Goal: Transaction & Acquisition: Purchase product/service

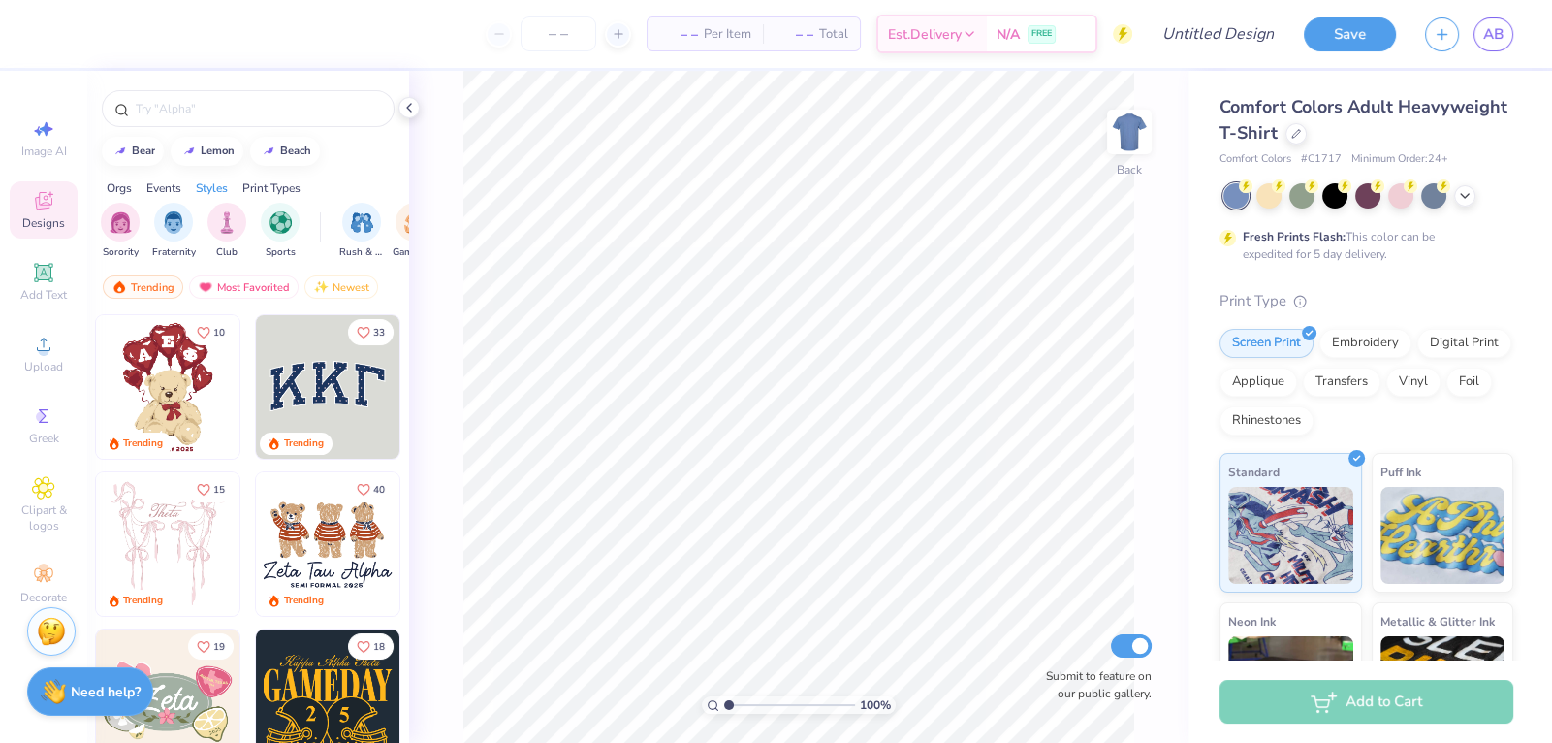
click at [1283, 130] on div "Comfort Colors Adult Heavyweight T-Shirt" at bounding box center [1367, 120] width 294 height 52
click at [1292, 131] on icon at bounding box center [1297, 132] width 10 height 10
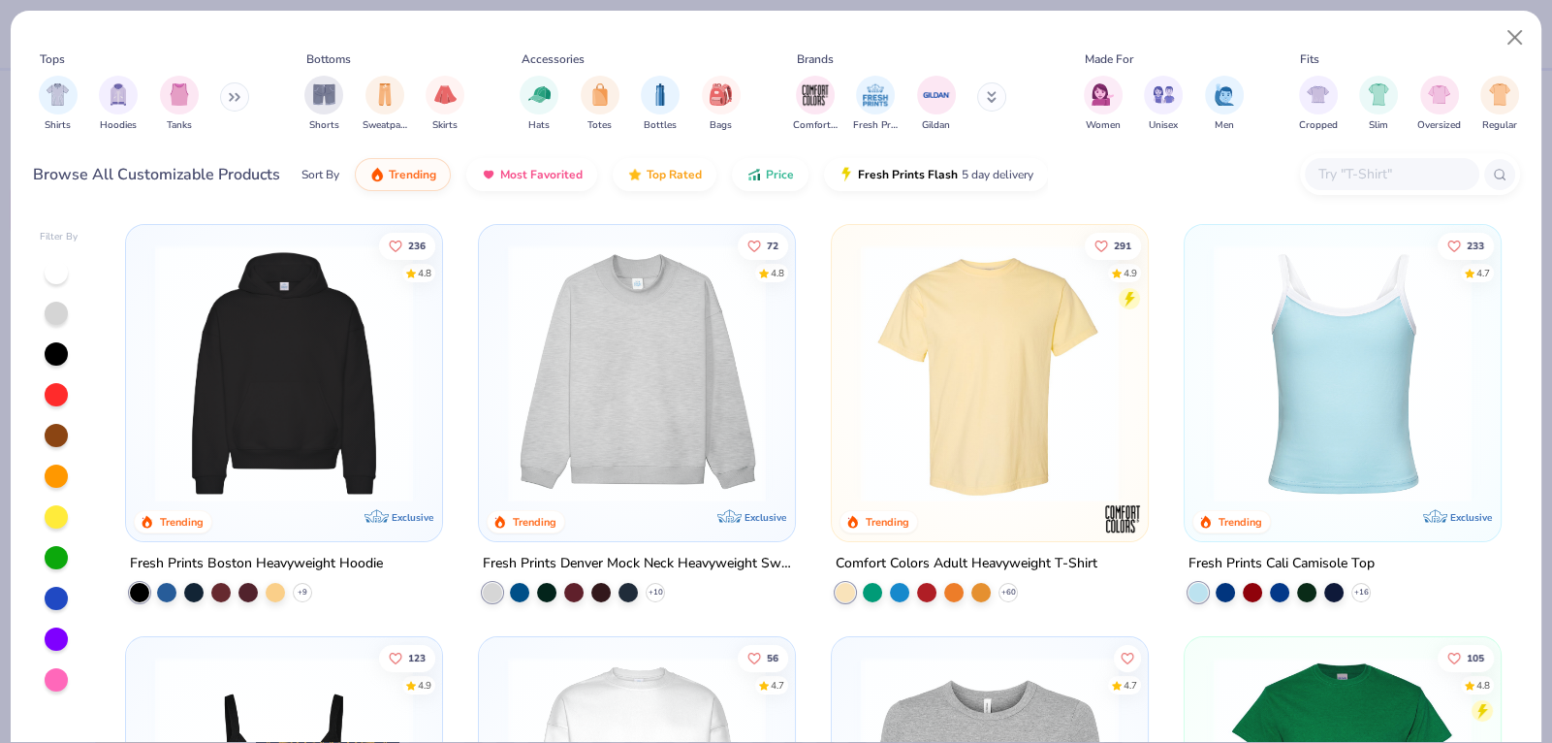
click at [1395, 182] on input "text" at bounding box center [1391, 174] width 149 height 22
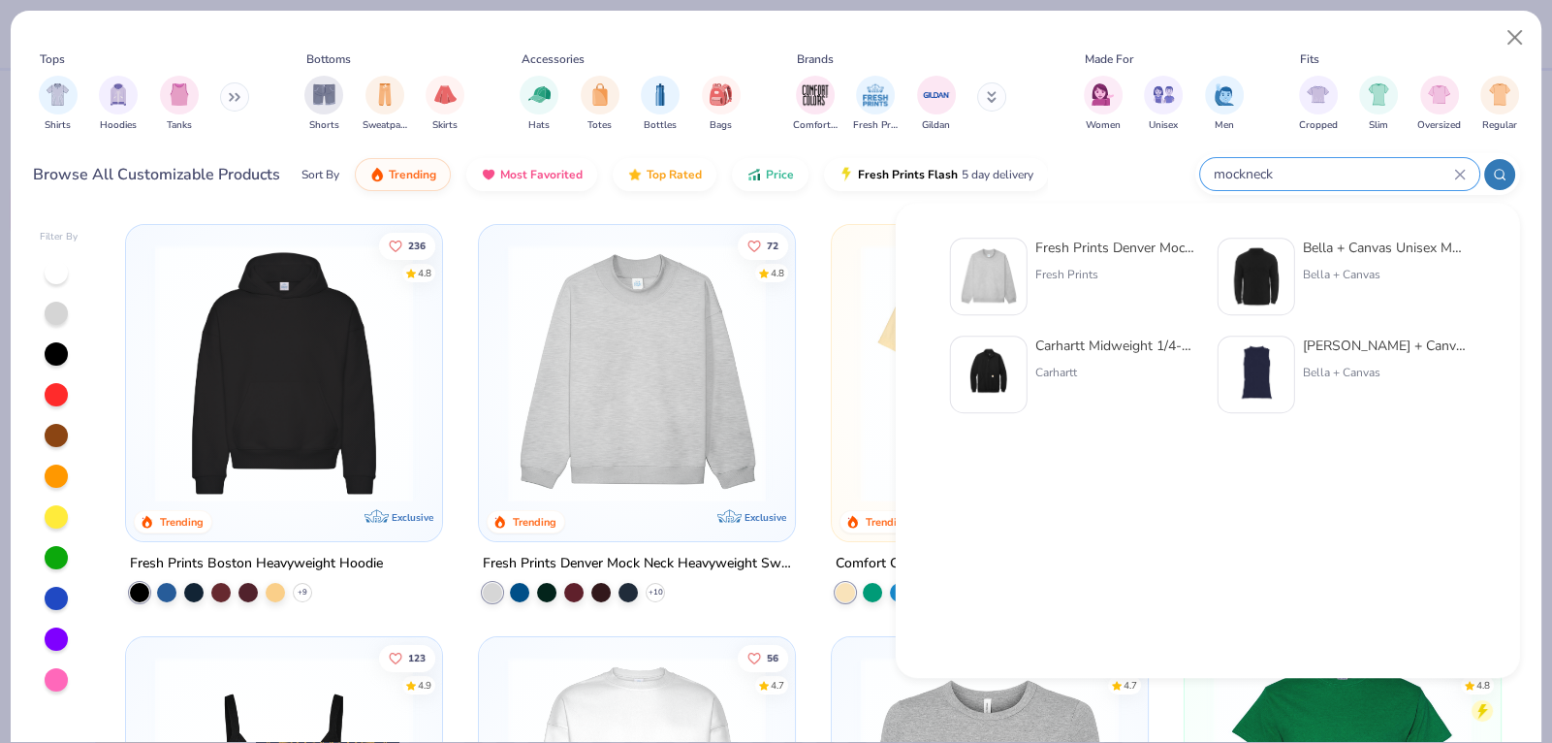
type input "mockneck"
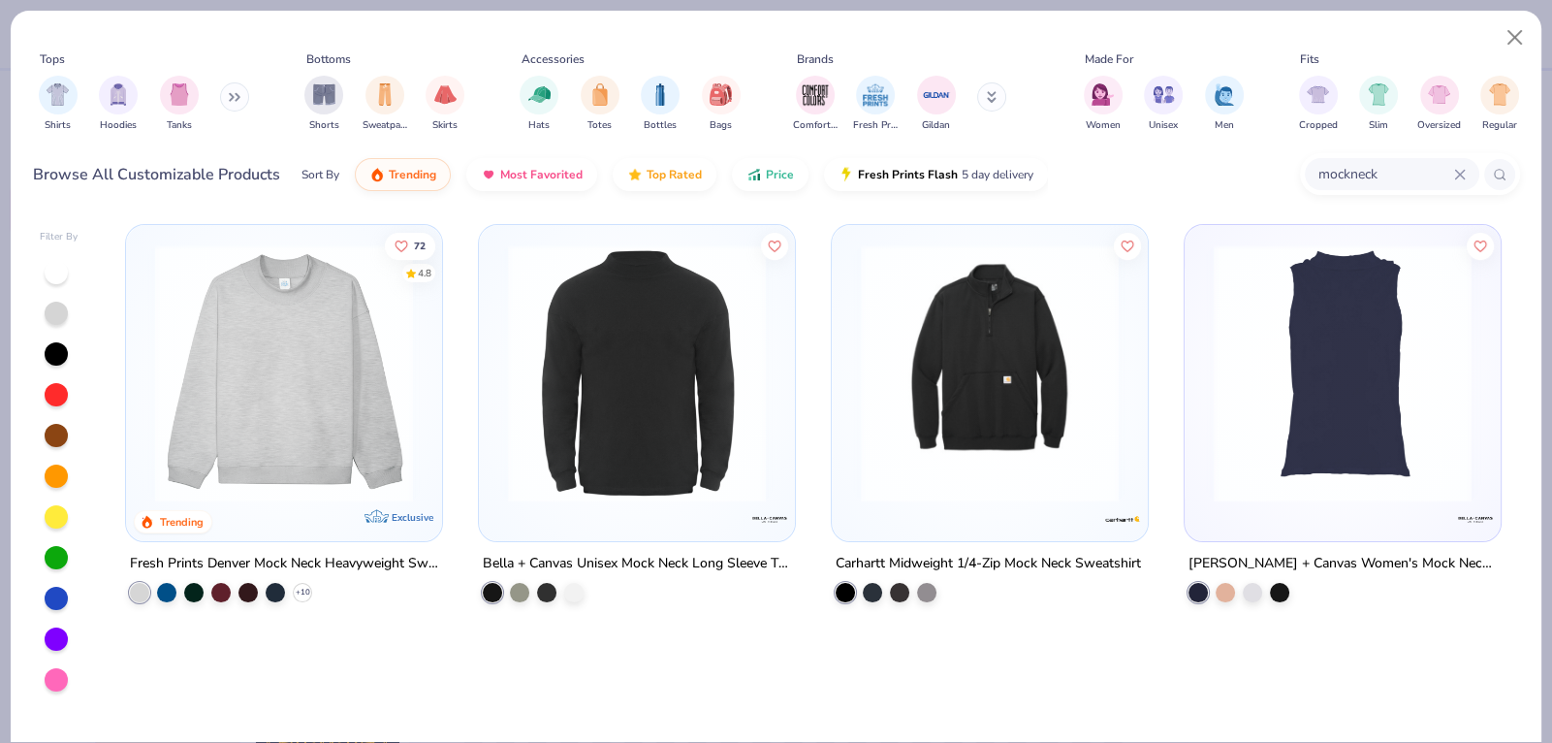
click at [190, 414] on img at bounding box center [283, 373] width 277 height 258
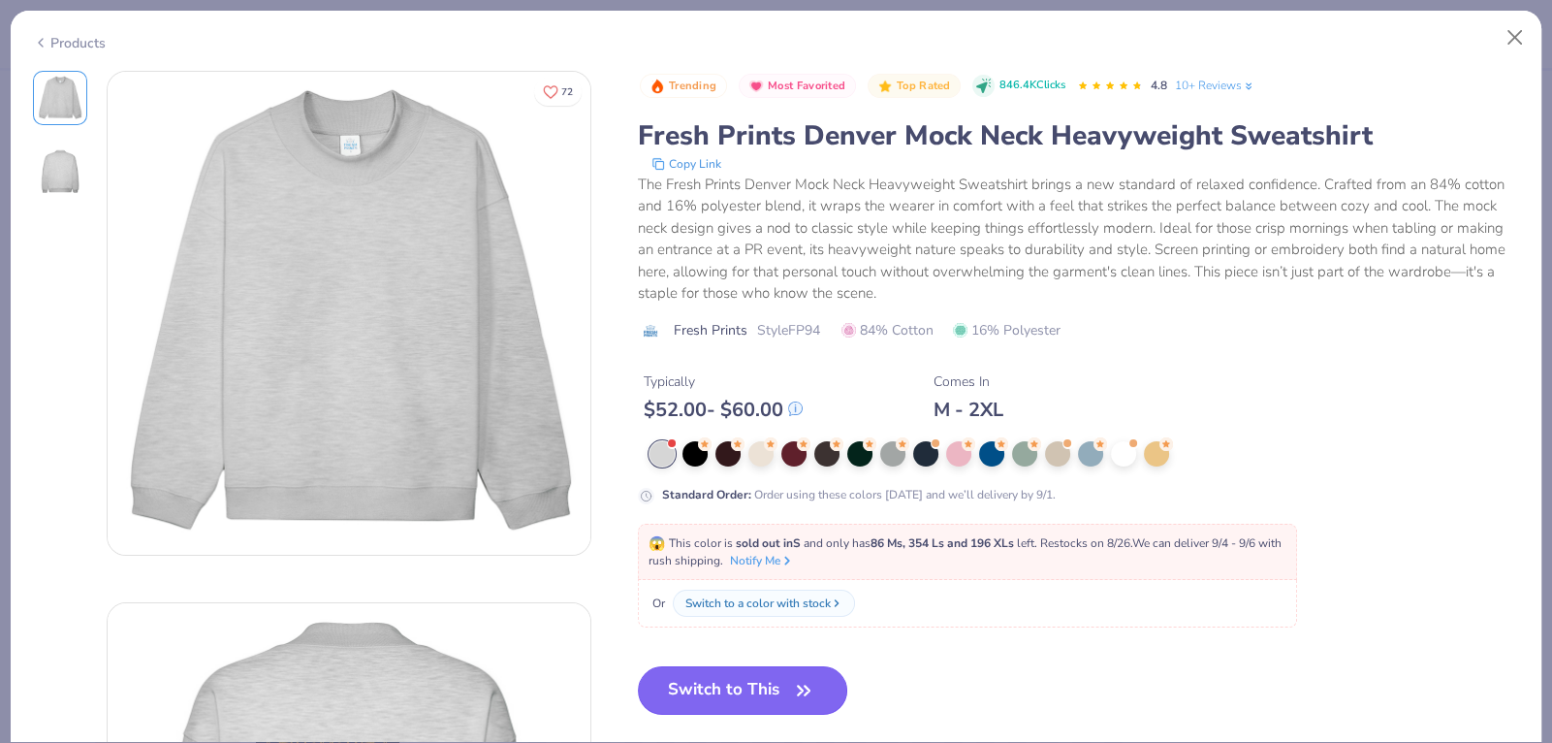
click at [756, 686] on button "Switch to This" at bounding box center [743, 690] width 210 height 48
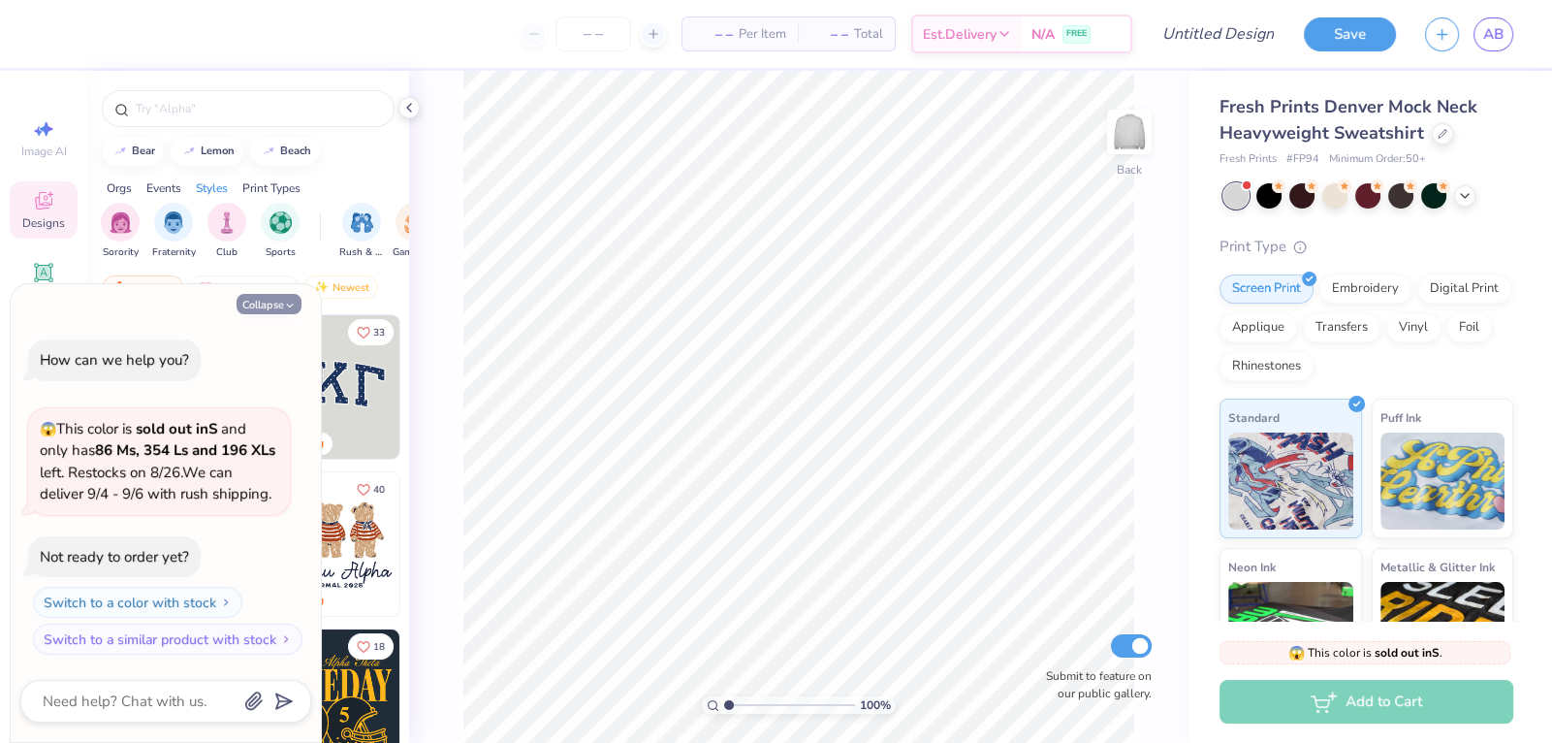
click at [286, 299] on button "Collapse" at bounding box center [269, 304] width 65 height 20
type textarea "x"
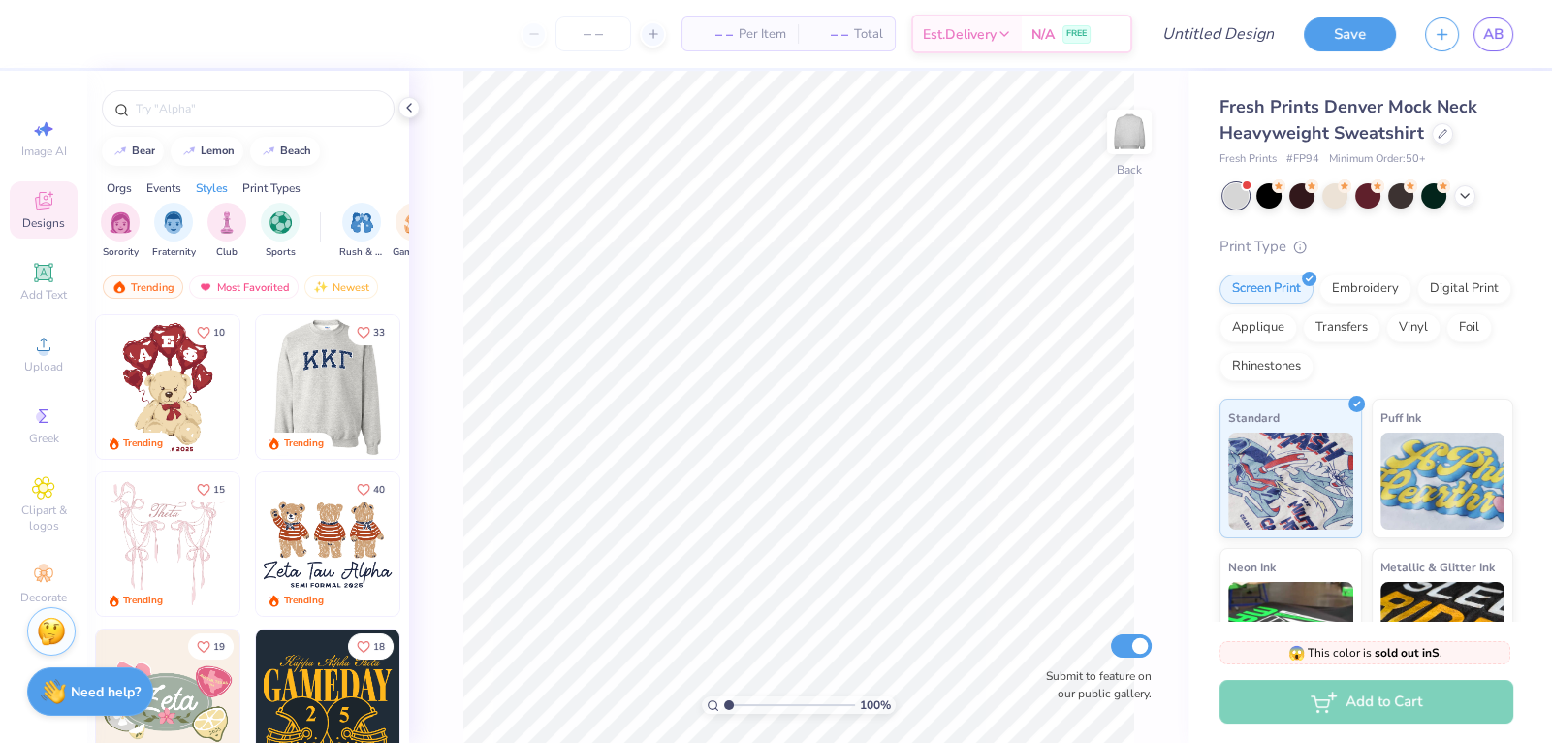
click at [256, 379] on img at bounding box center [184, 387] width 144 height 144
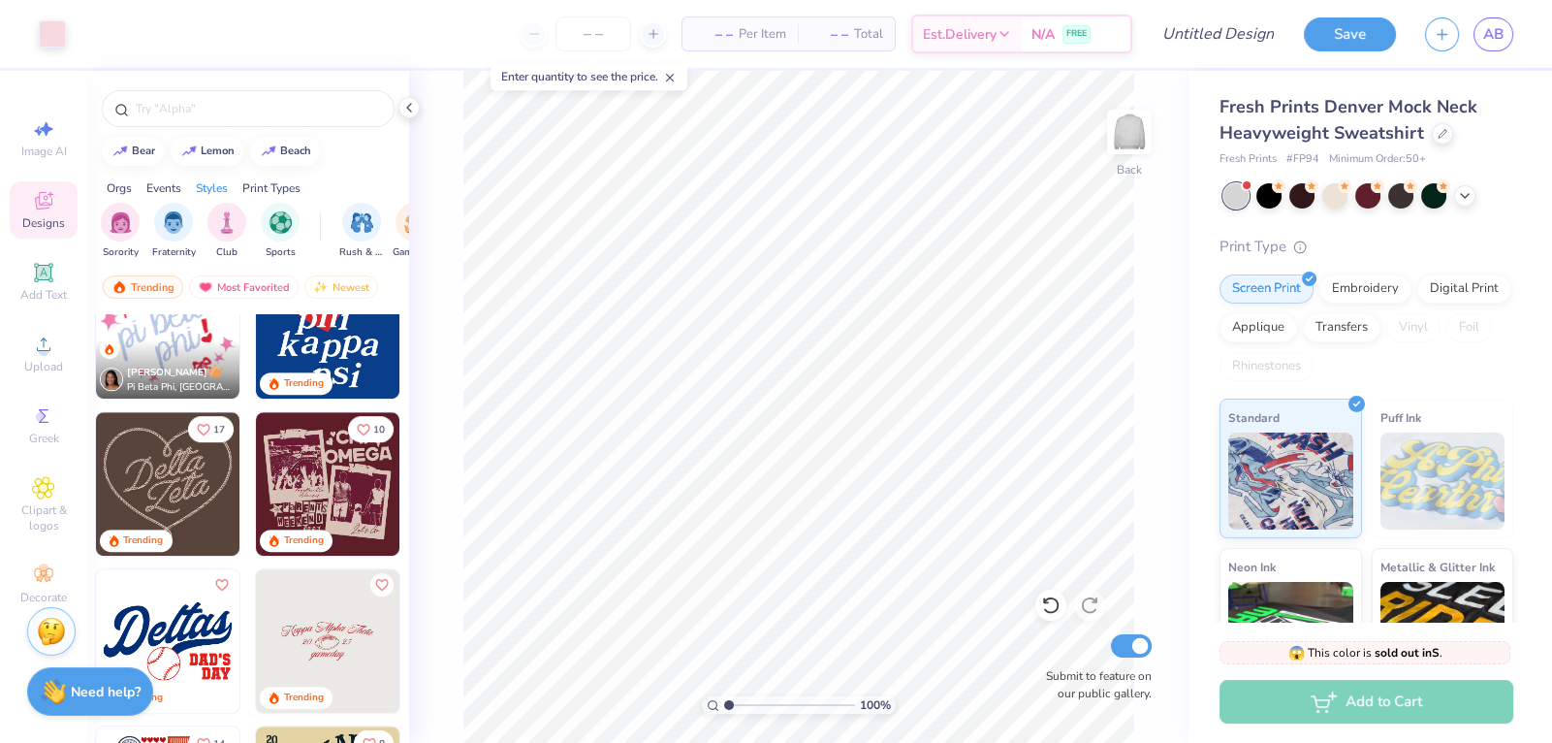
scroll to position [1432, 0]
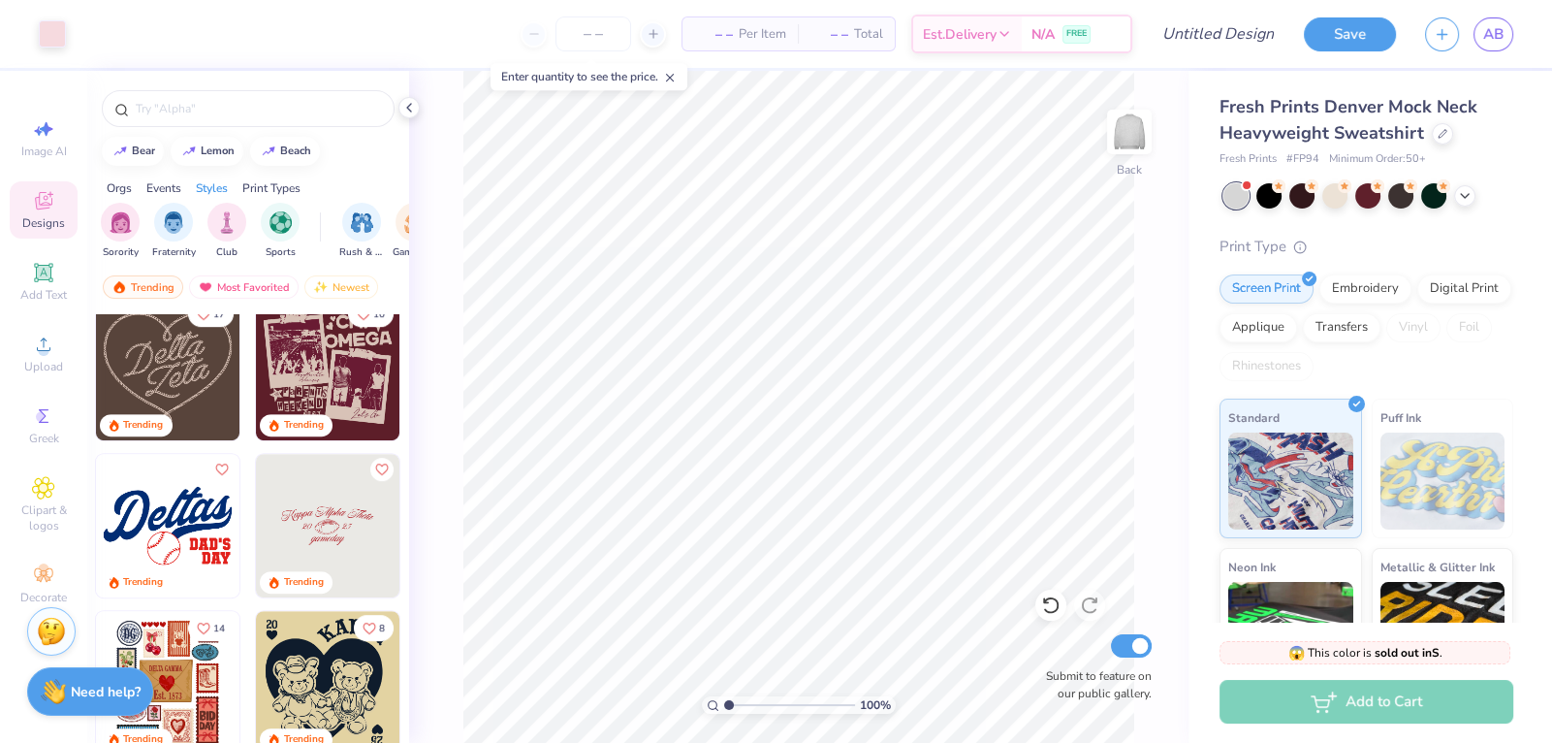
click at [123, 373] on img at bounding box center [168, 369] width 144 height 144
click at [1338, 195] on div at bounding box center [1335, 193] width 25 height 25
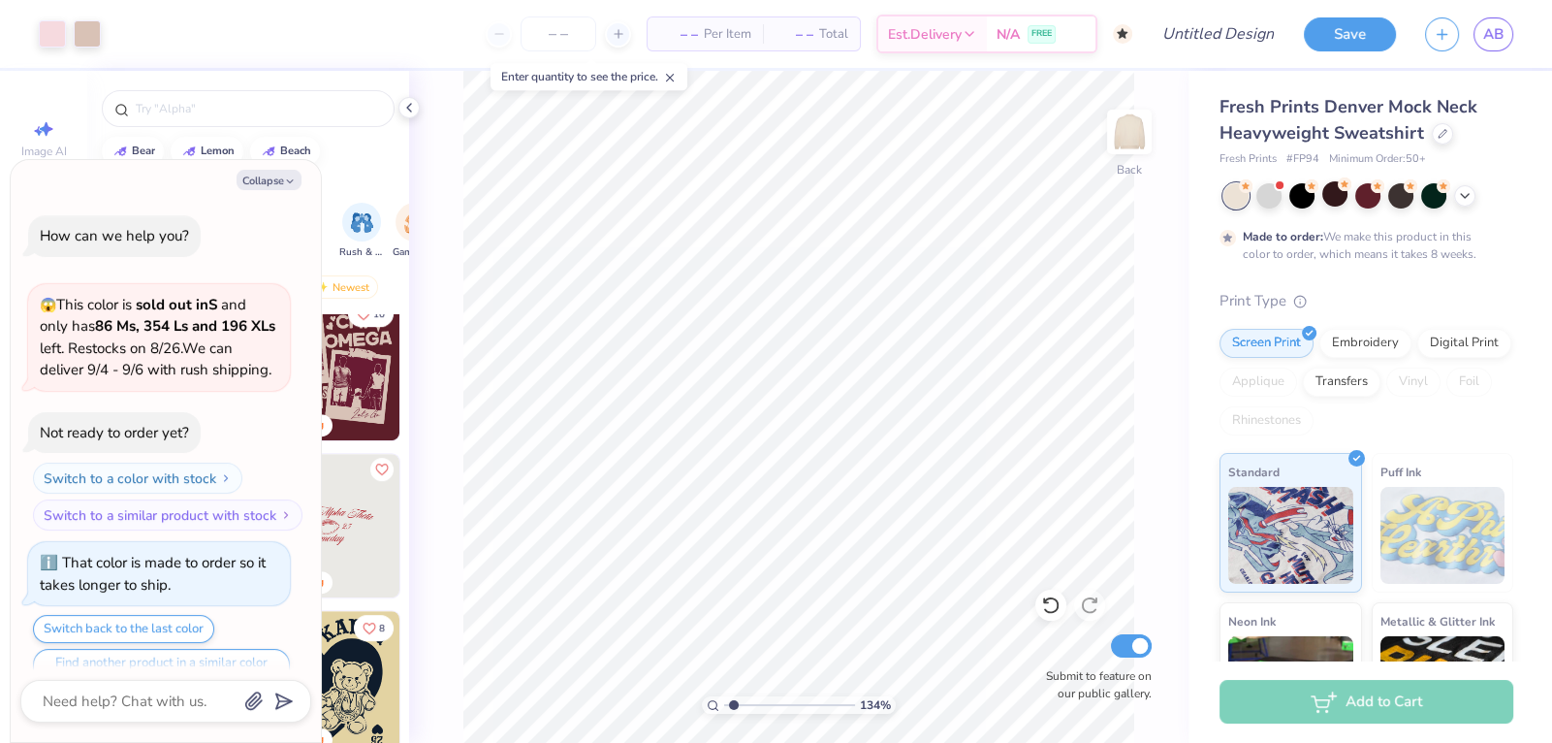
type input "1.33797220012876"
type textarea "x"
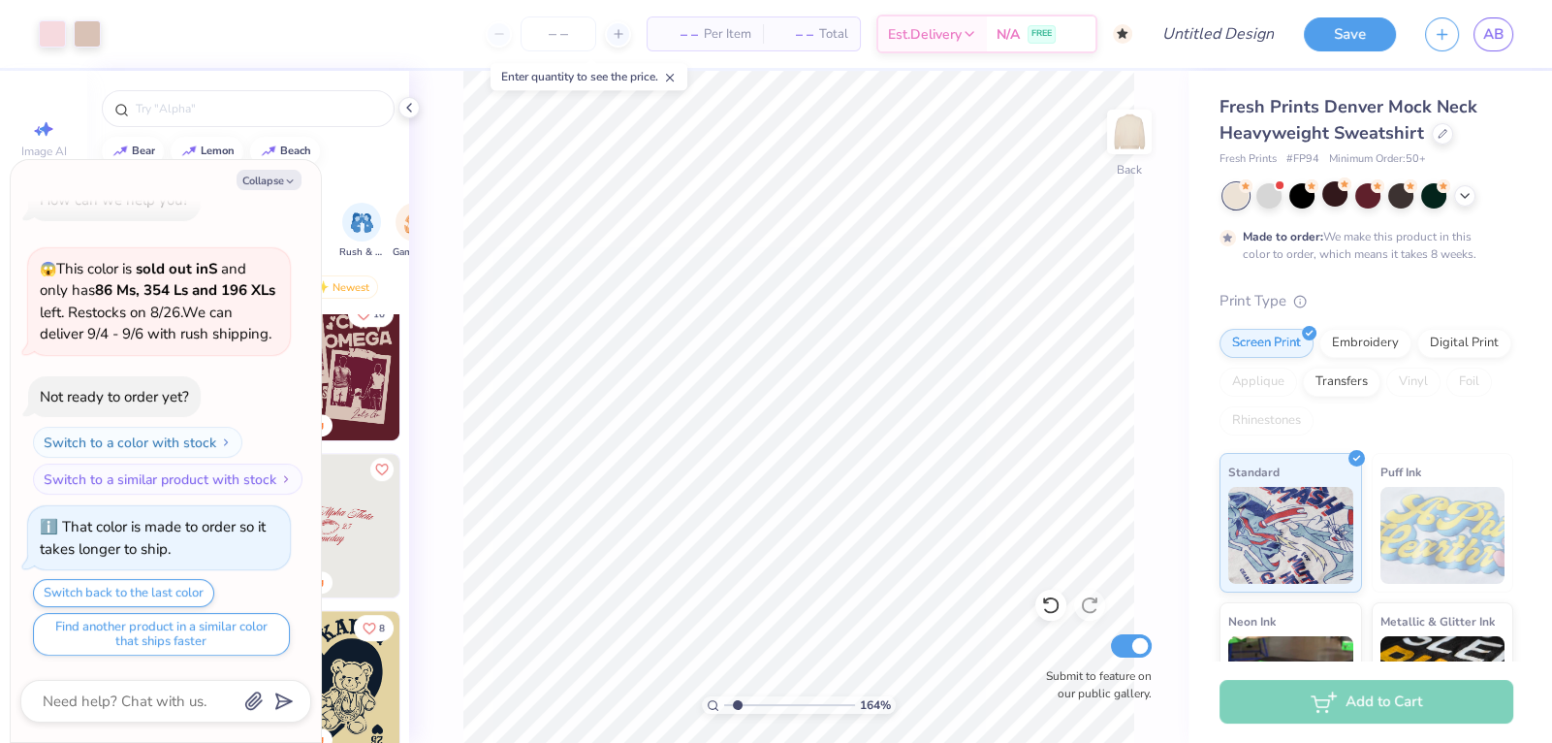
type input "1.64241684593069"
type textarea "x"
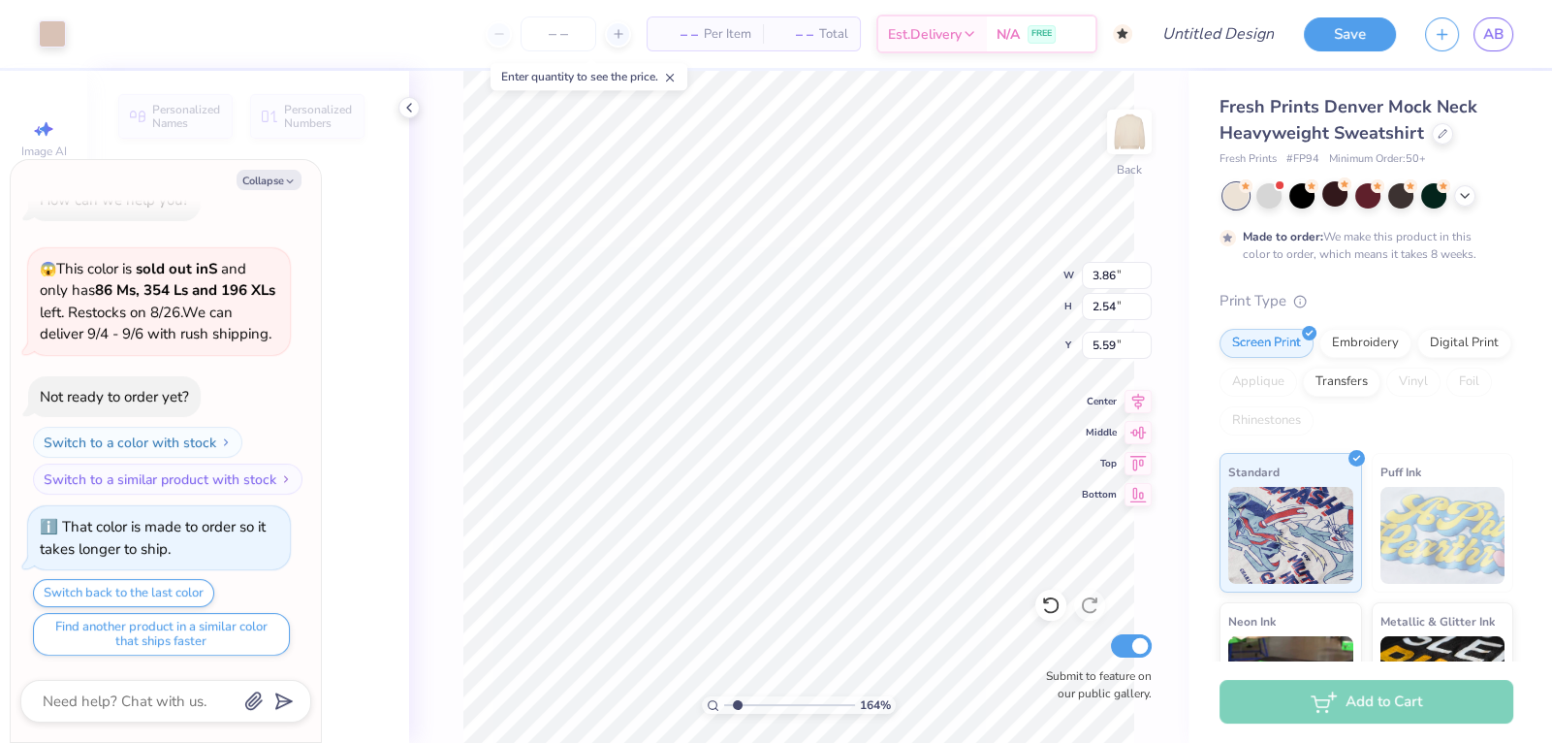
type input "1.64241684593069"
type textarea "x"
type input "1.64241684593069"
type textarea "x"
type input "1.64241684593069"
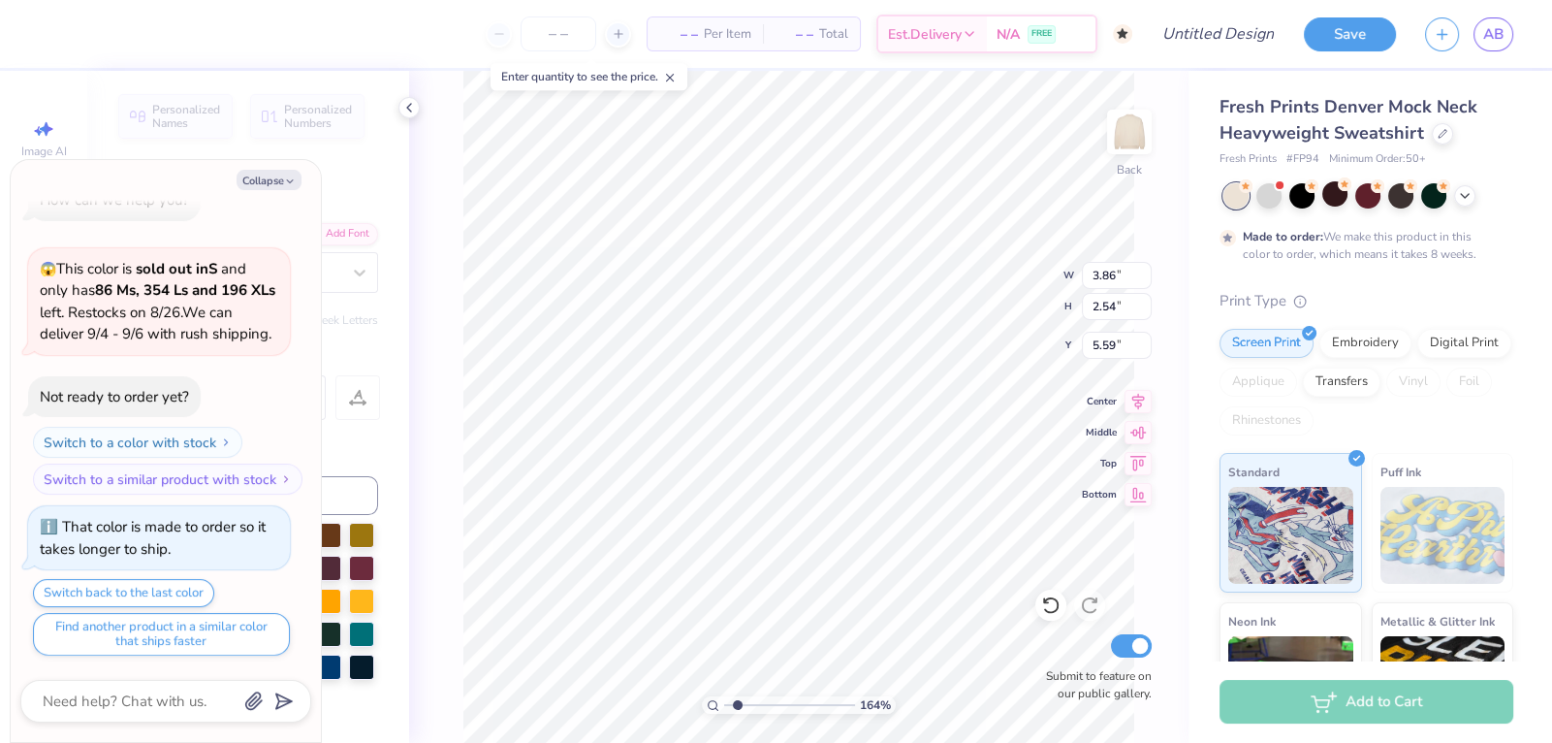
type textarea "x"
type input "4.91"
type input "2.73"
type input "4.14"
type input "1.64241684593069"
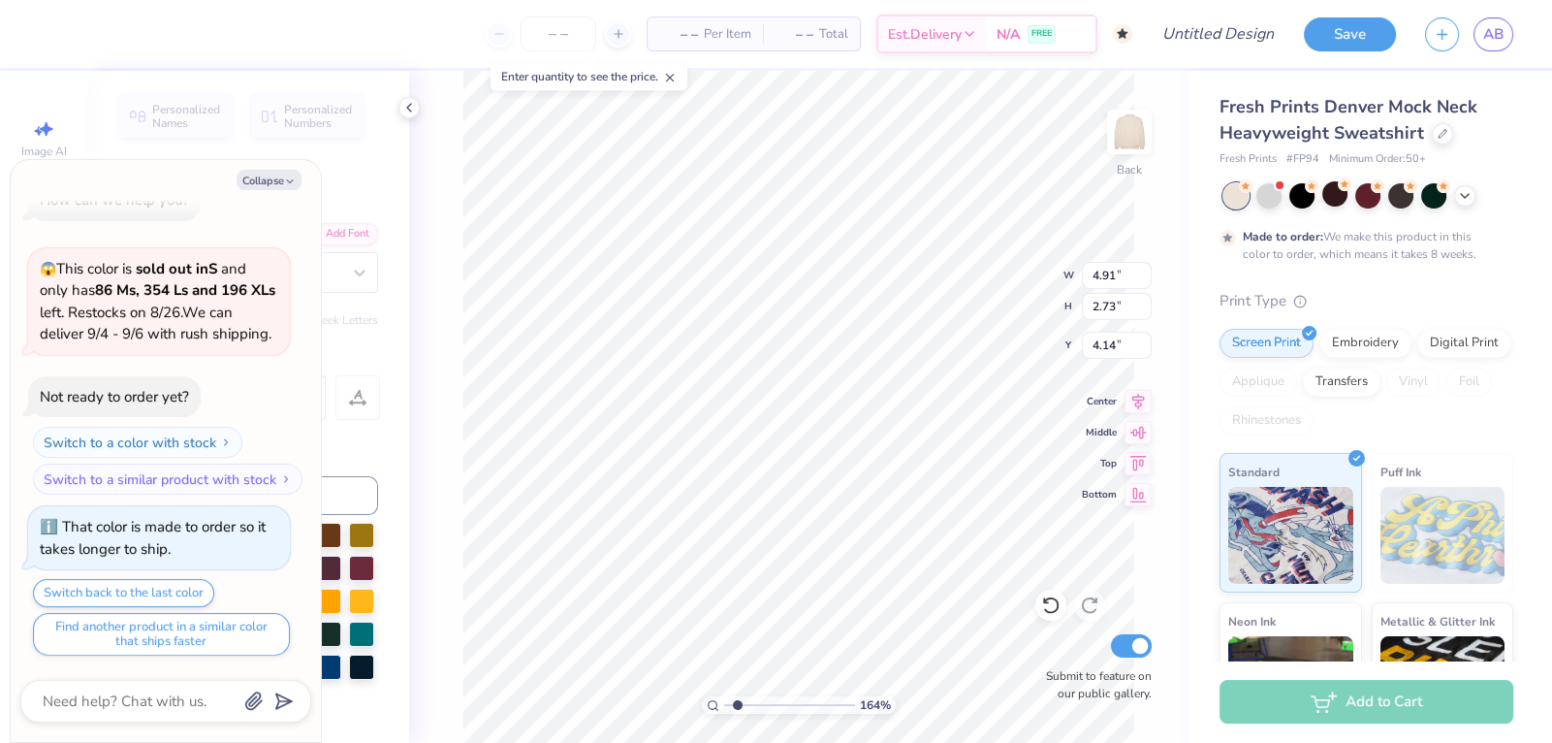
type textarea "x"
type input "1.64241684593069"
type textarea "x"
type input "1.64241684593069"
type textarea "x"
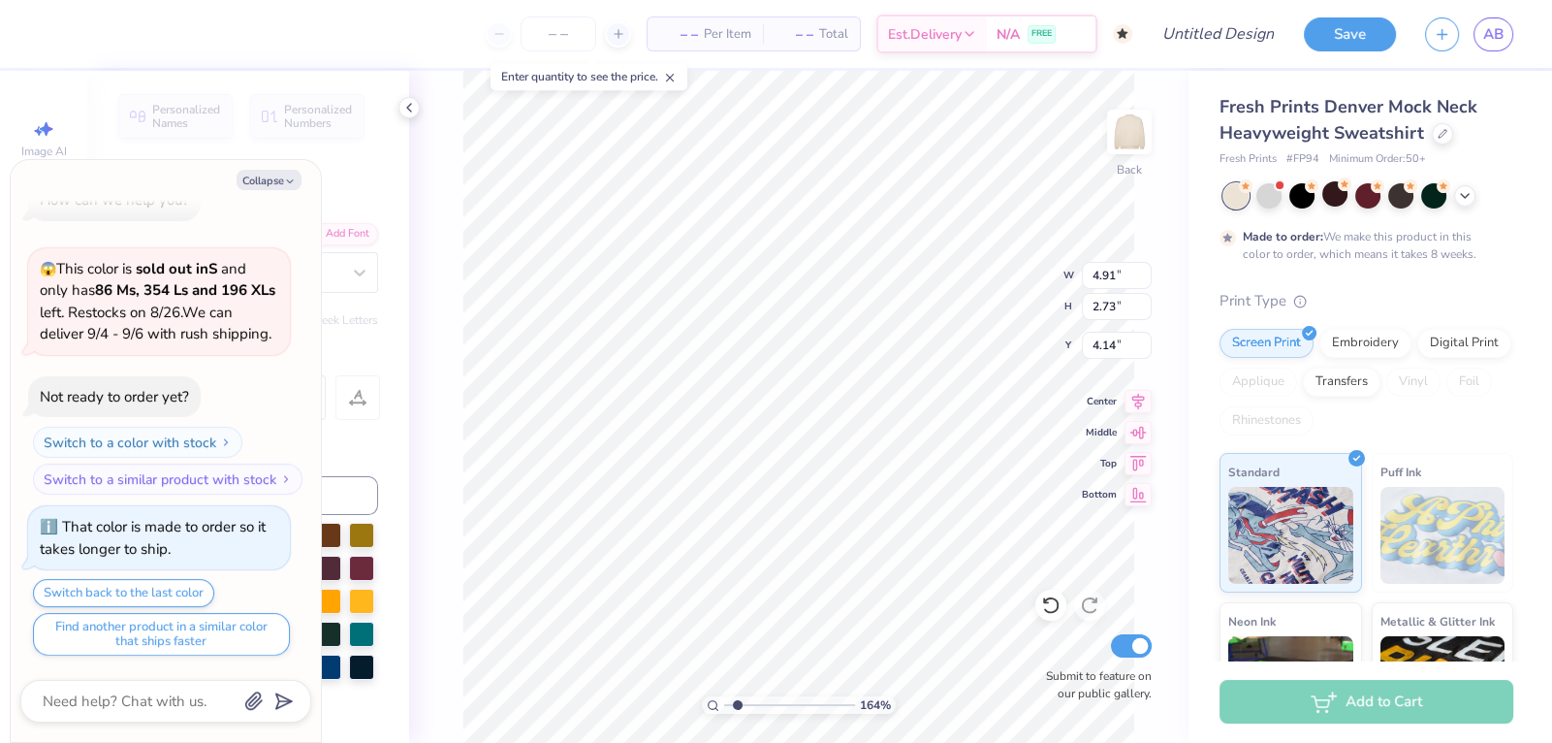
type textarea "Se"
type input "1.64241684593069"
type textarea "x"
type textarea "Senior"
type input "1.64241684593069"
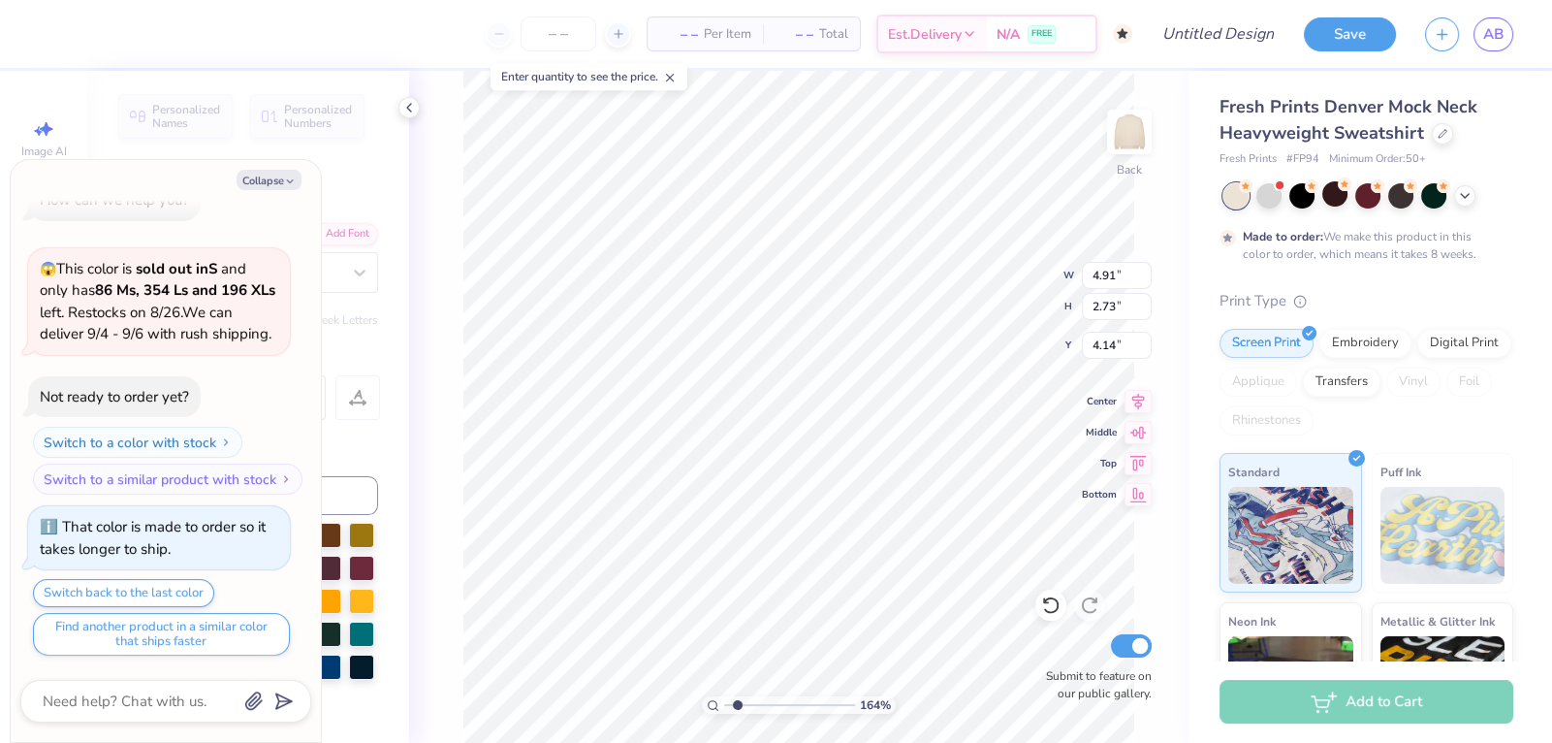
type textarea "x"
type textarea "Seniors"
type input "1.64241684593069"
type textarea "x"
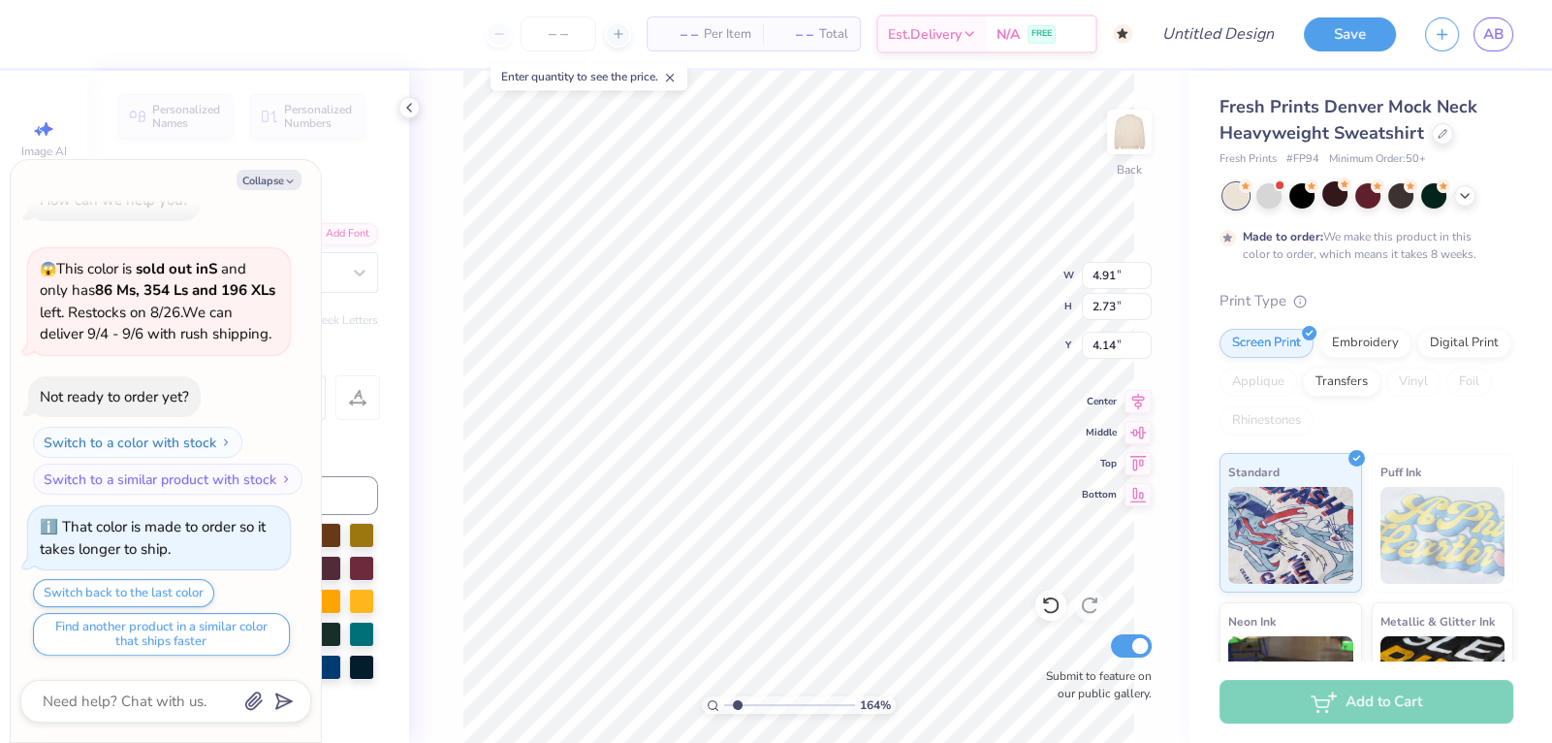
type input "1.64241684593069"
type textarea "x"
type input "3.86"
type input "2.54"
type input "5.59"
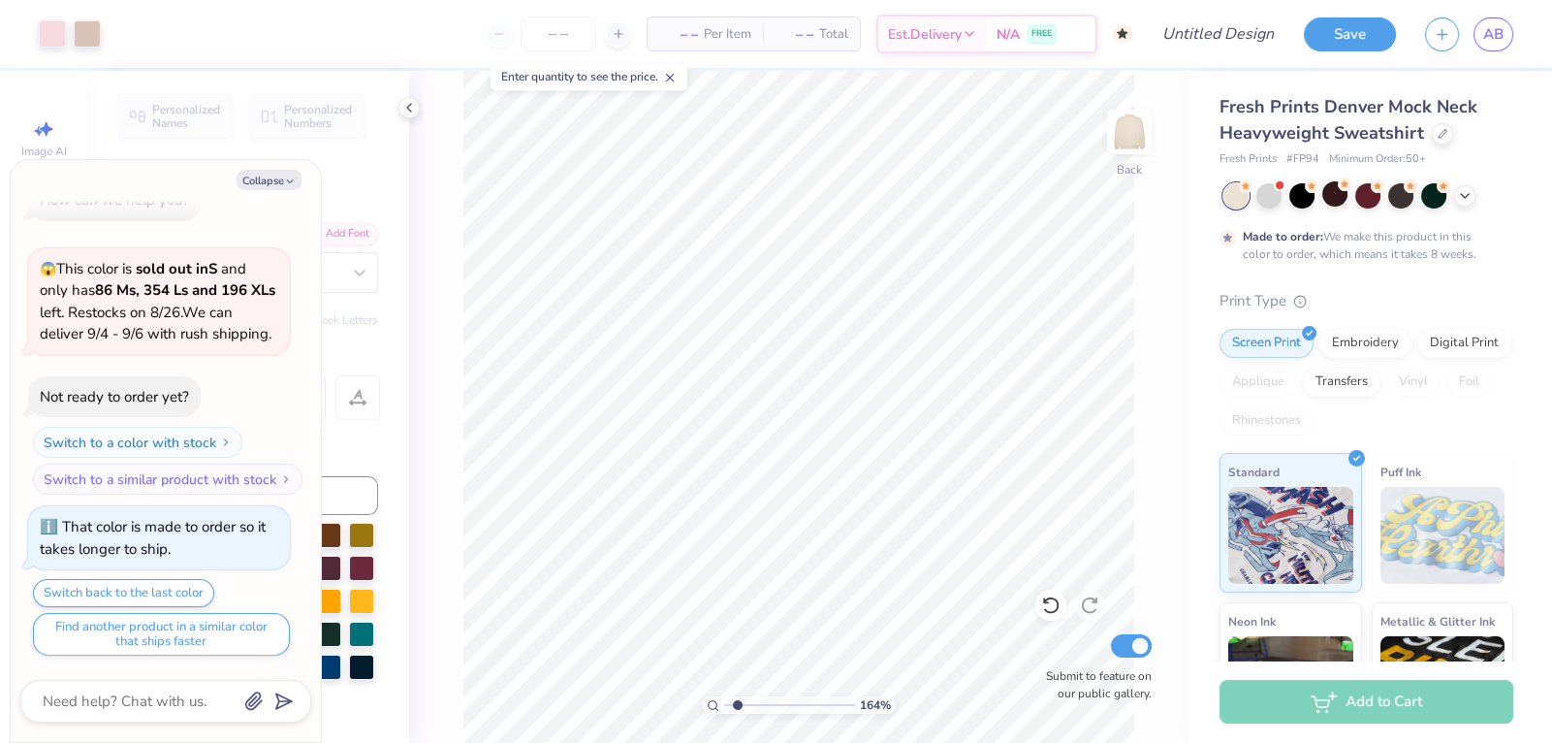
type input "1.64241684593069"
type textarea "x"
type input "1.64241684593069"
type textarea "x"
type input "1.64241684593069"
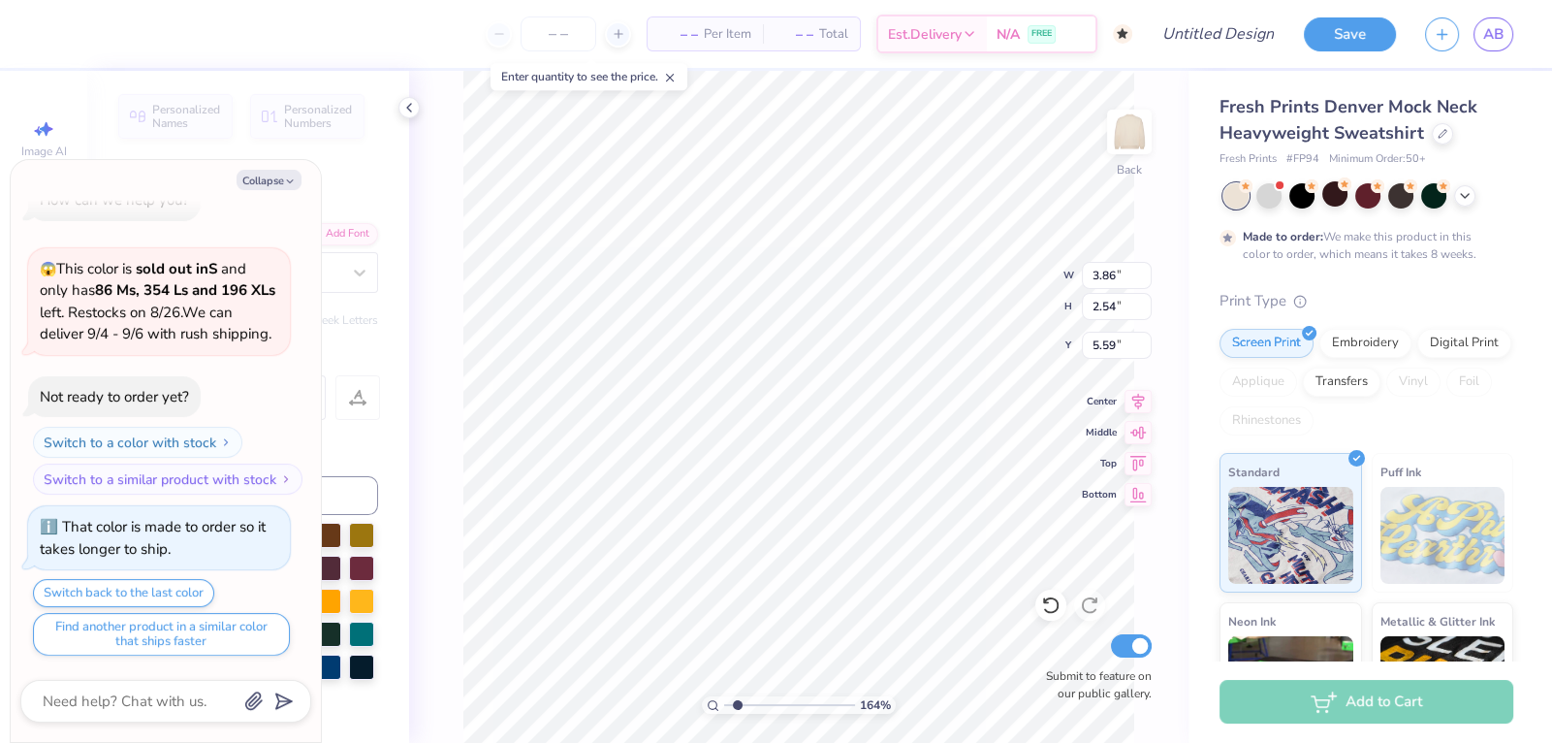
type textarea "x"
type input "1.64241684593069"
type textarea "x"
type input "1.64241684593069"
type textarea "x"
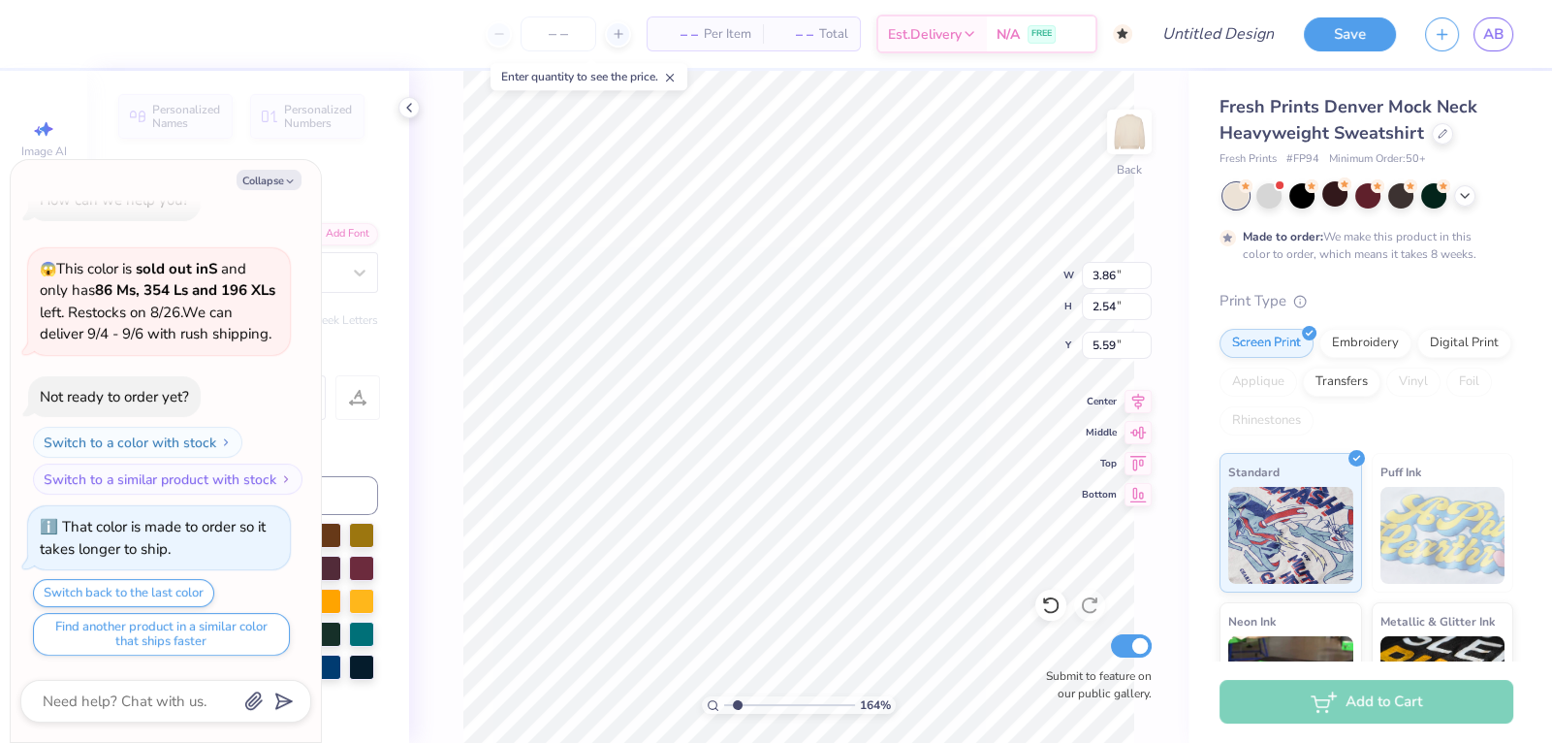
type input "1.64241684593069"
type textarea "x"
type input "1.64241684593069"
type textarea "x"
type input "1.64241684593069"
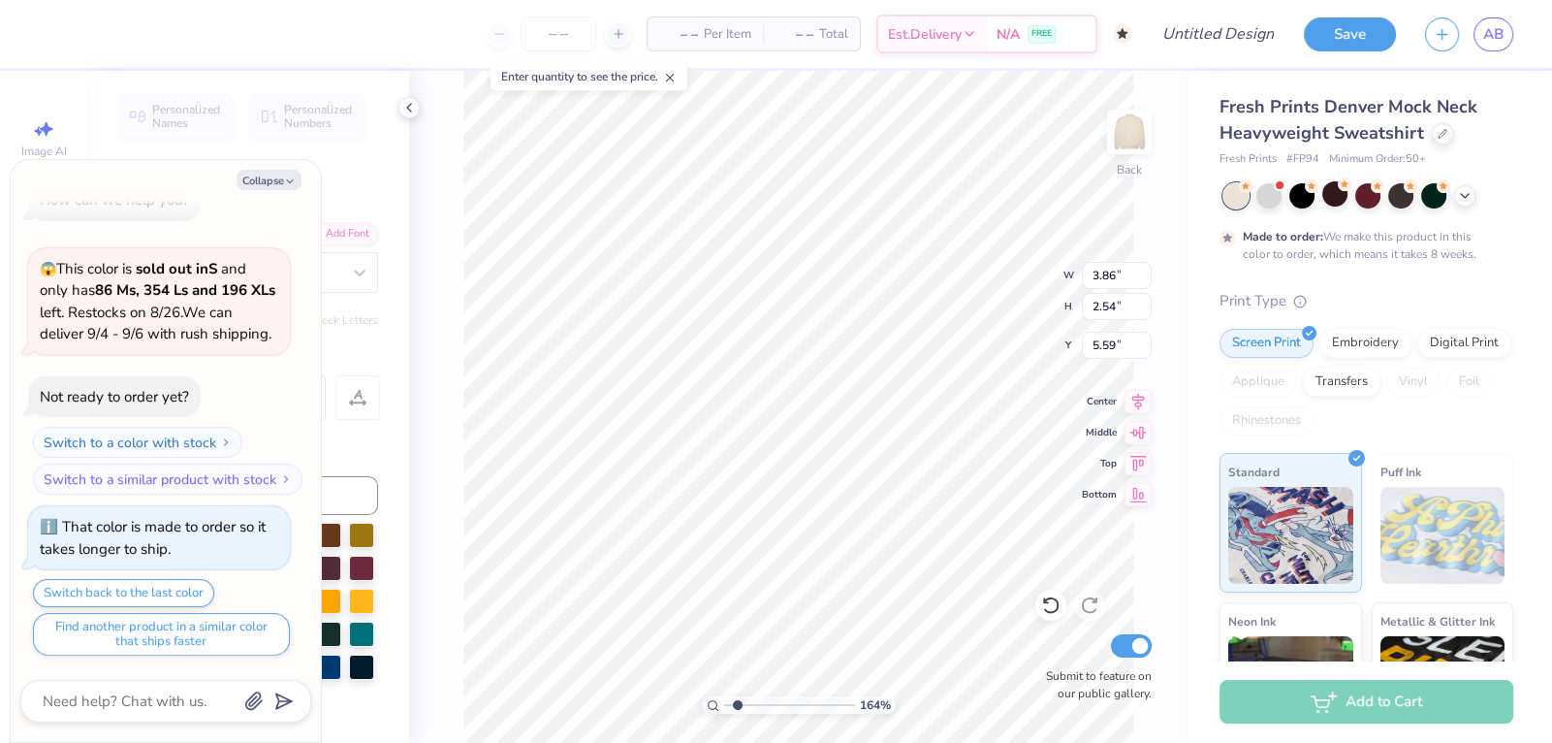
type textarea "x"
type input "1.64241684593069"
type textarea "x"
type textarea "Cla"
type input "1.64241684593069"
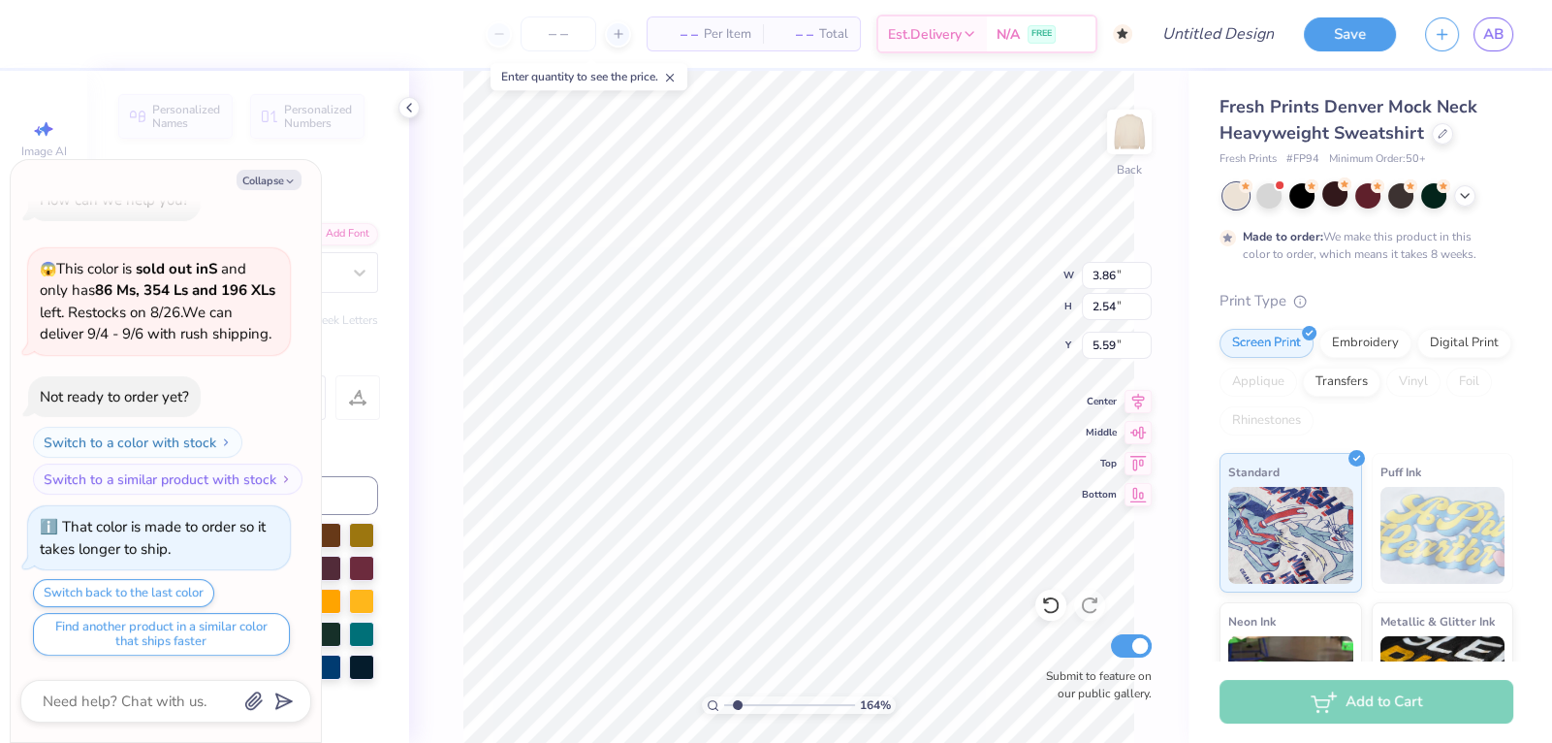
type textarea "x"
type textarea "Class of"
type input "1.64241684593069"
type textarea "x"
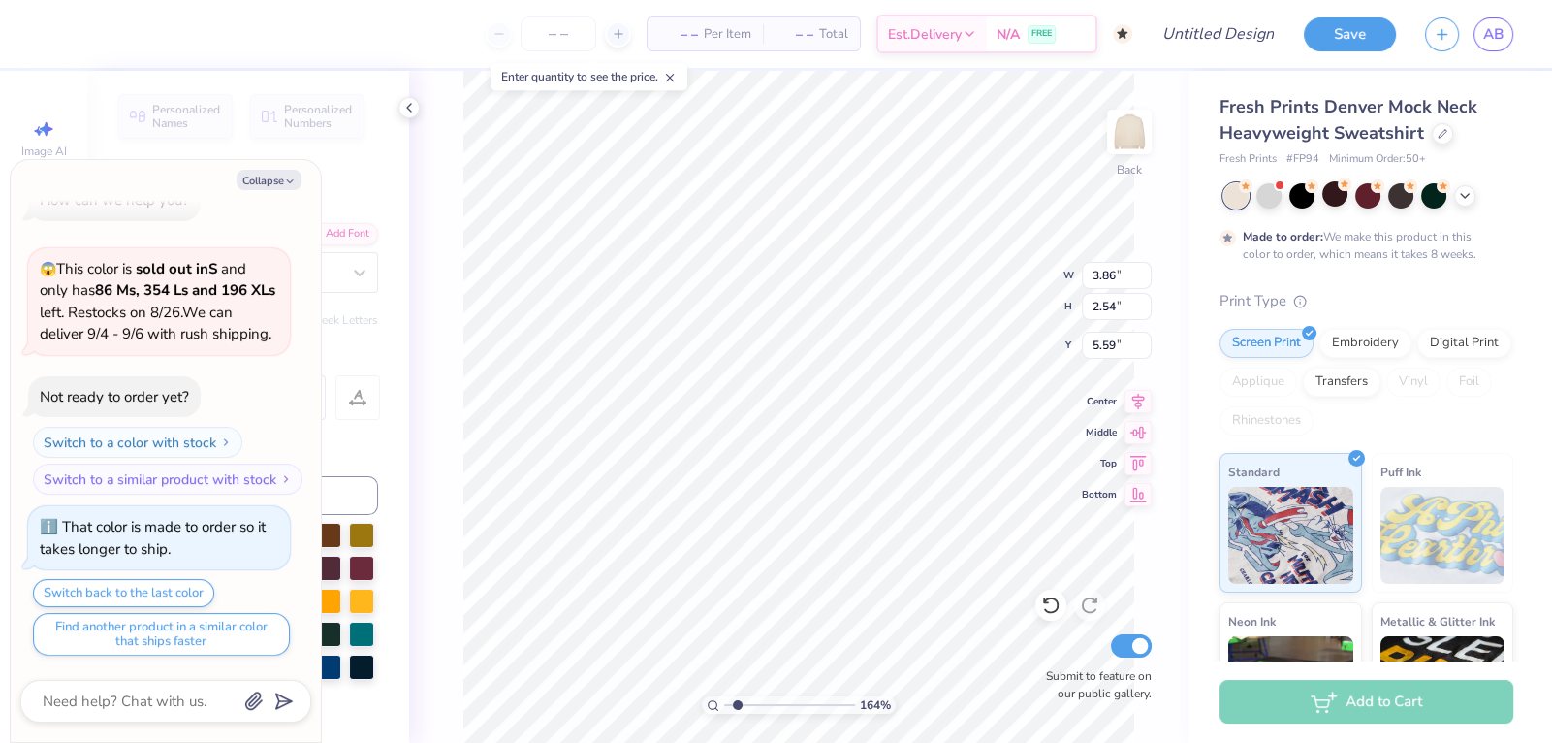
type textarea "Class of '"
type input "1.64241684593069"
type textarea "x"
type textarea "Class of ''"
type input "1.64241684593069"
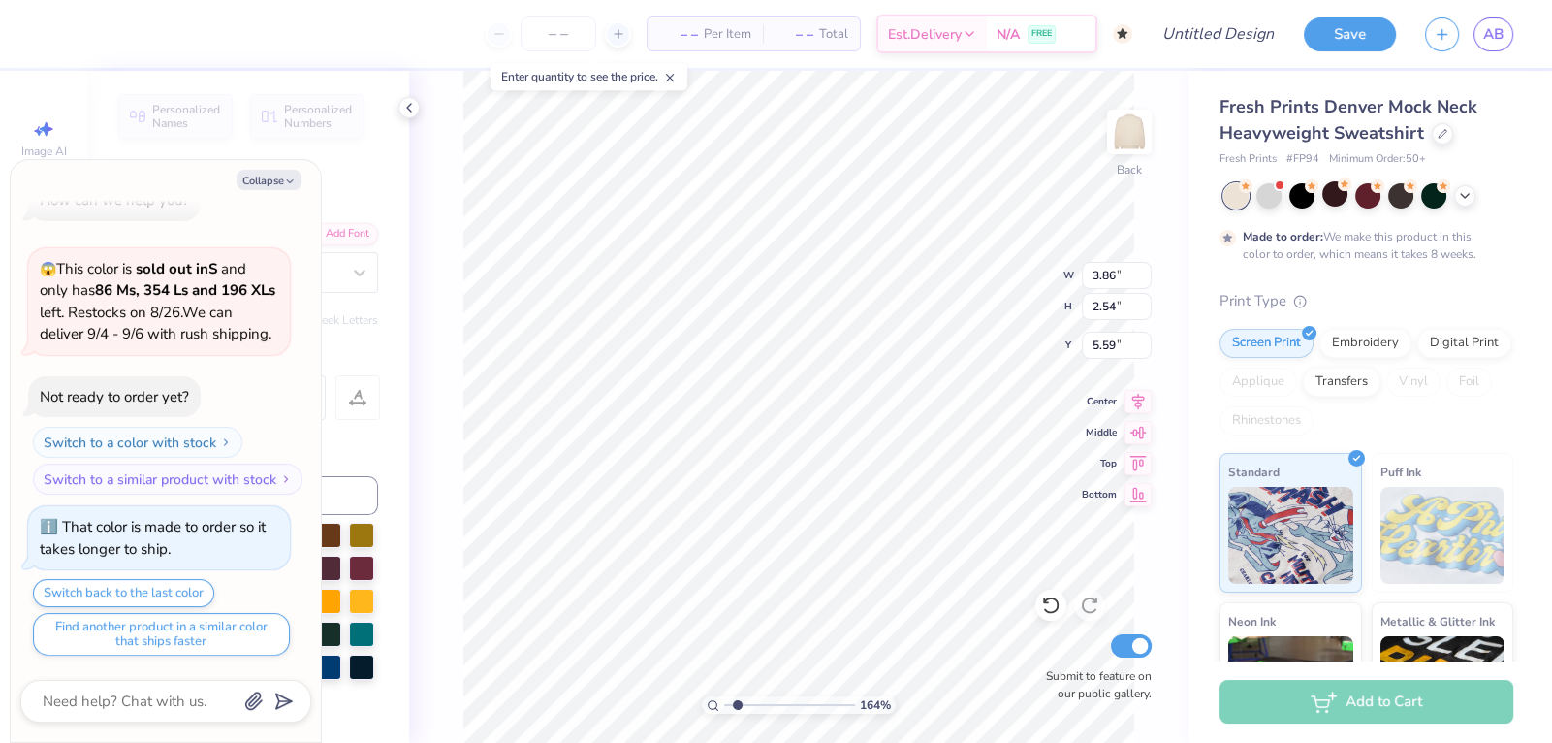
type textarea "x"
type textarea "Class of ''26"
type input "1.64241684593069"
type textarea "x"
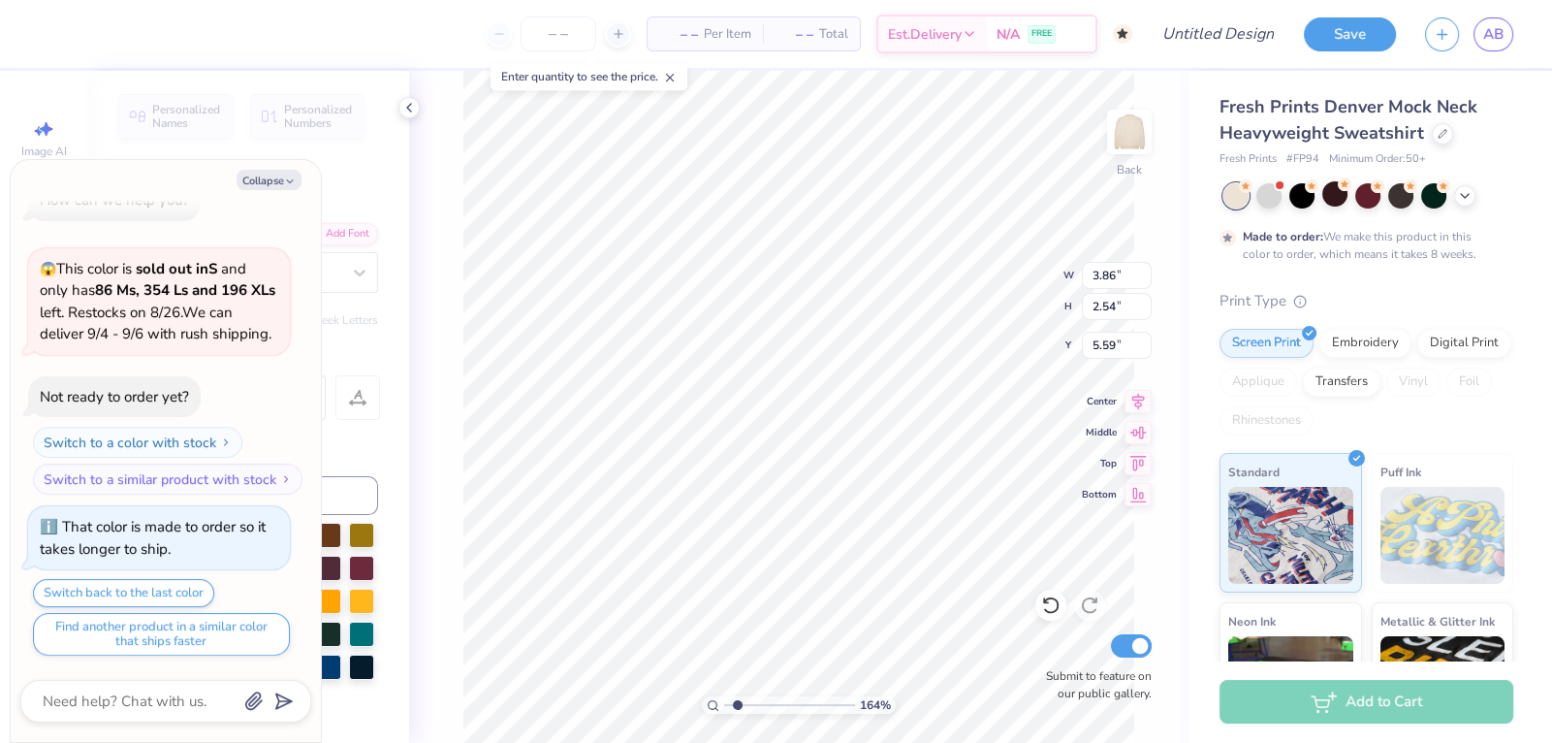
scroll to position [0, 3]
type textarea "Class of ''26"
type input "1.64241684593069"
type textarea "x"
type textarea "Class of ''6"
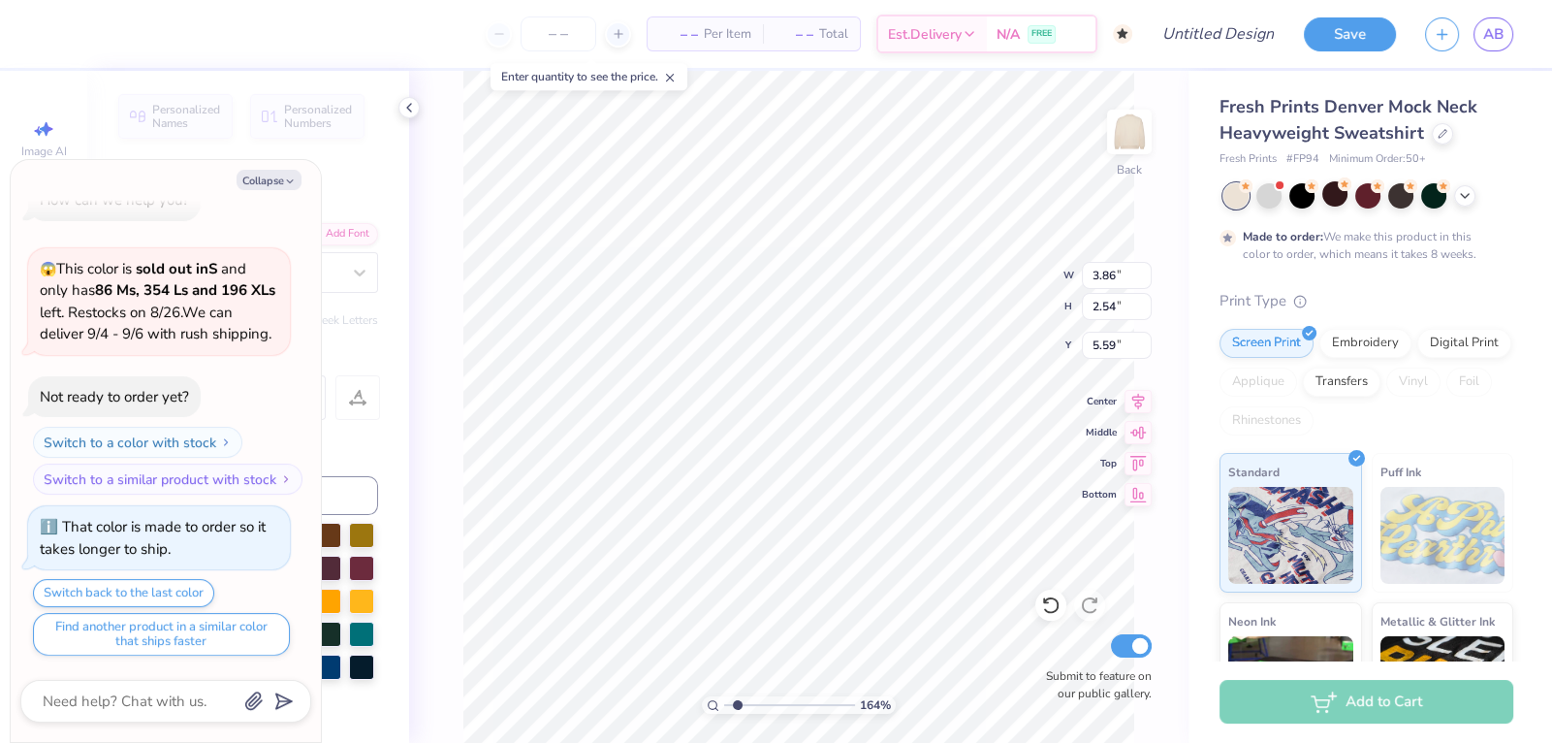
type input "1.64241684593069"
type textarea "x"
type textarea "Class of ''6"
type input "1.64241684593069"
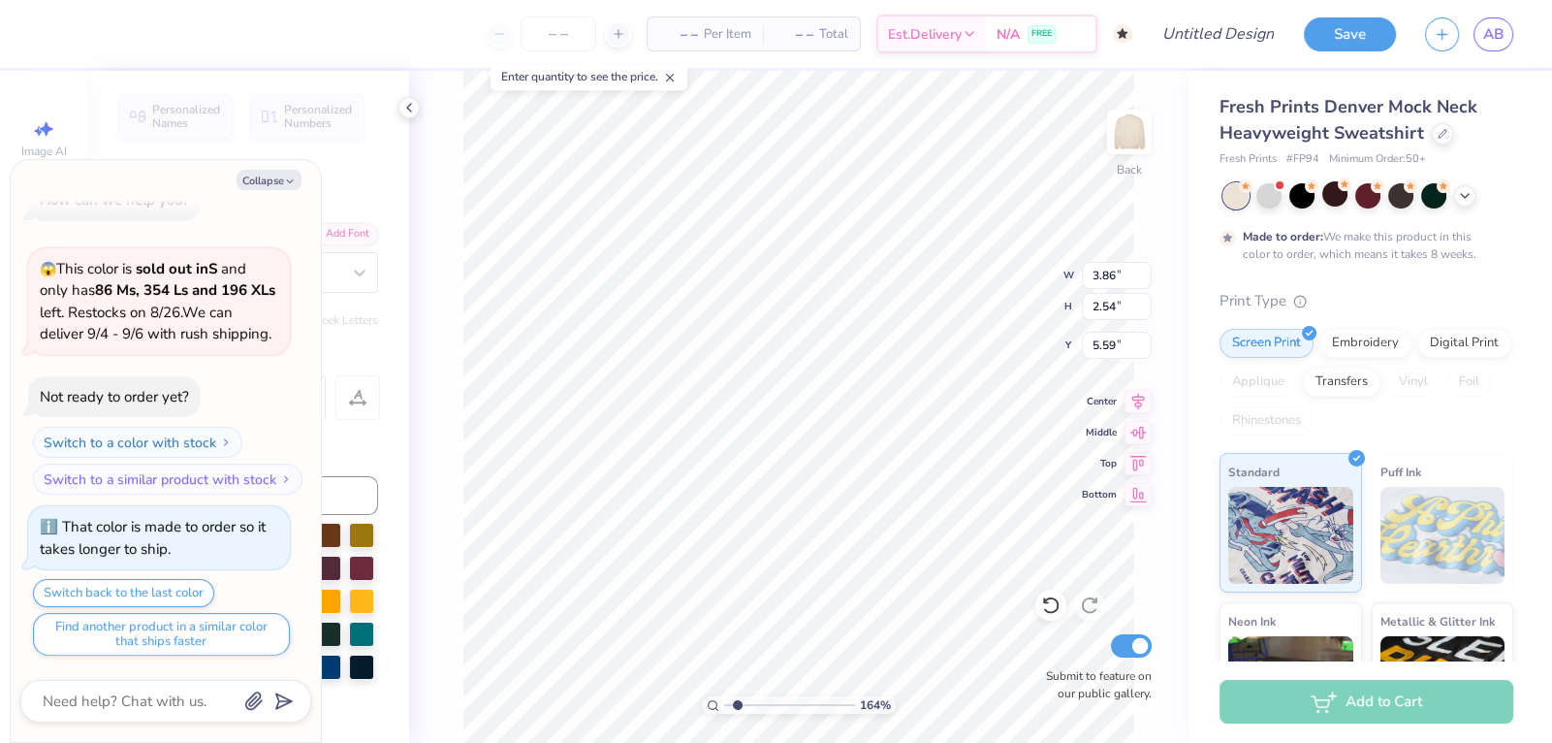
type textarea "x"
type input "1.64241684593069"
type textarea "x"
type textarea "Clas6"
type input "1.64241684593069"
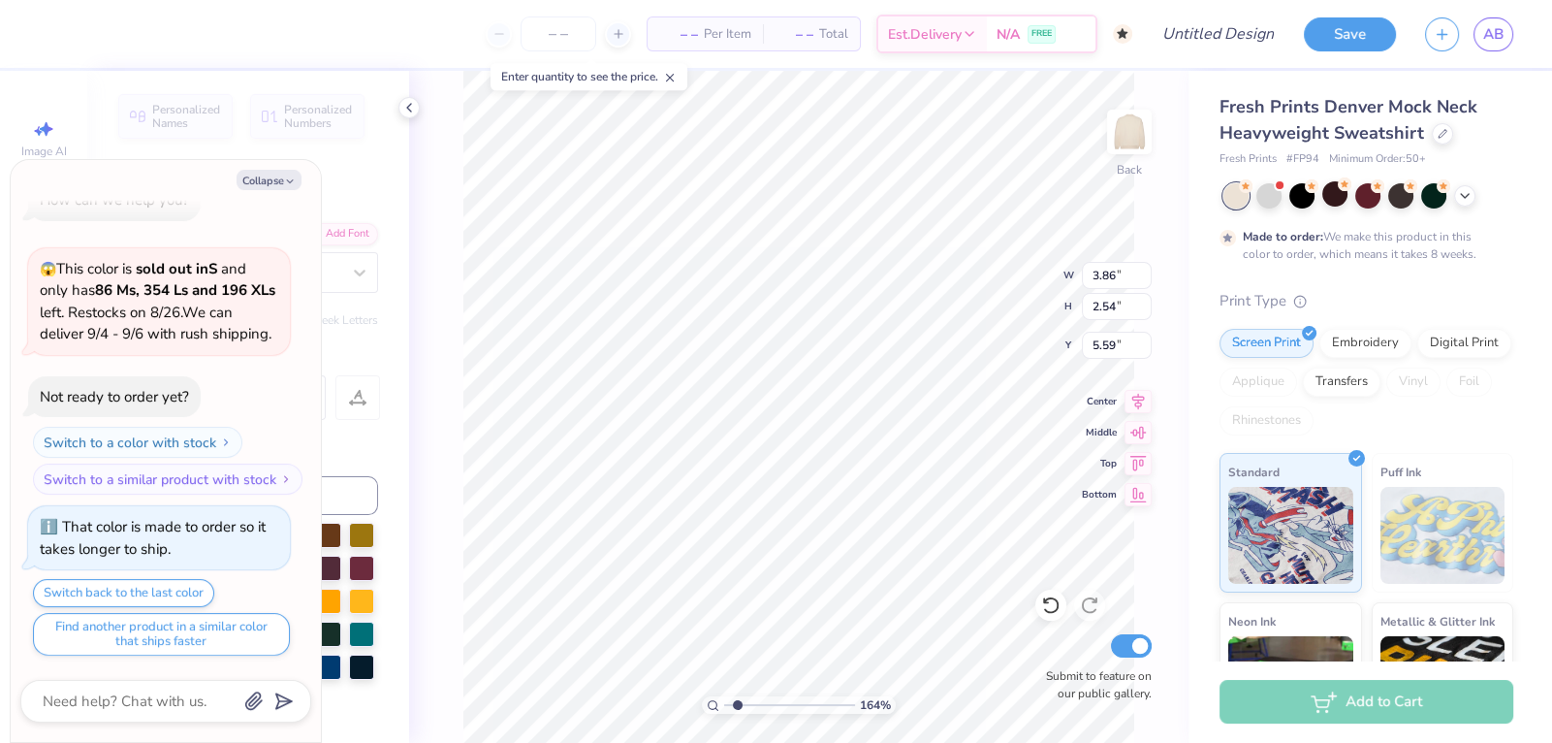
type textarea "x"
type textarea "Cl6"
type input "1.64241684593069"
type textarea "x"
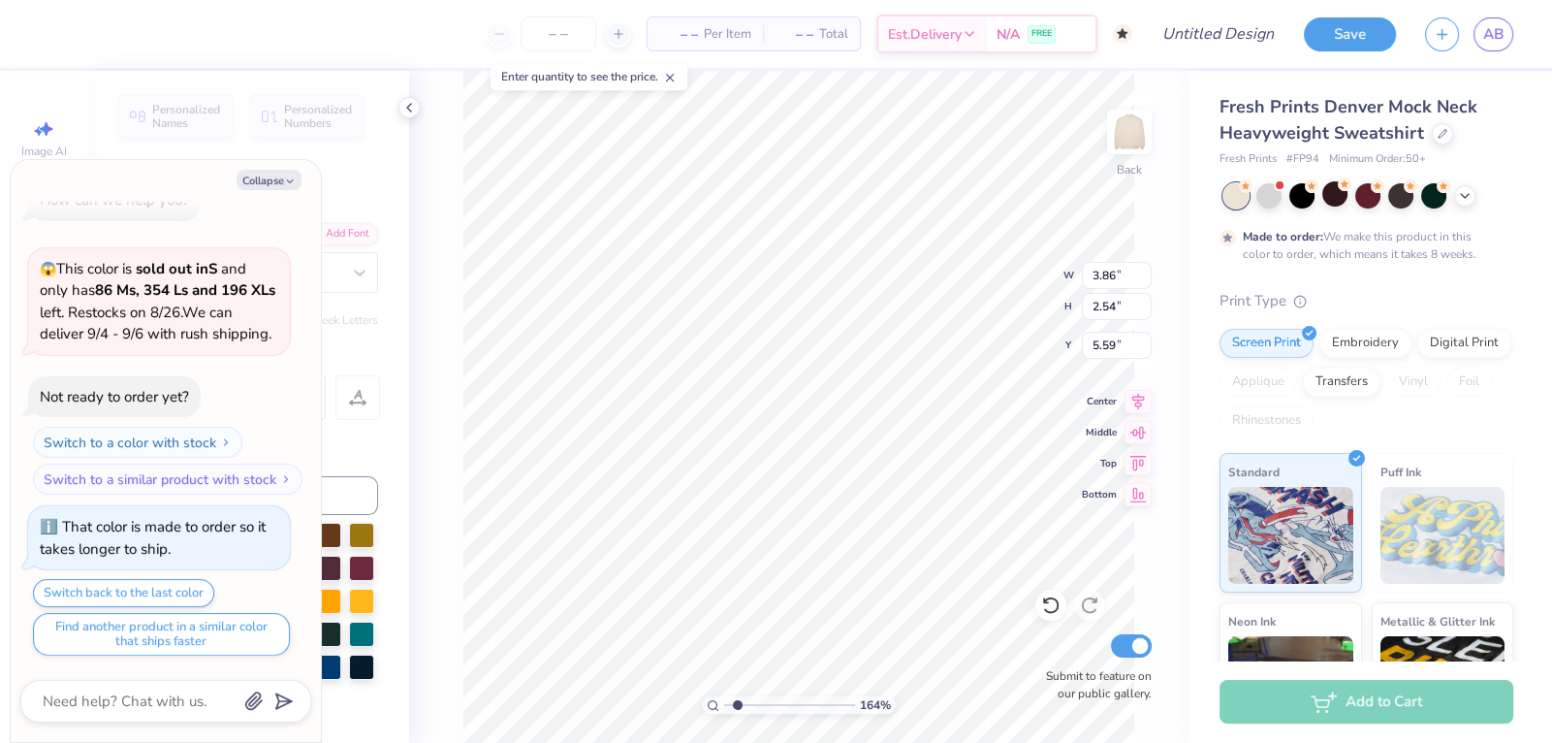
type textarea "6"
type input "1.64241684593069"
type textarea "x"
type input "1.64241684593069"
type textarea "x"
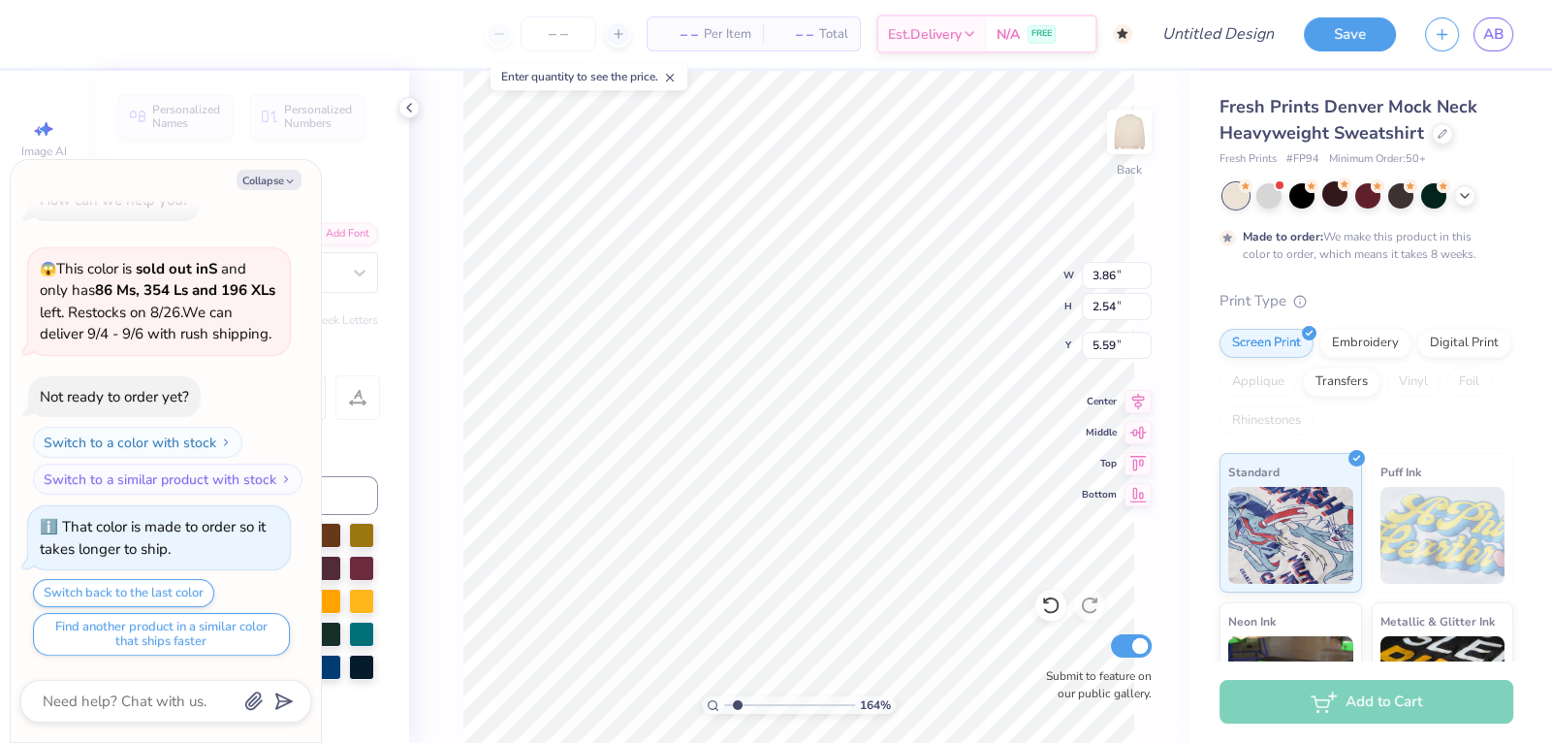
type textarea "6"
type input "1.64241684593069"
type textarea "x"
type input "1.64241684593069"
type textarea "x"
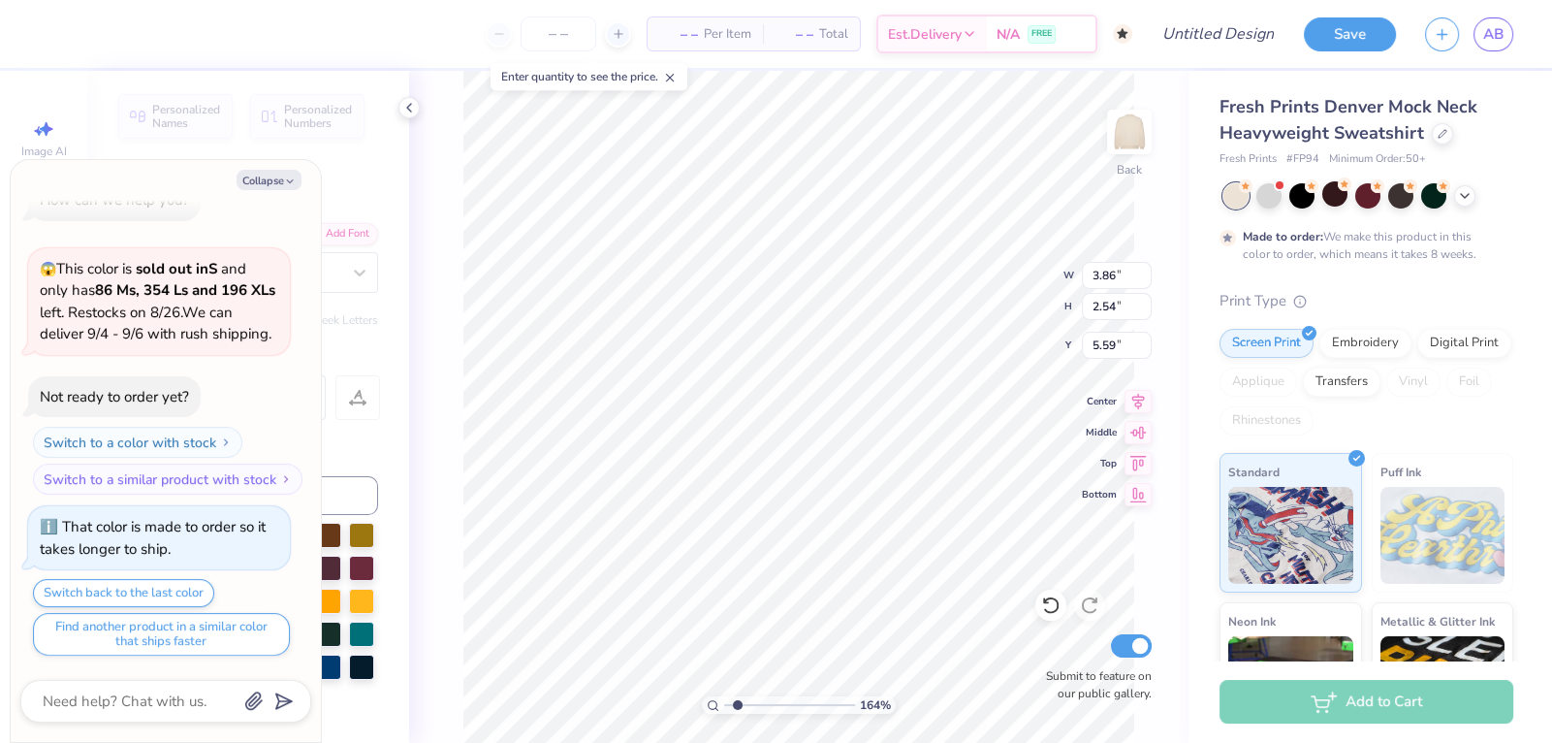
type input "3.87"
type input "2.88"
type input "5.42"
type input "1.64241684593069"
type textarea "x"
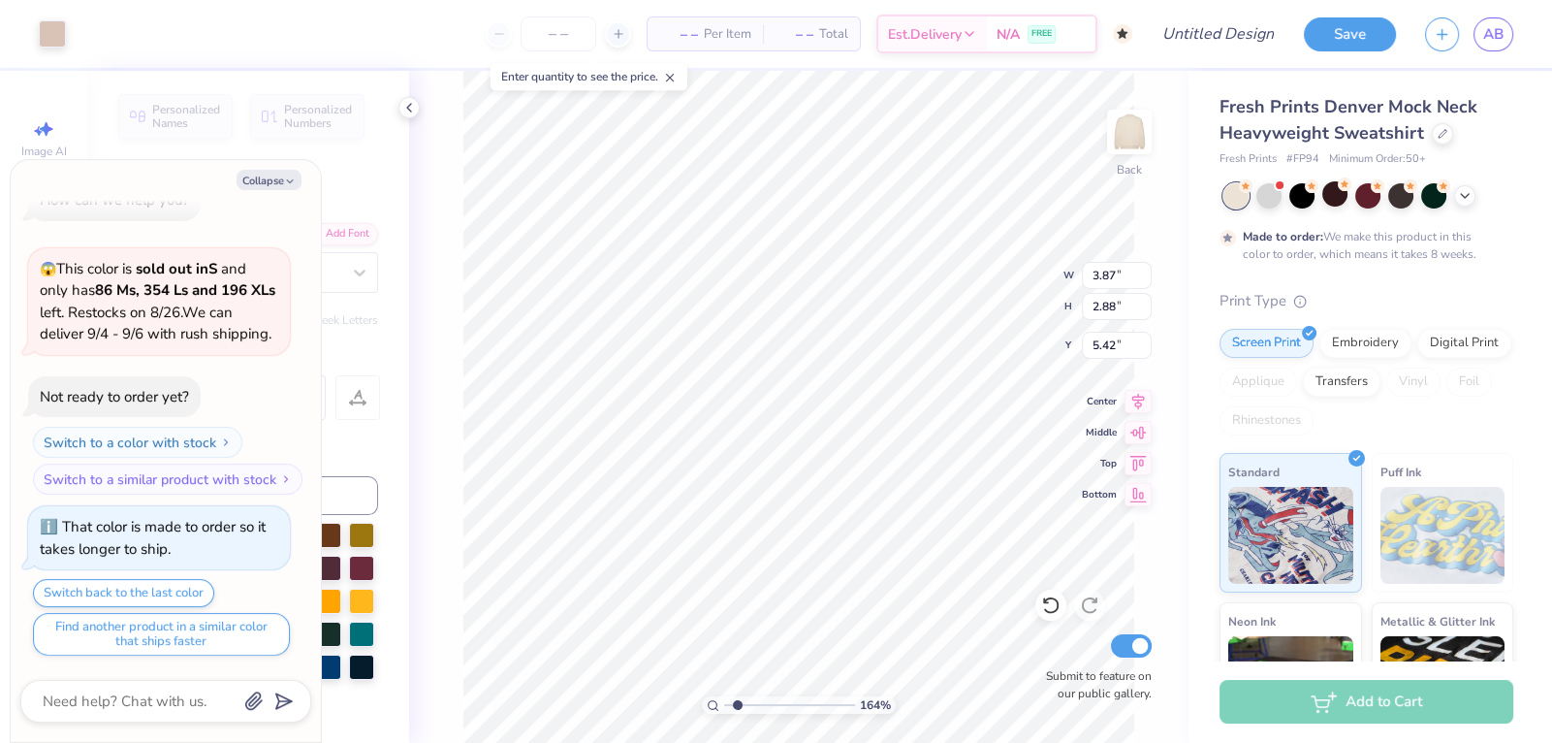
type input "1.64241684593069"
type textarea "x"
type input "1.64241684593069"
type textarea "x"
type input "1.64241684593069"
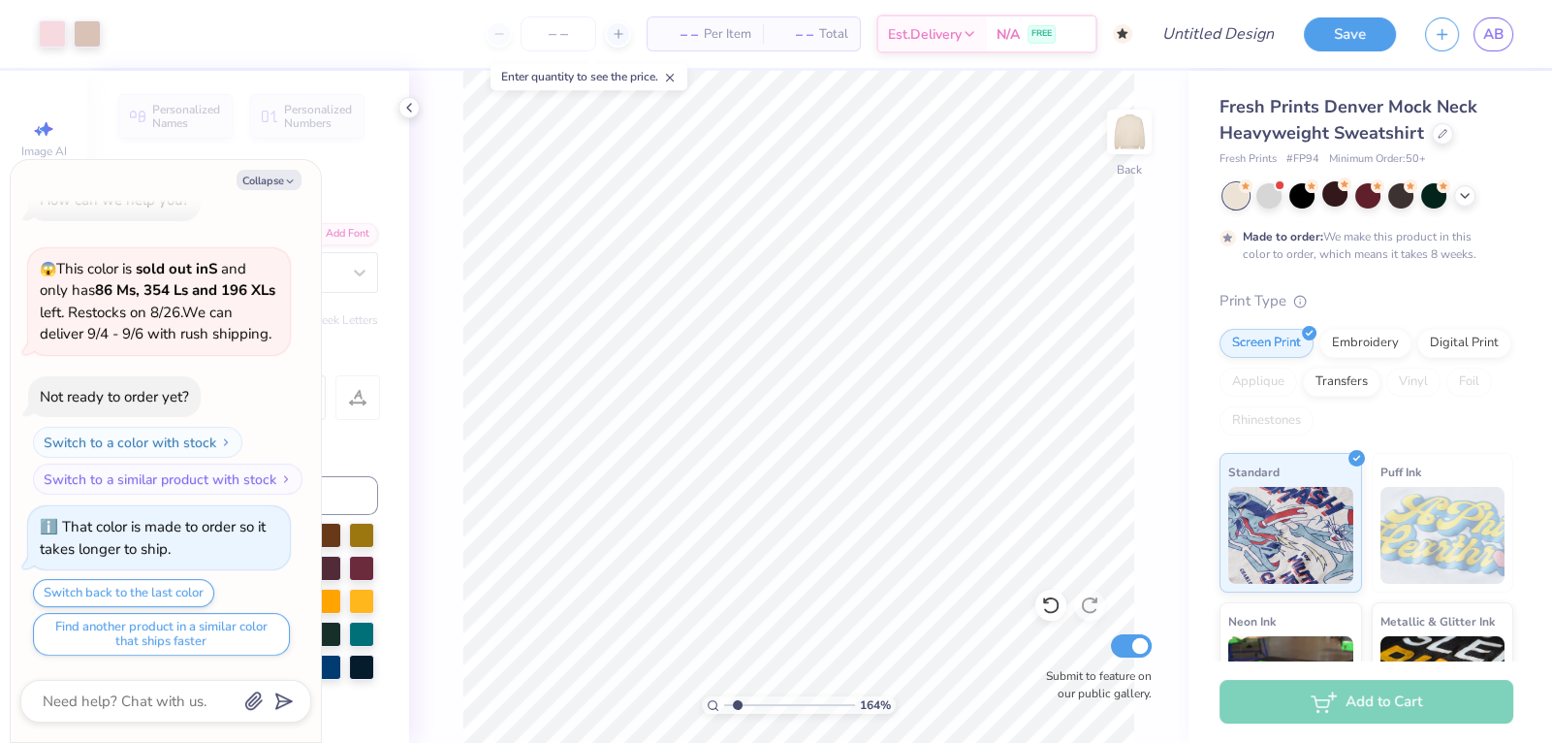
type textarea "x"
type input "1.64241684593069"
type textarea "x"
type input "1.64241684593069"
type textarea "x"
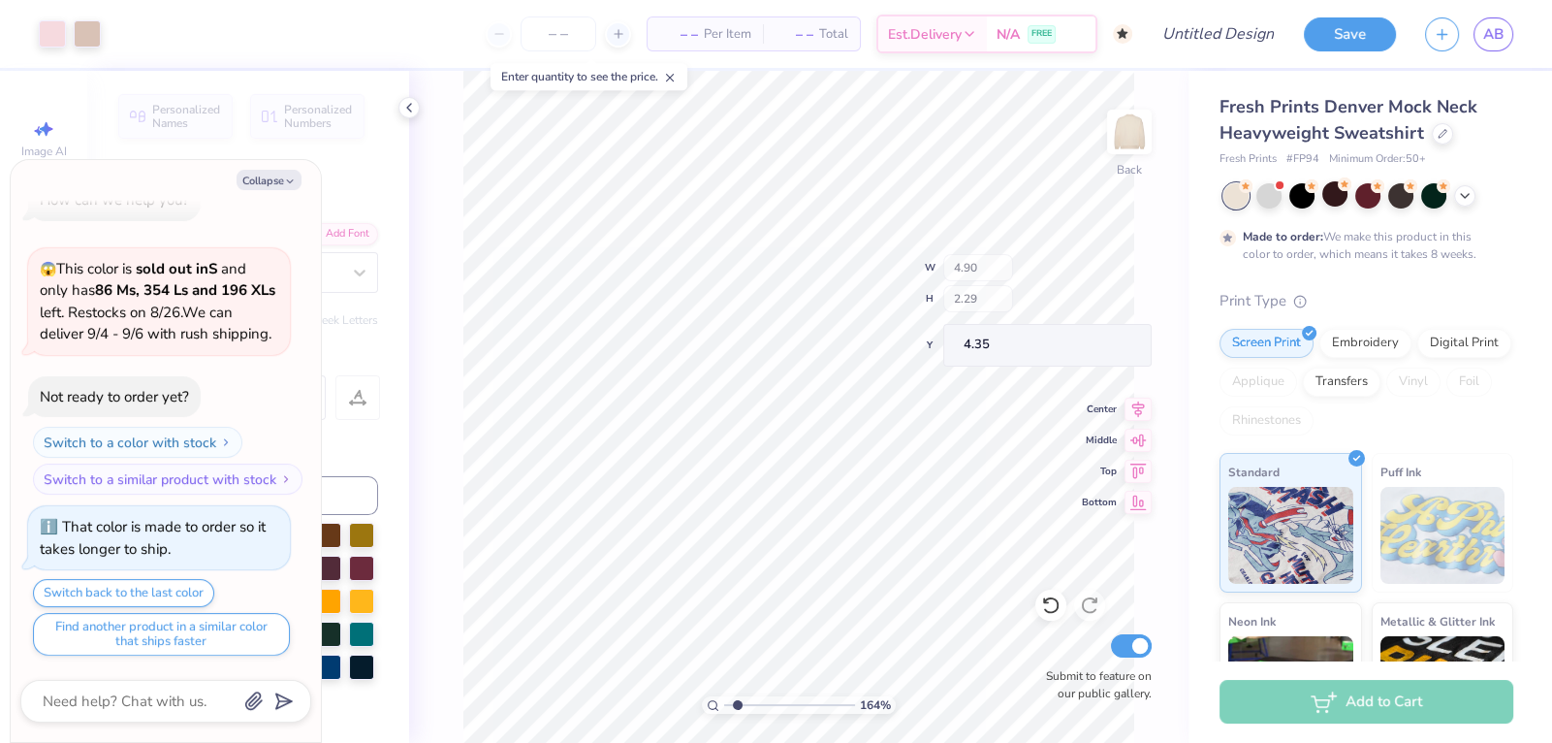
type input "1.64241684593069"
type textarea "x"
type input "1.64241684593069"
type textarea "x"
type input "1.64241684593069"
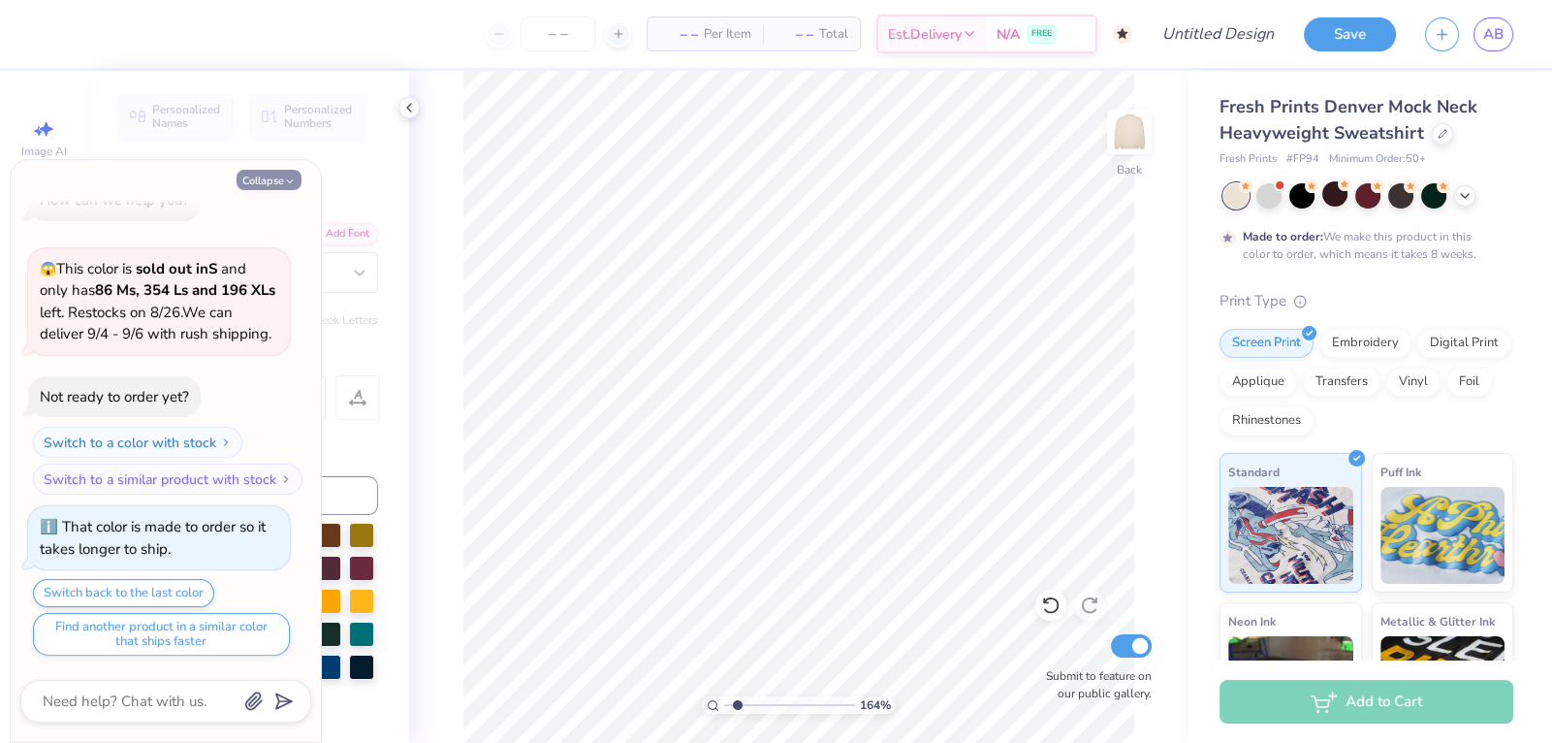
click at [272, 182] on button "Collapse" at bounding box center [269, 180] width 65 height 20
type textarea "x"
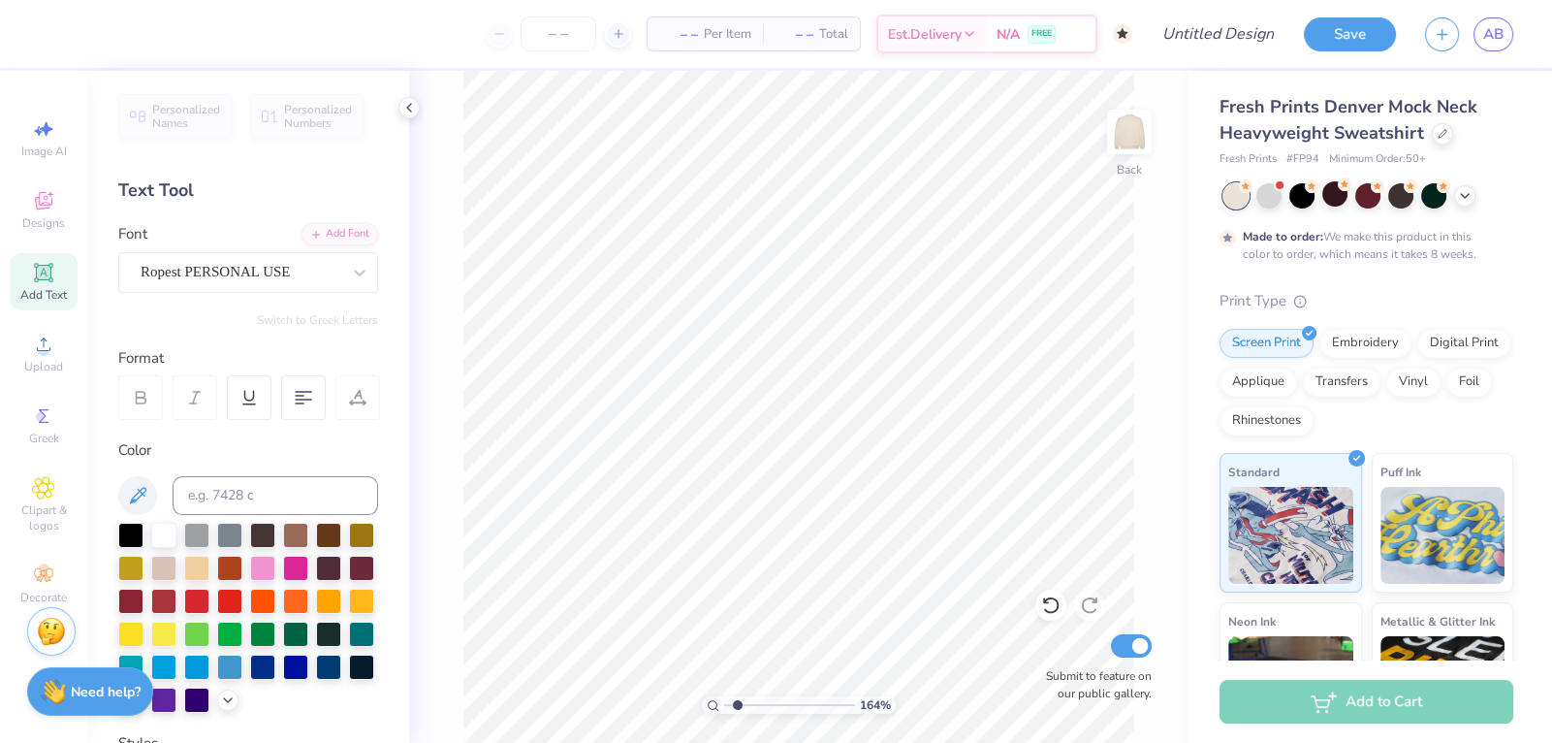
click at [67, 272] on div "Add Text" at bounding box center [44, 281] width 68 height 57
click at [47, 239] on div "Designs" at bounding box center [44, 209] width 68 height 57
click at [43, 219] on span "Designs" at bounding box center [43, 223] width 43 height 16
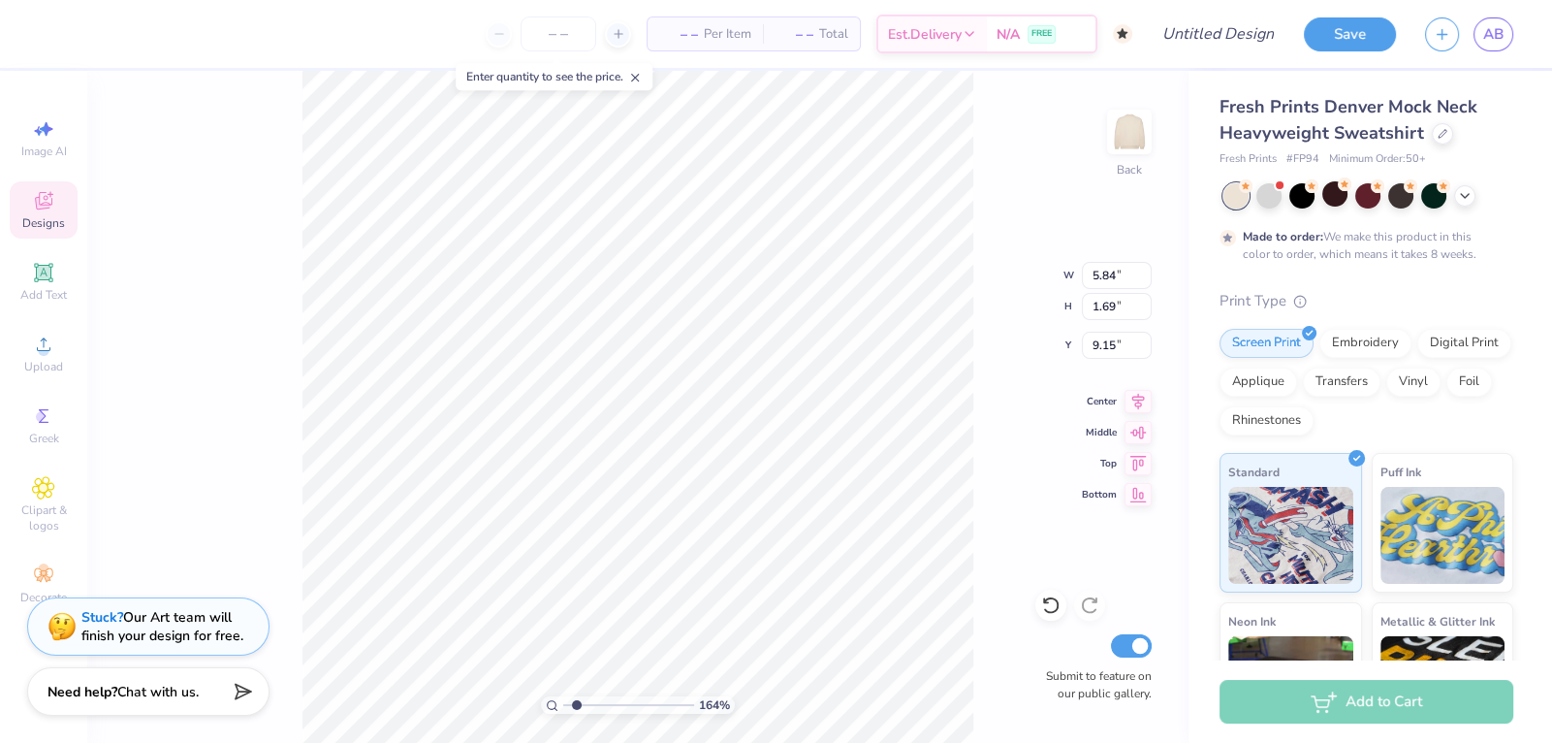
click at [45, 207] on icon at bounding box center [43, 200] width 17 height 17
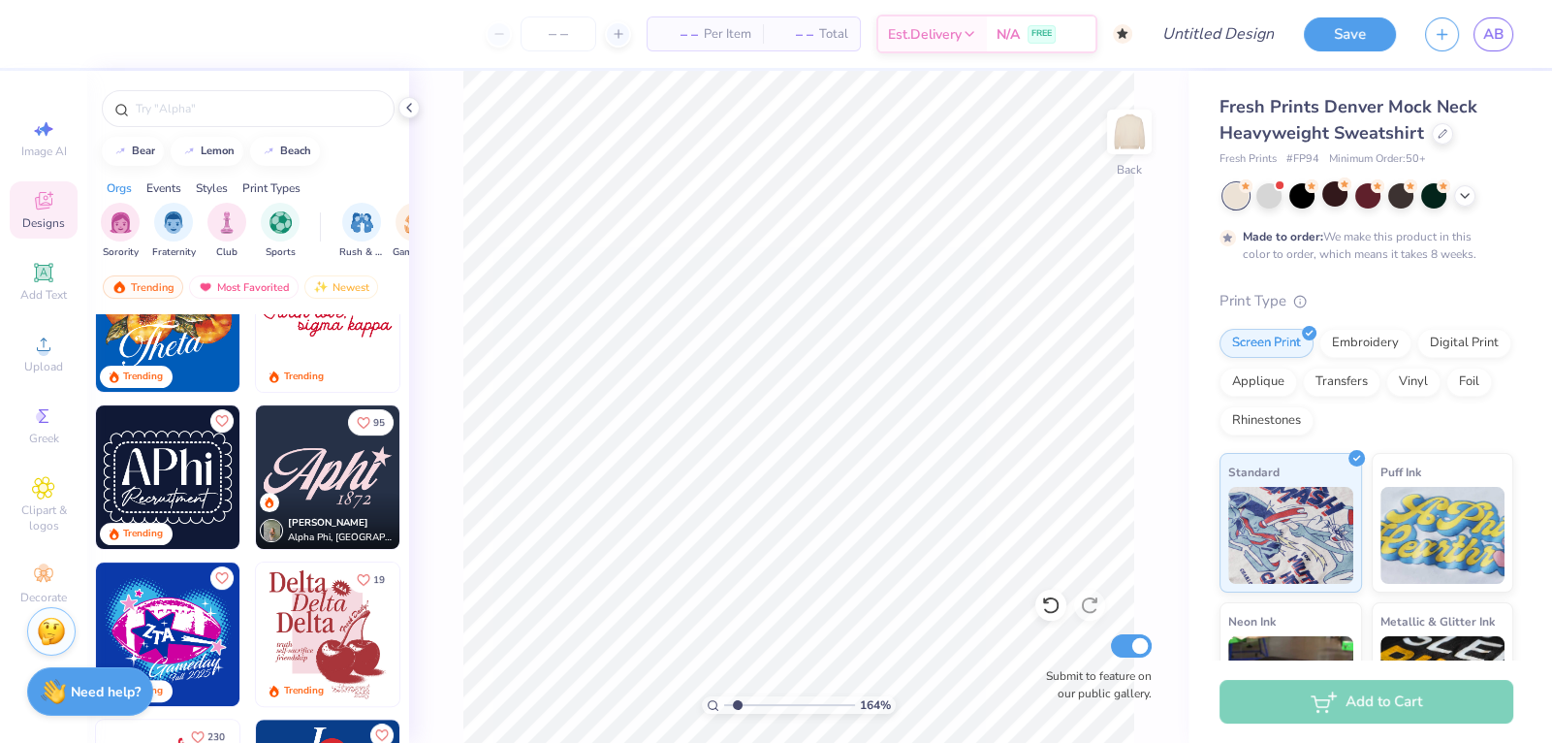
scroll to position [850, 0]
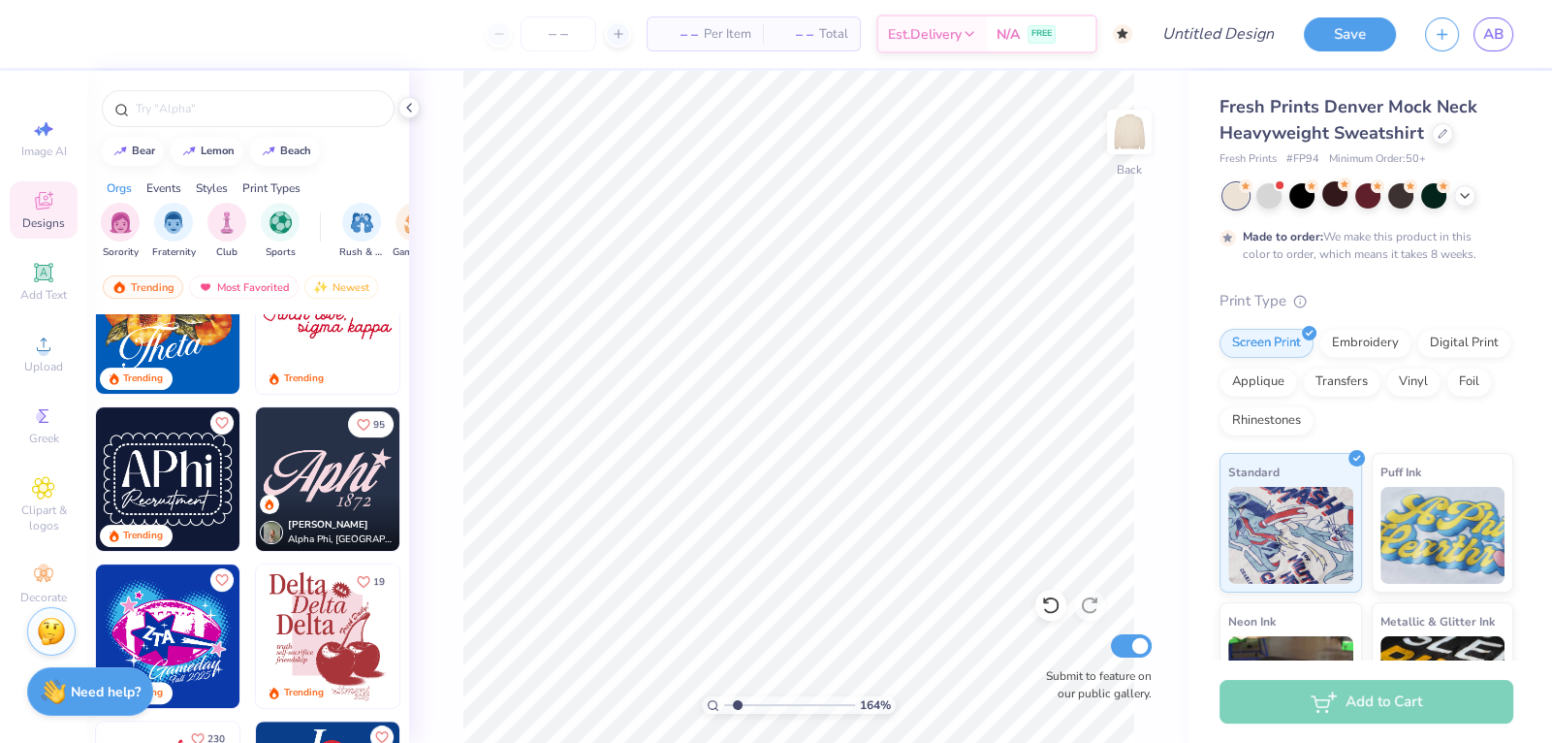
click at [348, 471] on img at bounding box center [328, 479] width 144 height 144
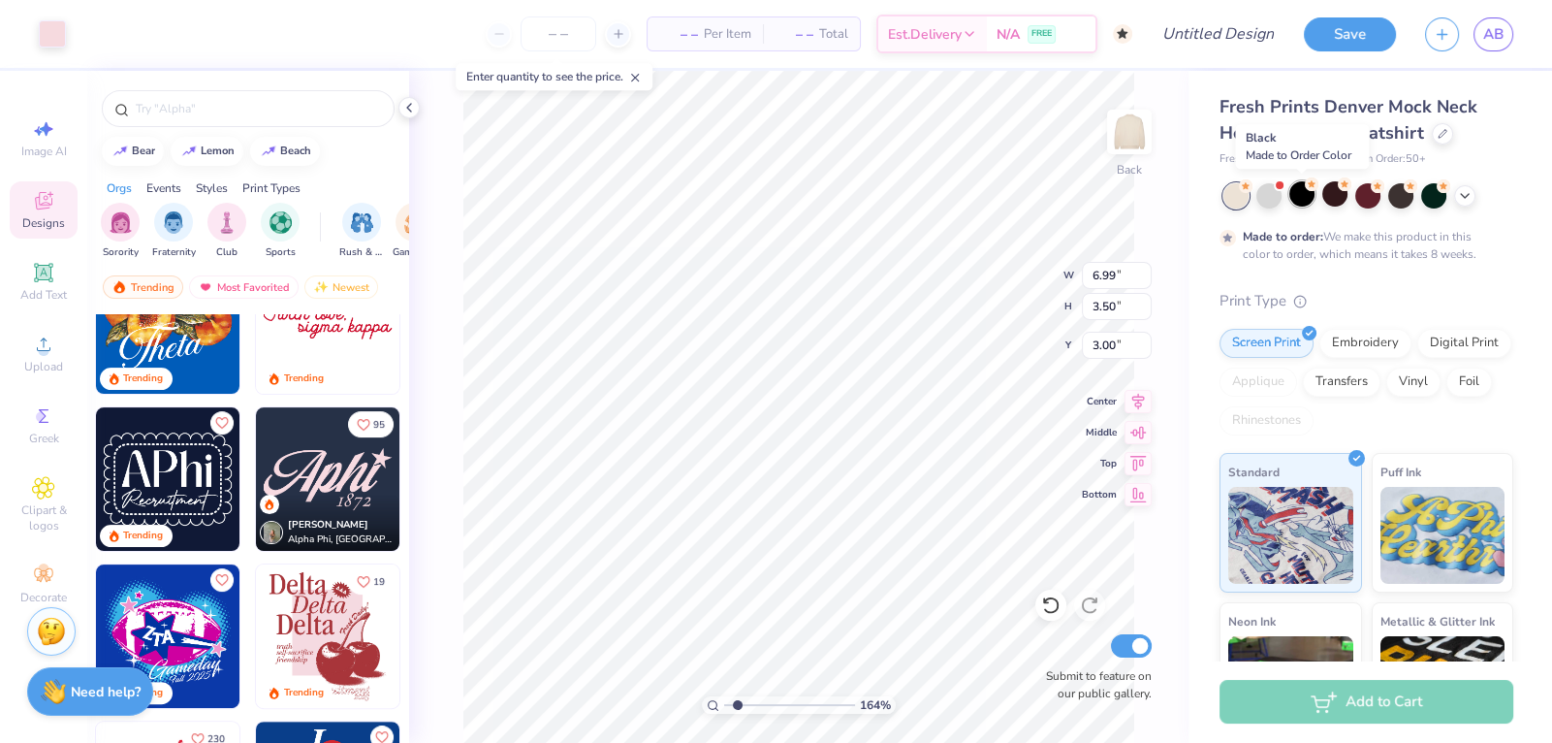
click at [1302, 196] on div at bounding box center [1302, 193] width 25 height 25
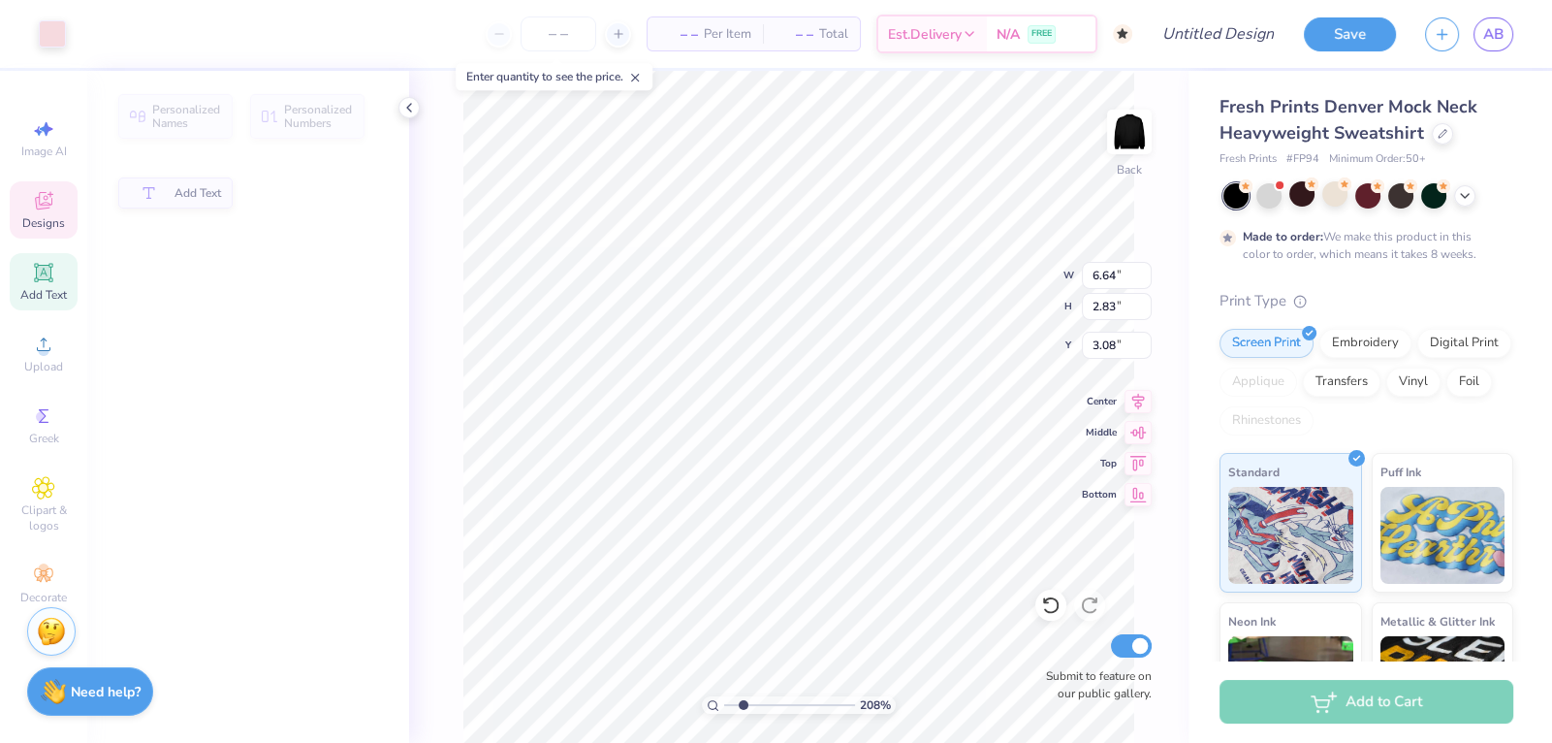
type input "2.07669726632156"
type input "6.64"
type input "2.83"
type input "3.08"
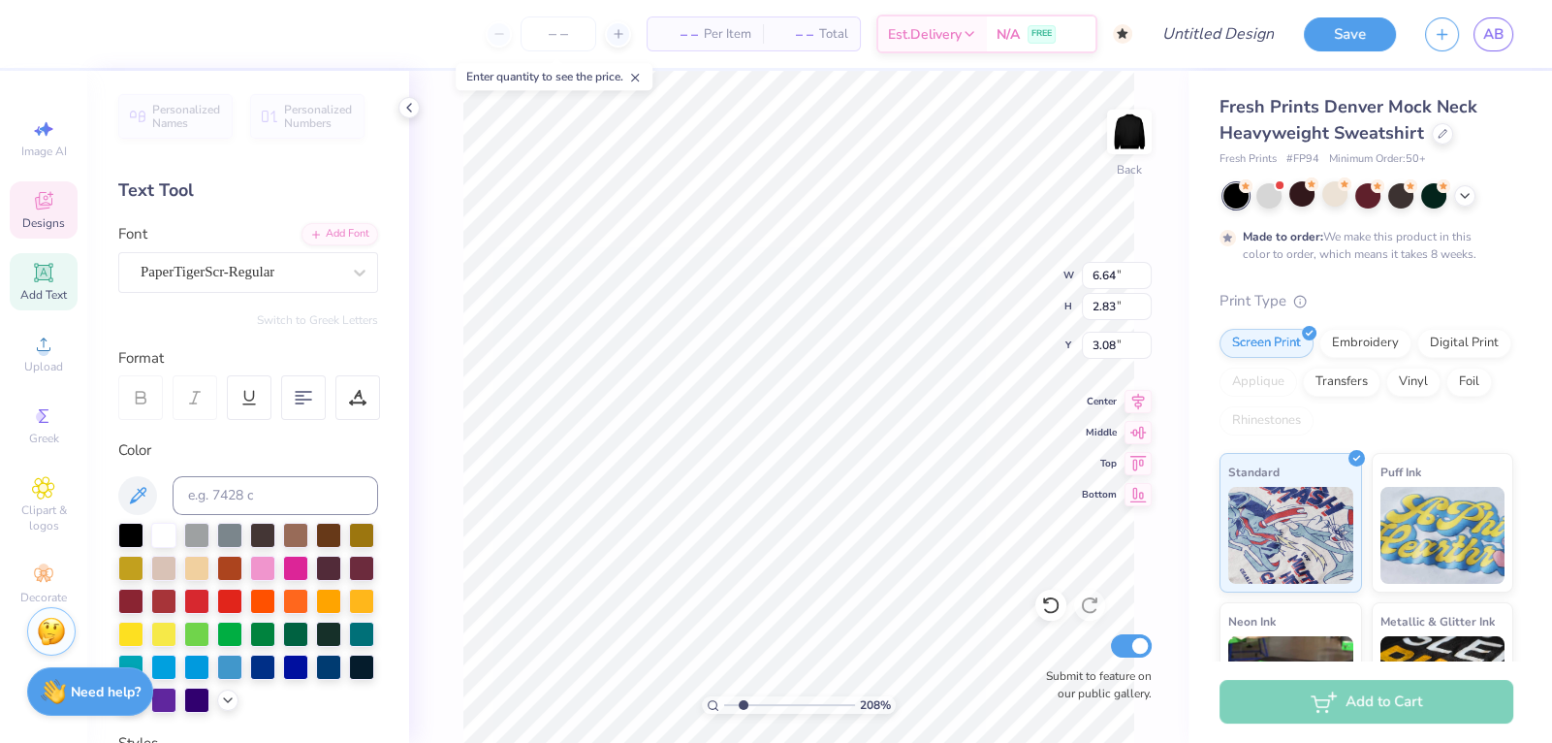
type input "2.07669726632156"
type textarea "S"
type input "2.07669726632156"
type textarea "Se"
type input "2.07669726632156"
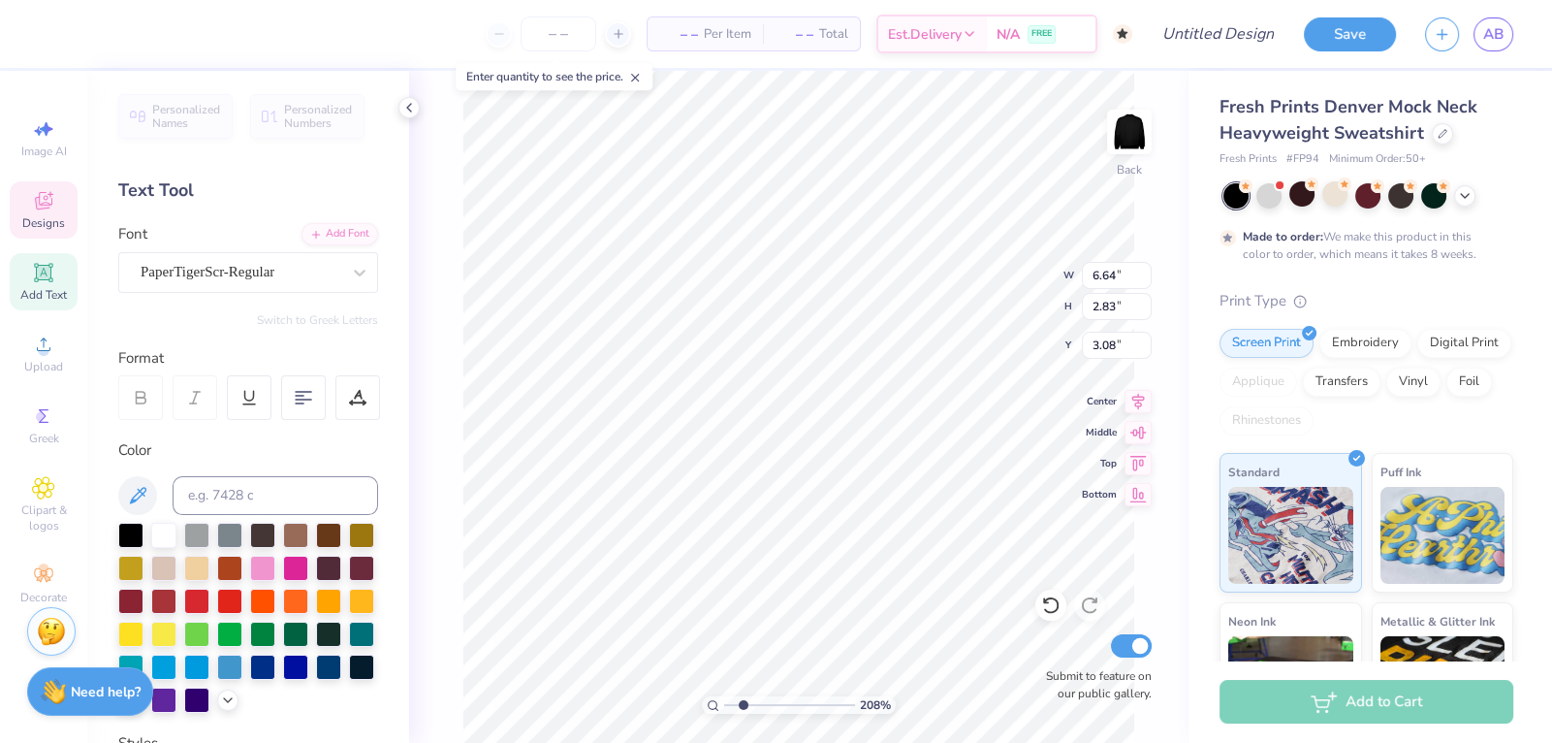
type textarea "Sen"
type input "2.07669726632156"
type textarea "Seni"
type input "2.07669726632156"
type textarea "Senio"
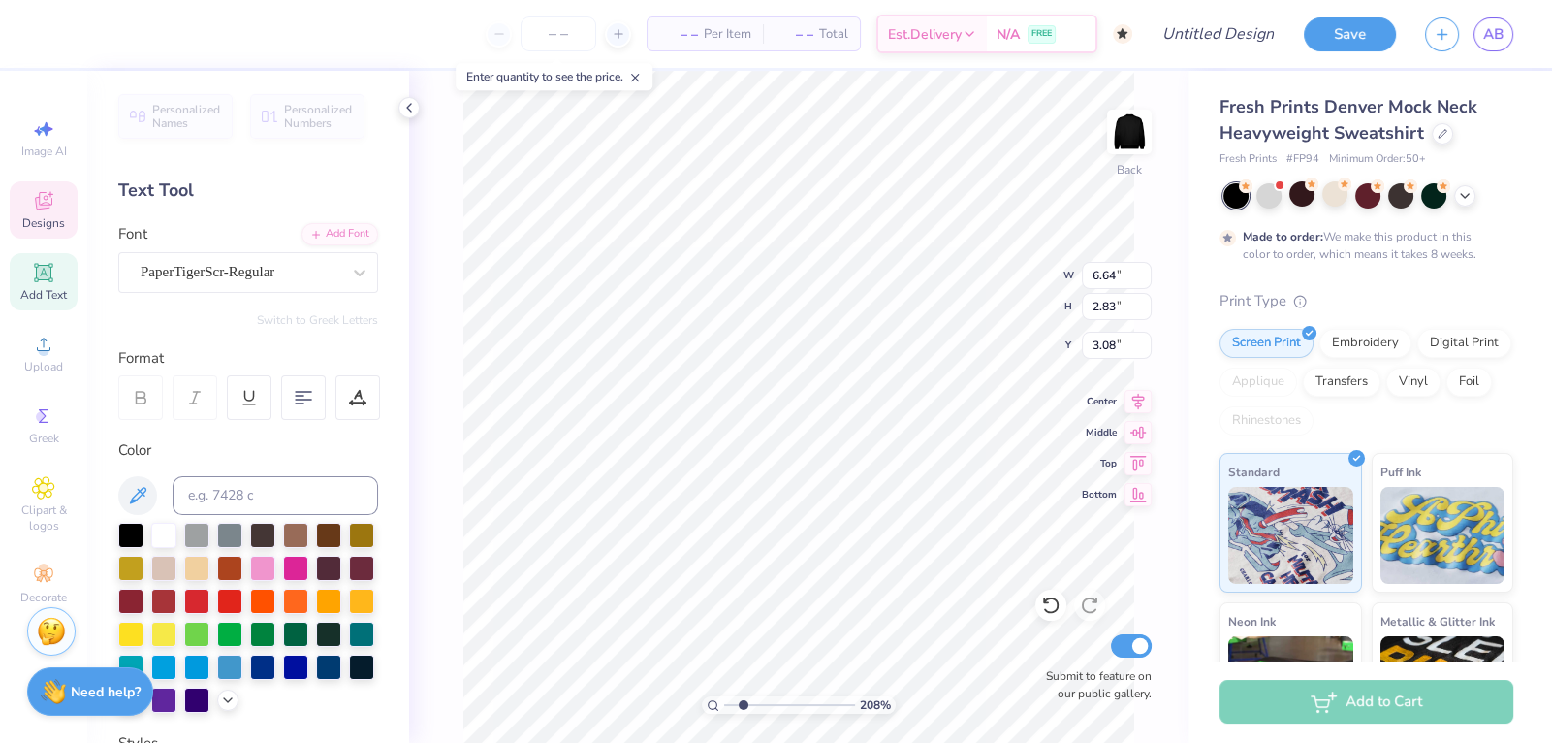
type input "2.07669726632156"
type textarea "Senior"
type input "2.07669726632156"
type textarea "Seniors"
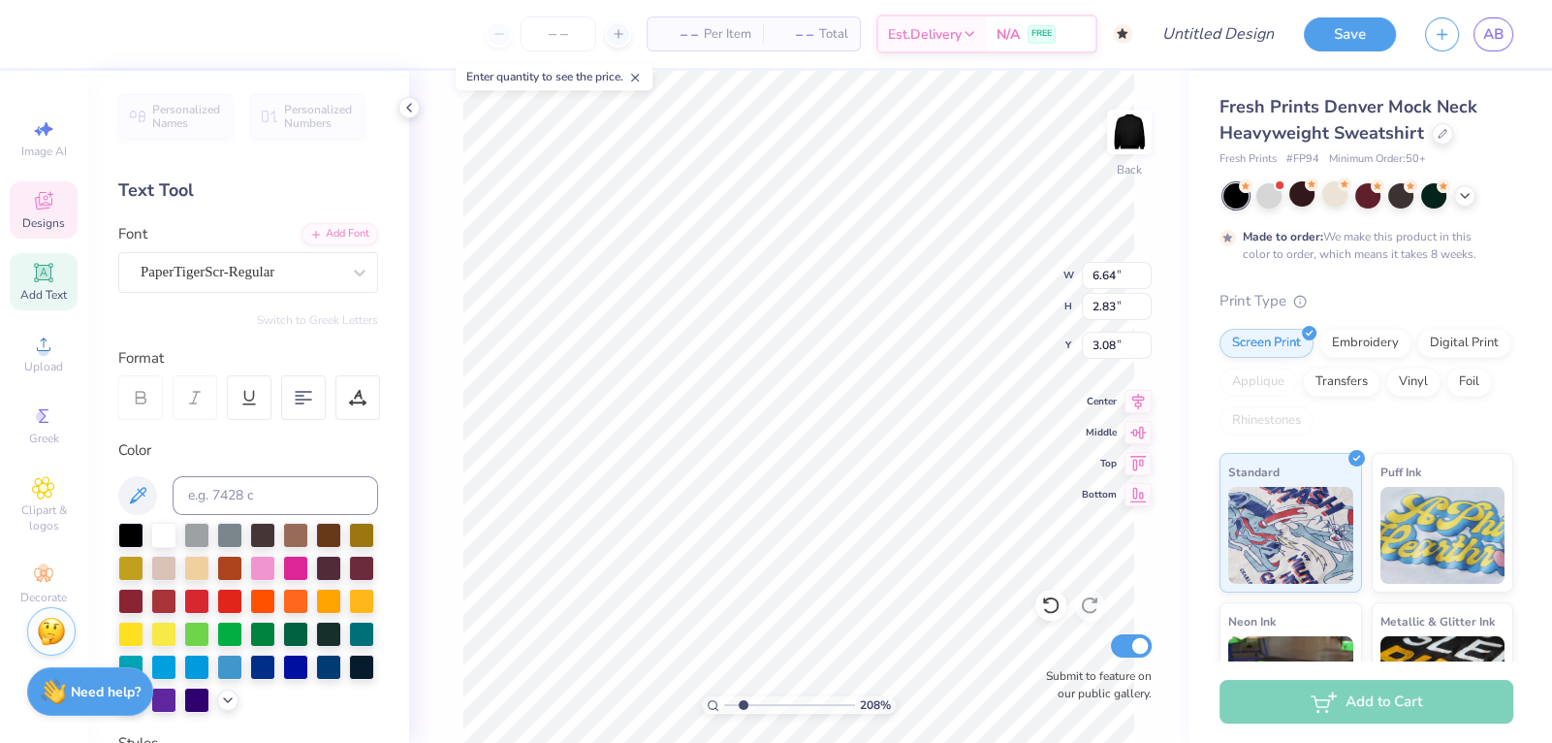
type input "2.07669726632156"
type input "1.87"
type input "0.97"
type input "5.53"
type input "2.07669726632156"
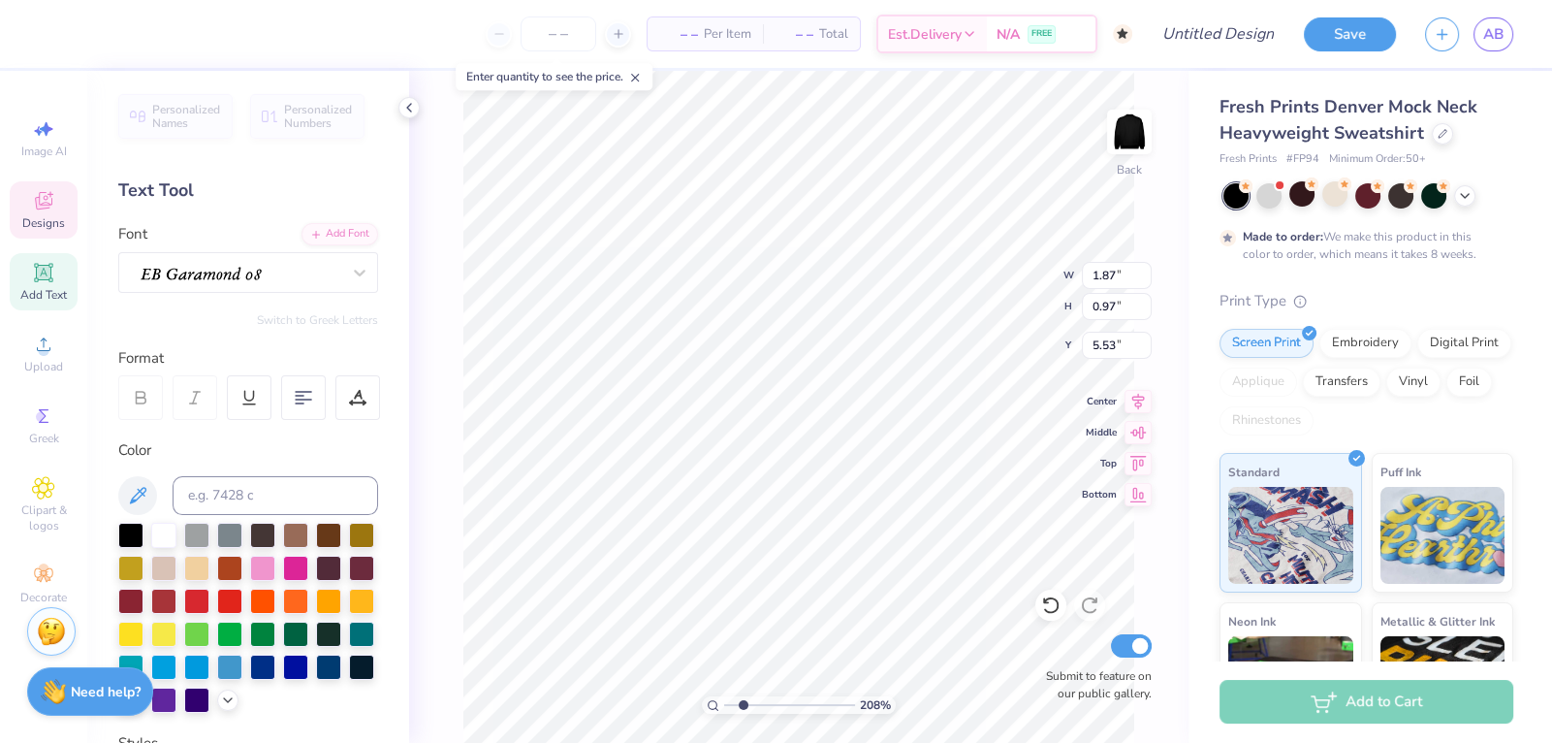
type textarea "C"
type input "2.07669726632156"
type textarea "Cla"
type input "2.07669726632156"
type textarea "Clas"
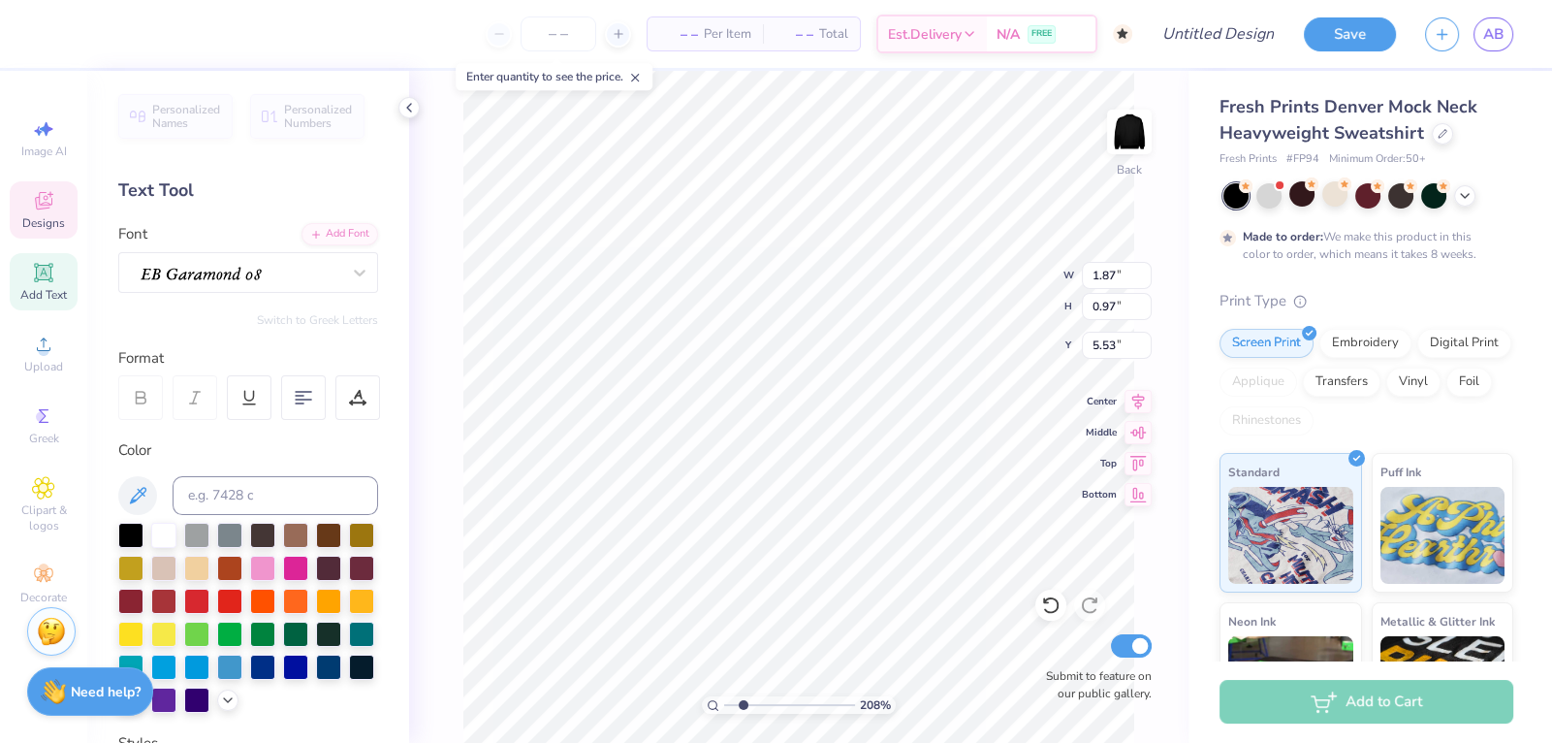
type input "2.07669726632156"
type textarea "Class"
type input "2.07669726632156"
type textarea "Class"
type input "2.07669726632156"
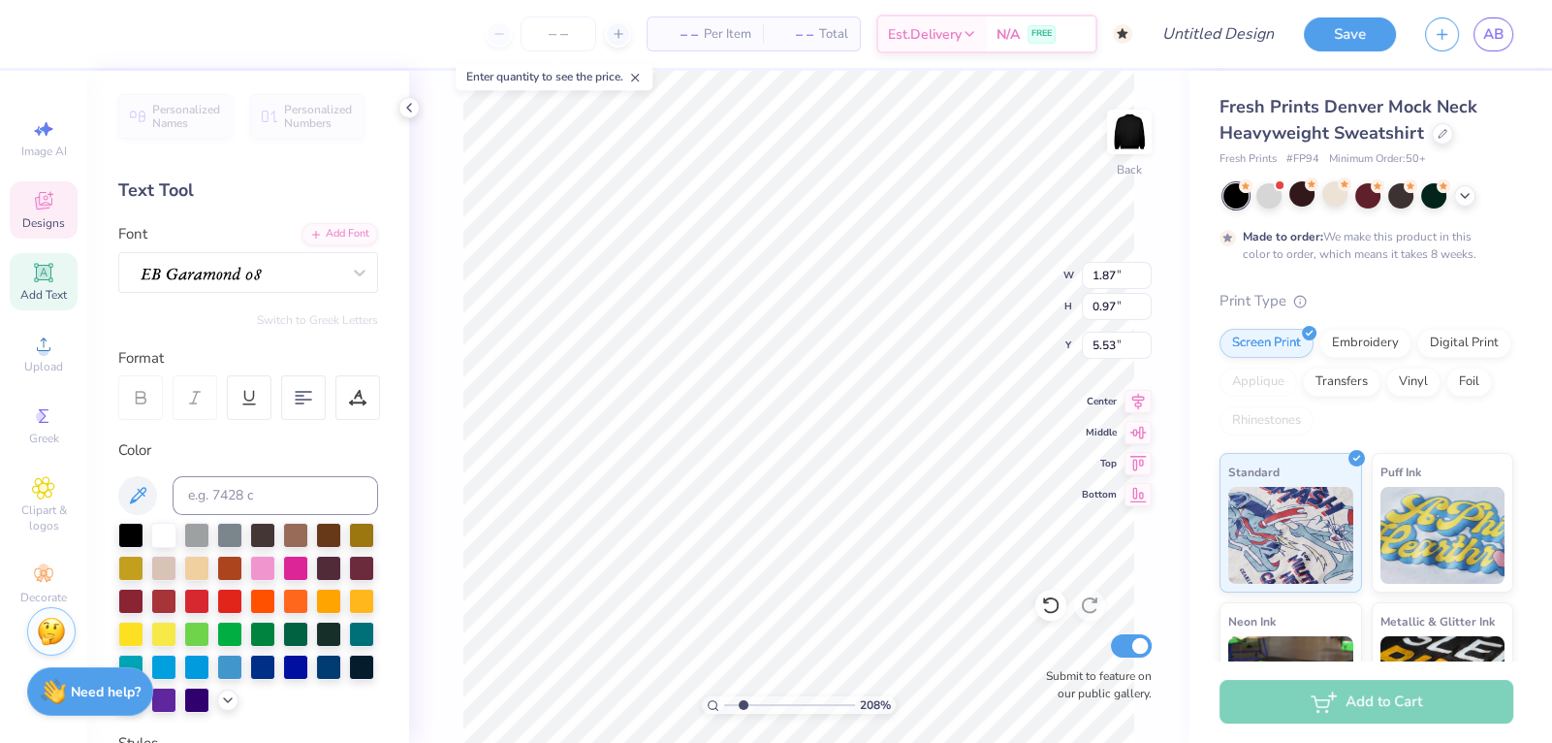
type textarea "Class o"
type input "2.07669726632156"
type textarea "Class of"
type input "2.07669726632156"
type textarea "Class of"
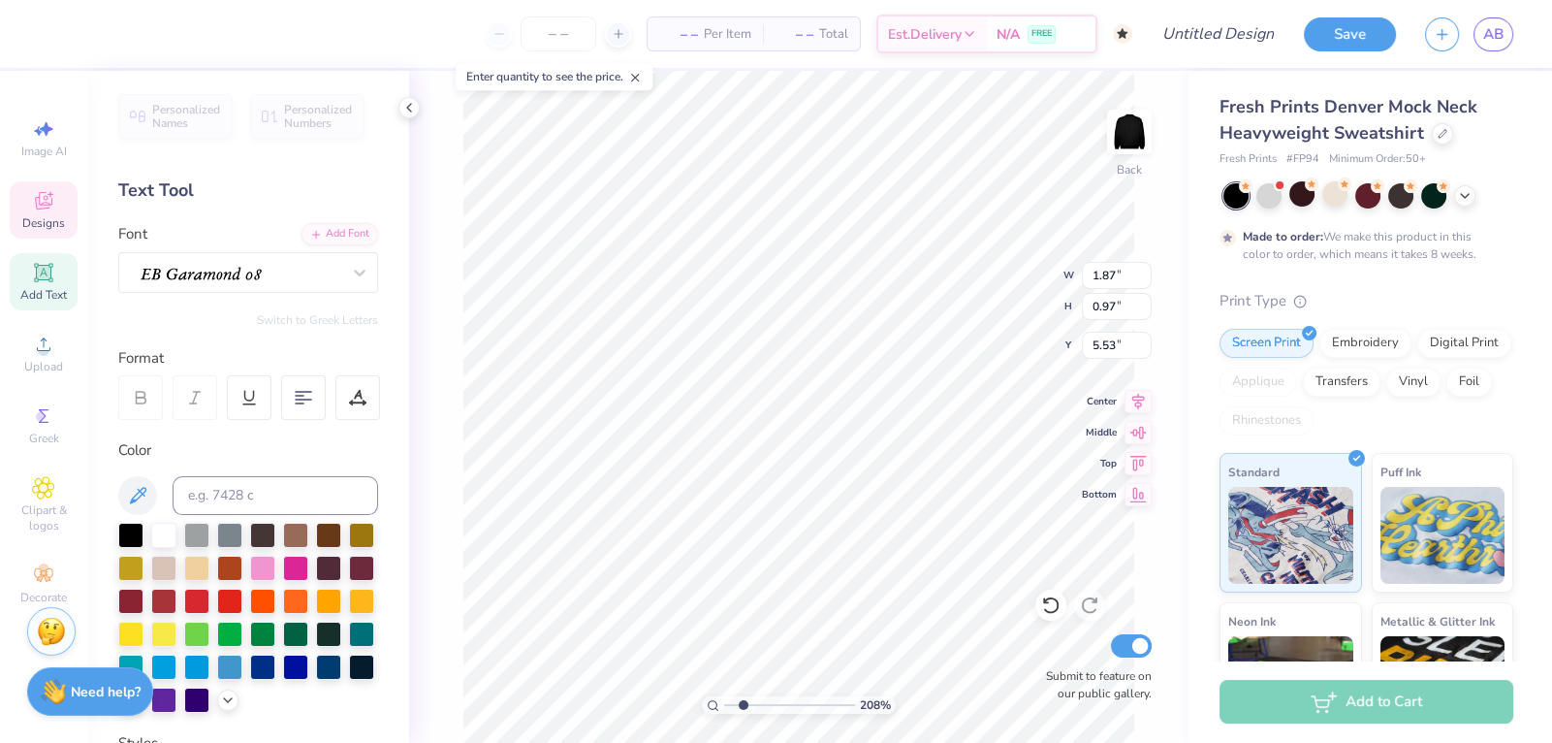
type input "2.07669726632156"
type textarea "Class of 202"
type input "2.07669726632156"
type textarea "Class of 2026"
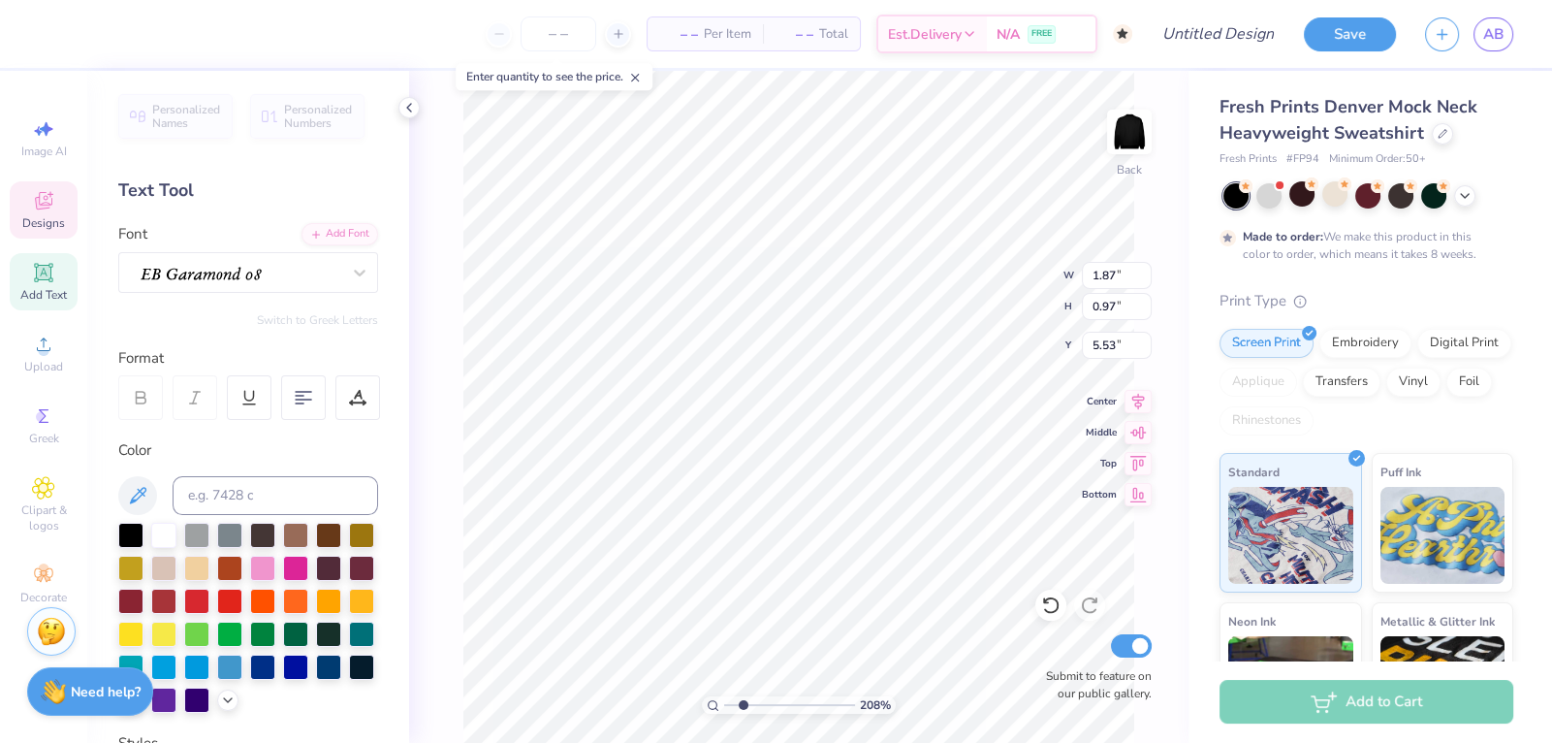
type input "2.07669726632156"
type input "1.11"
type input "1.09"
type input "3.00"
type input "2.07669726632156"
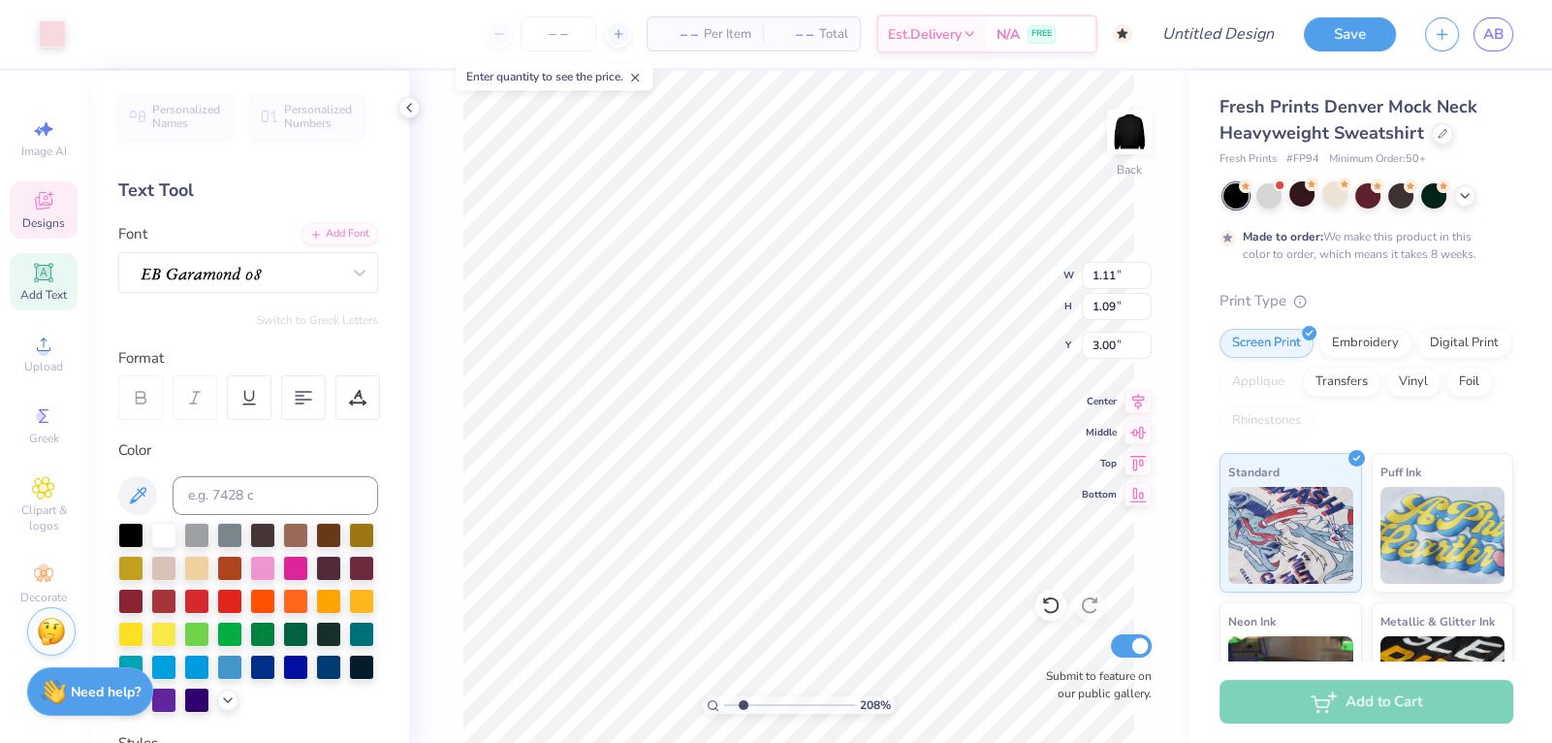
type input "3.27"
type input "2.07669726632156"
type input "3.15"
click at [264, 568] on div at bounding box center [262, 566] width 25 height 25
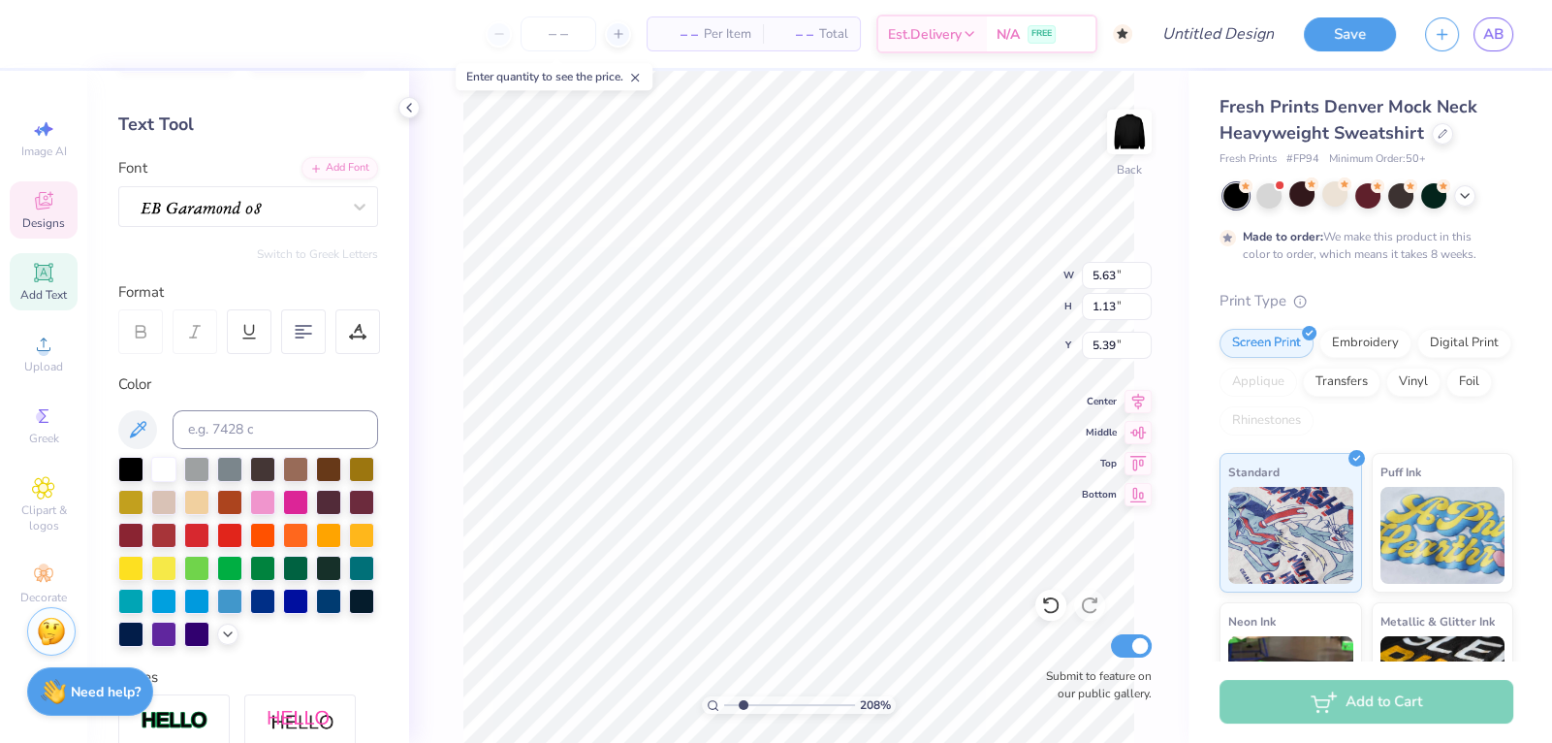
scroll to position [63, 0]
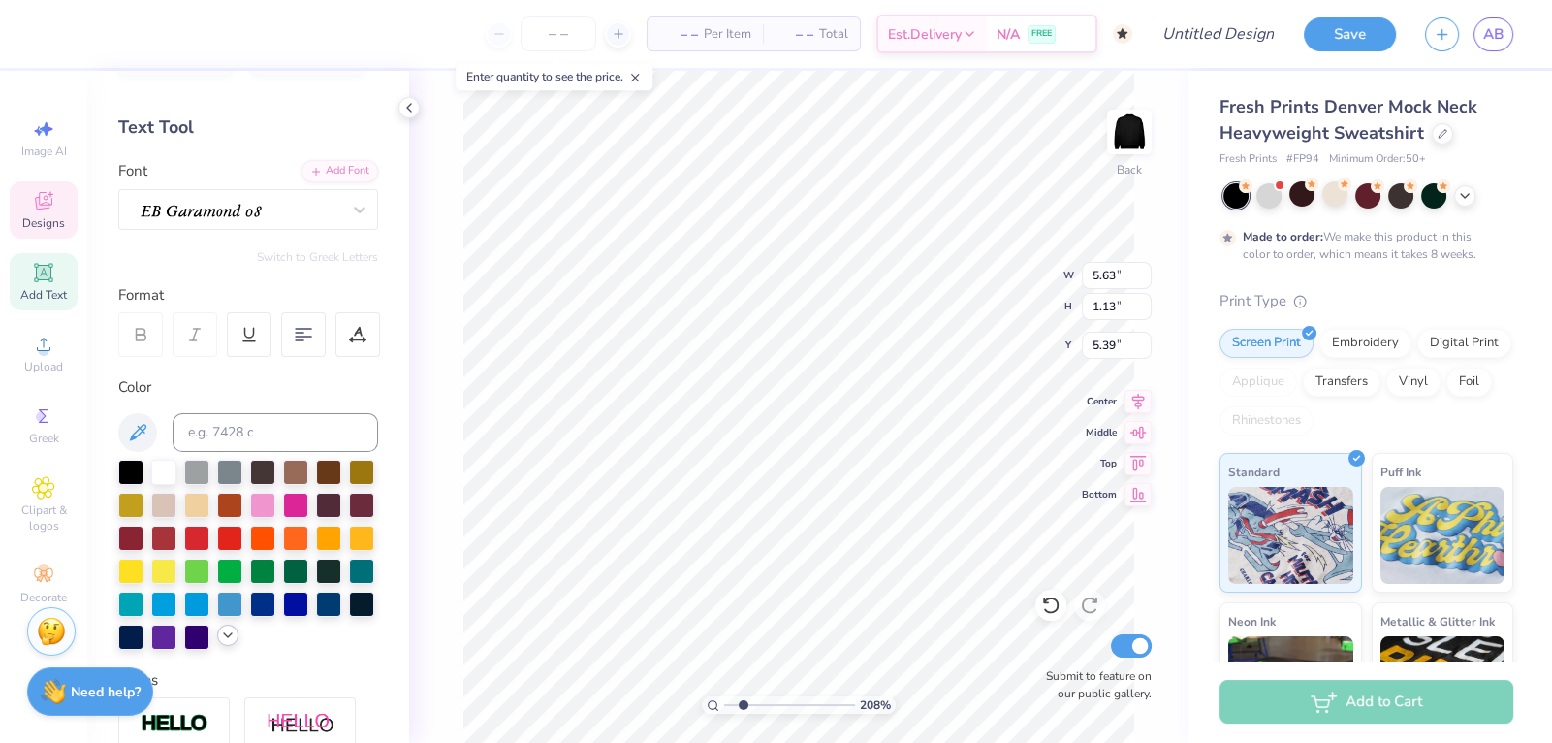
click at [230, 634] on icon at bounding box center [228, 635] width 16 height 16
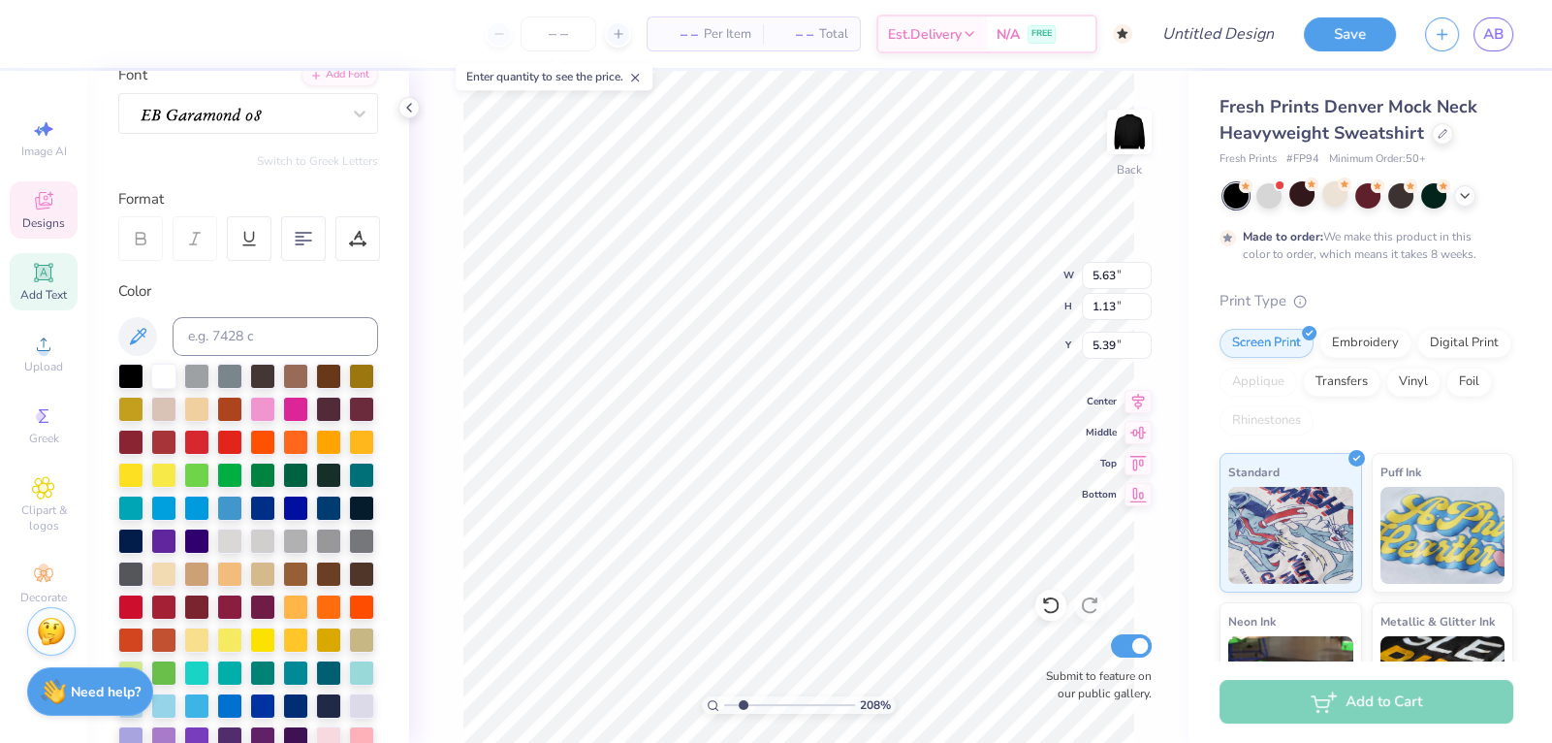
scroll to position [158, 0]
click at [365, 667] on div at bounding box center [361, 671] width 25 height 25
click at [1462, 192] on polyline at bounding box center [1465, 194] width 8 height 4
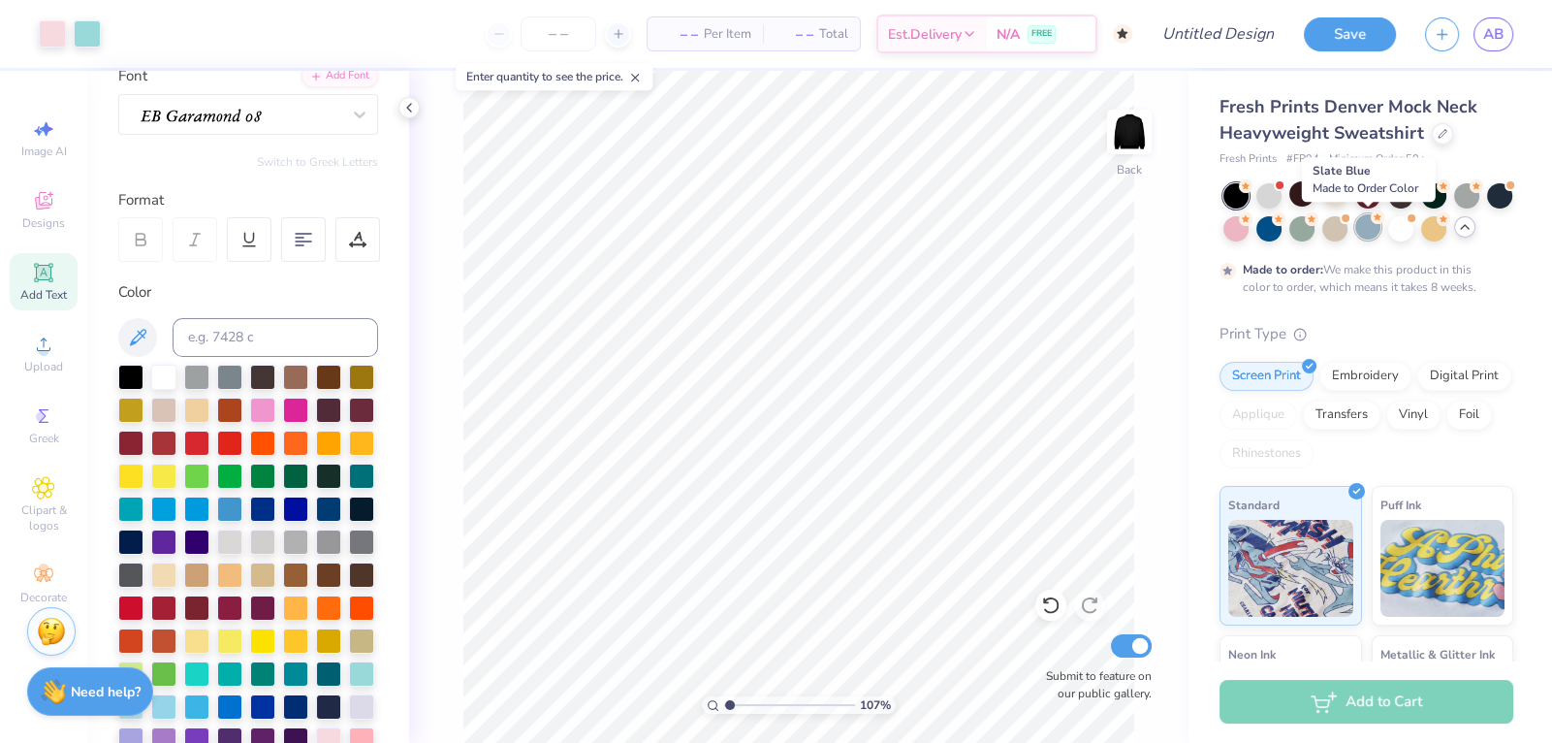
click at [1367, 225] on div at bounding box center [1367, 226] width 25 height 25
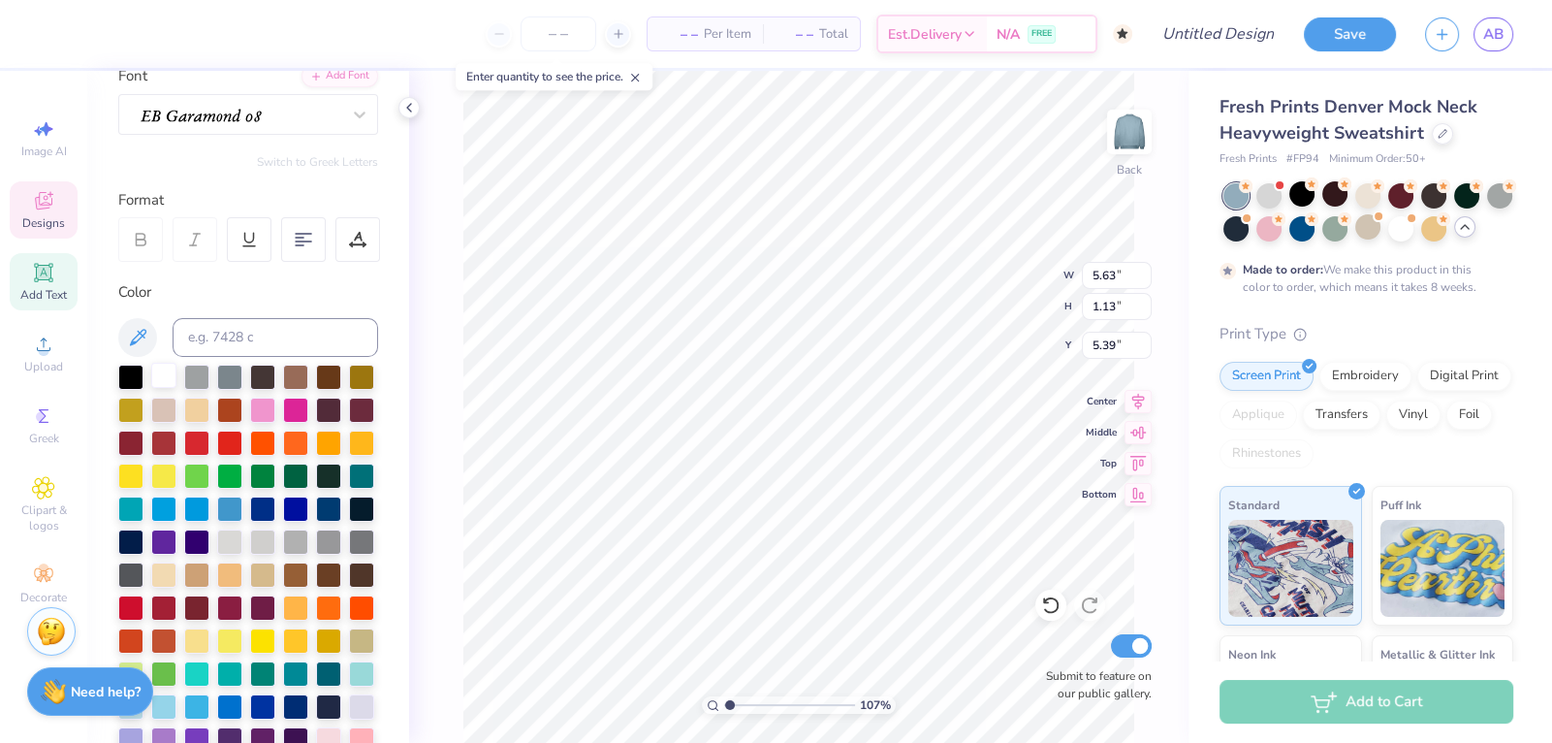
click at [155, 374] on div at bounding box center [163, 375] width 25 height 25
click at [1373, 192] on div at bounding box center [1367, 193] width 25 height 25
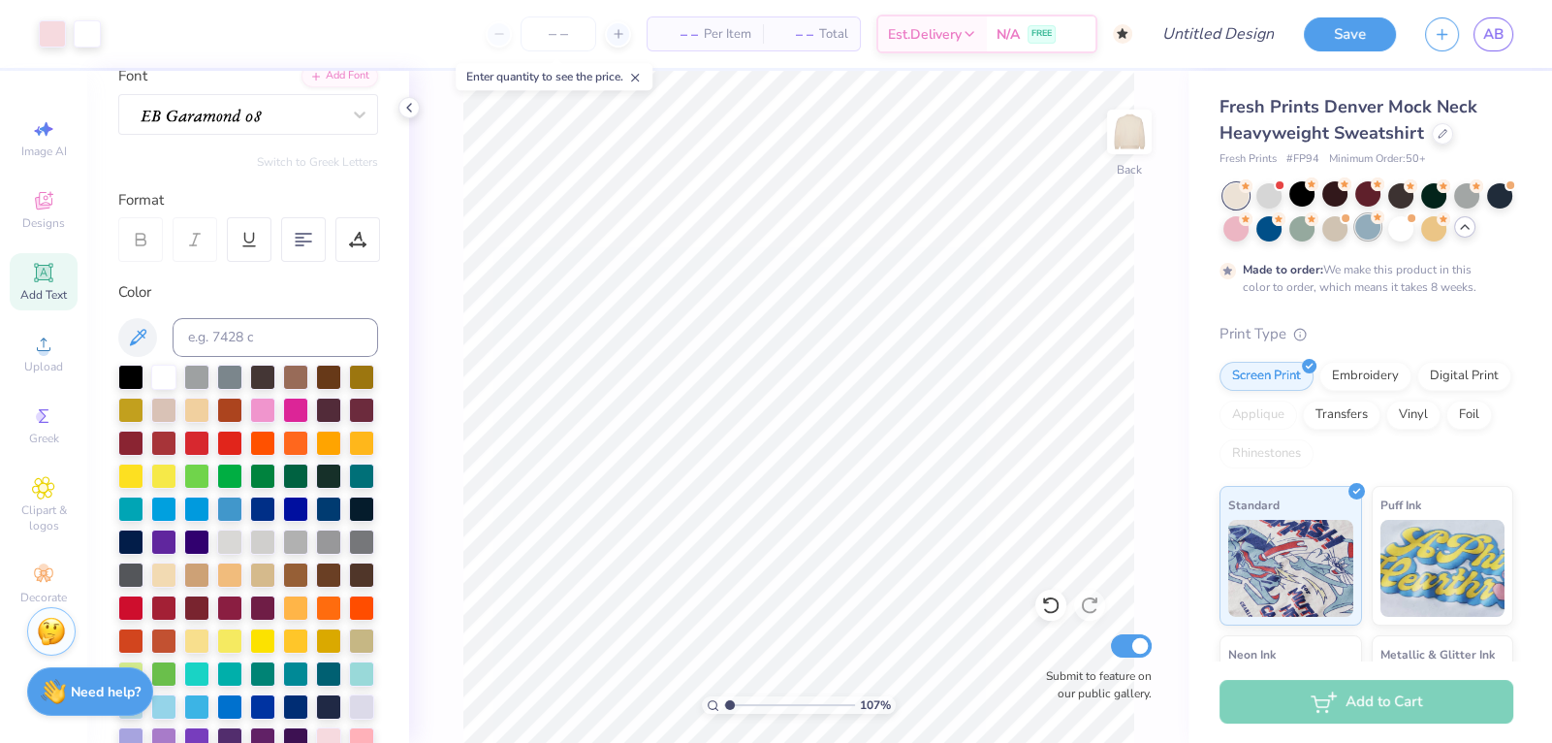
click at [1355, 233] on div at bounding box center [1367, 226] width 25 height 25
click at [1368, 232] on div at bounding box center [1367, 226] width 25 height 25
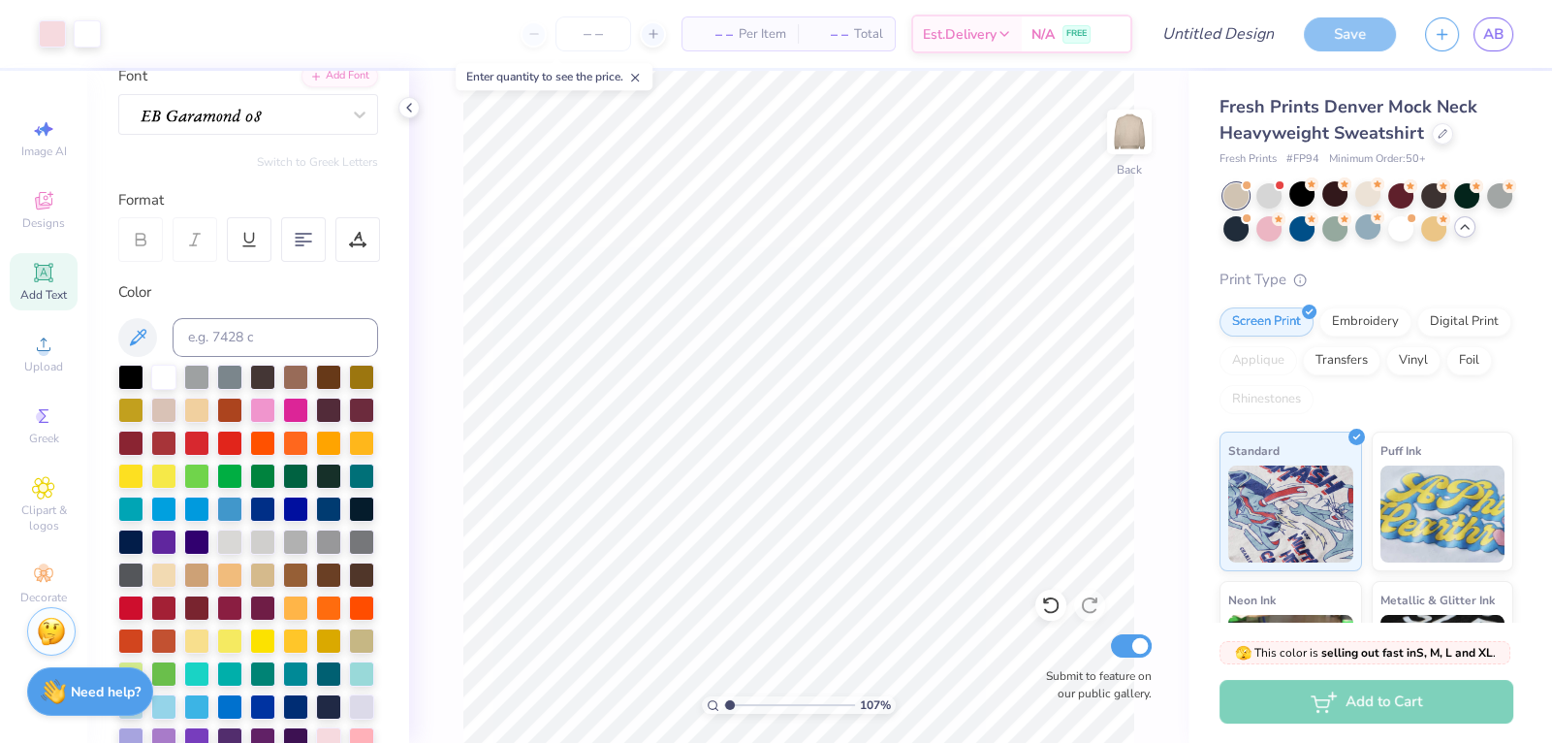
type input "1.06609418000189"
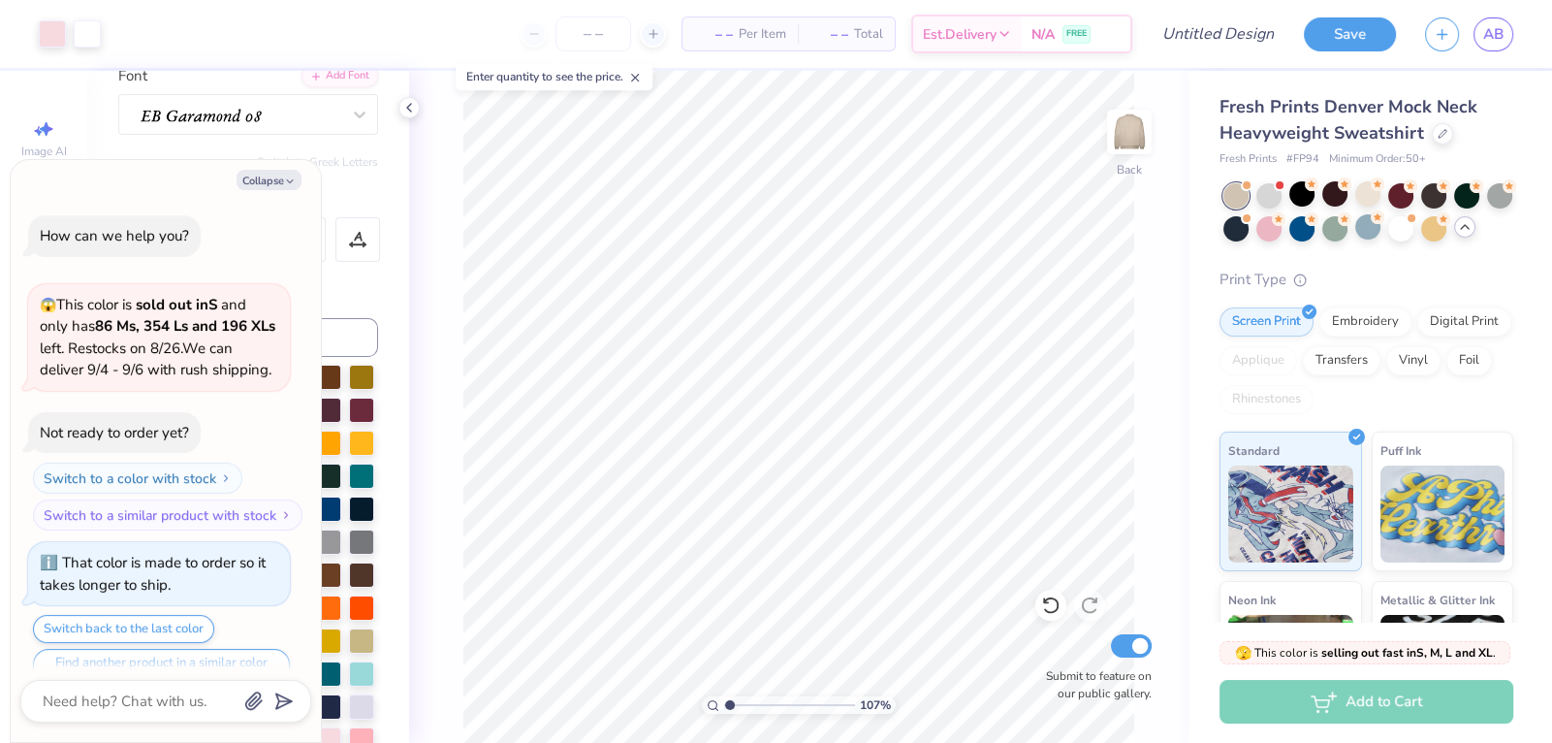
type textarea "x"
type input "1.06609418000189"
type textarea "x"
type input "1.06609418000189"
type textarea "x"
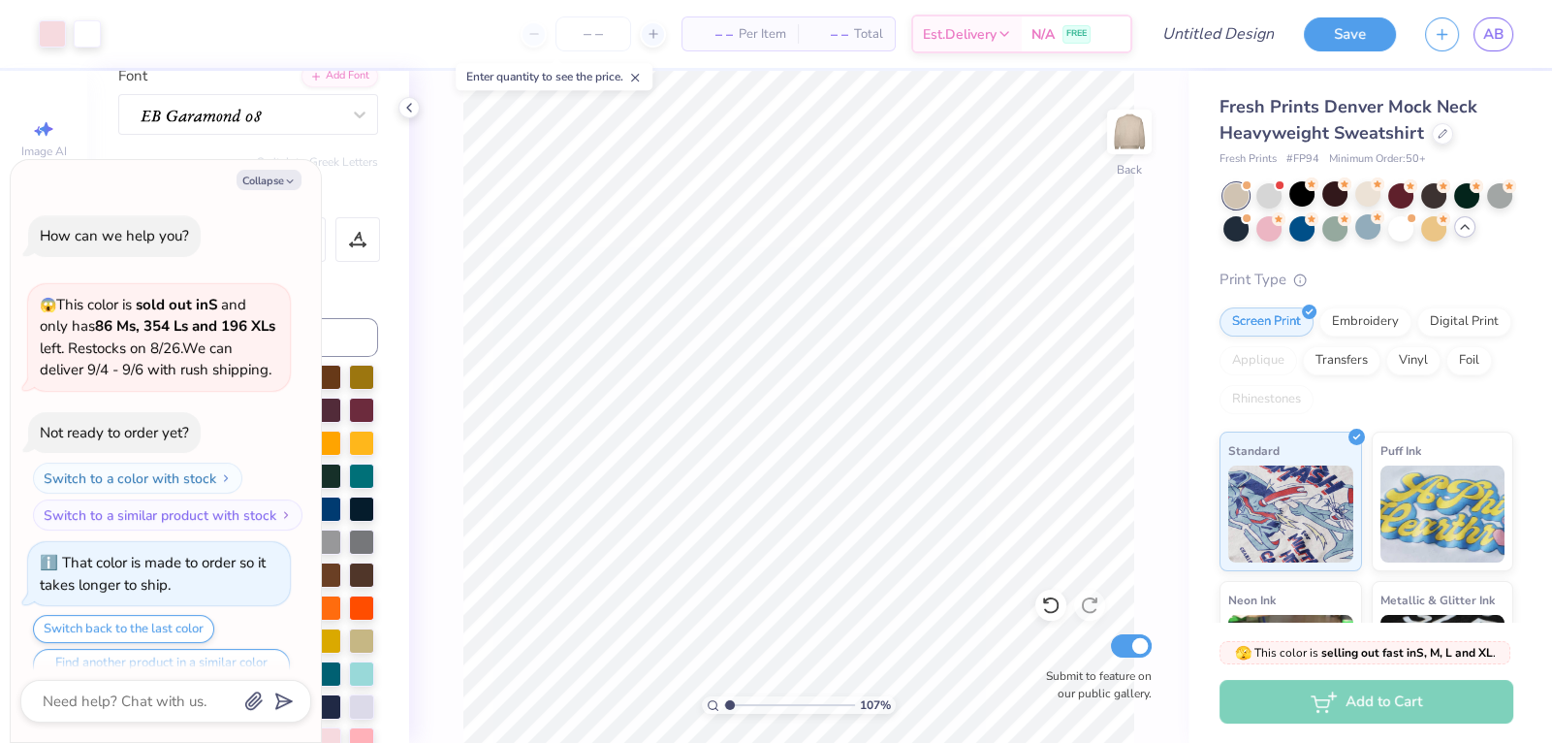
scroll to position [384, 0]
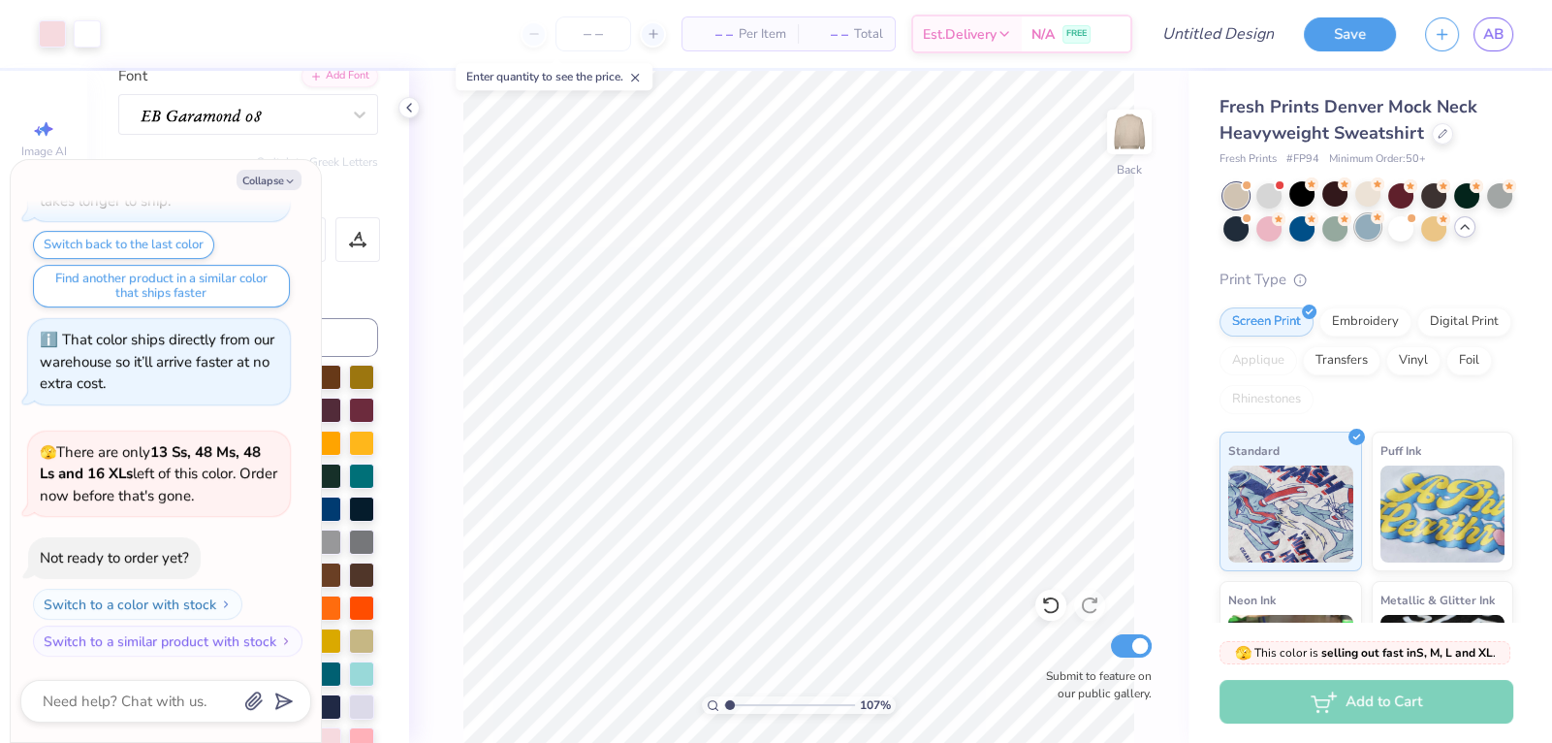
click at [1373, 231] on div at bounding box center [1367, 226] width 25 height 25
type input "1.06609418000189"
type textarea "x"
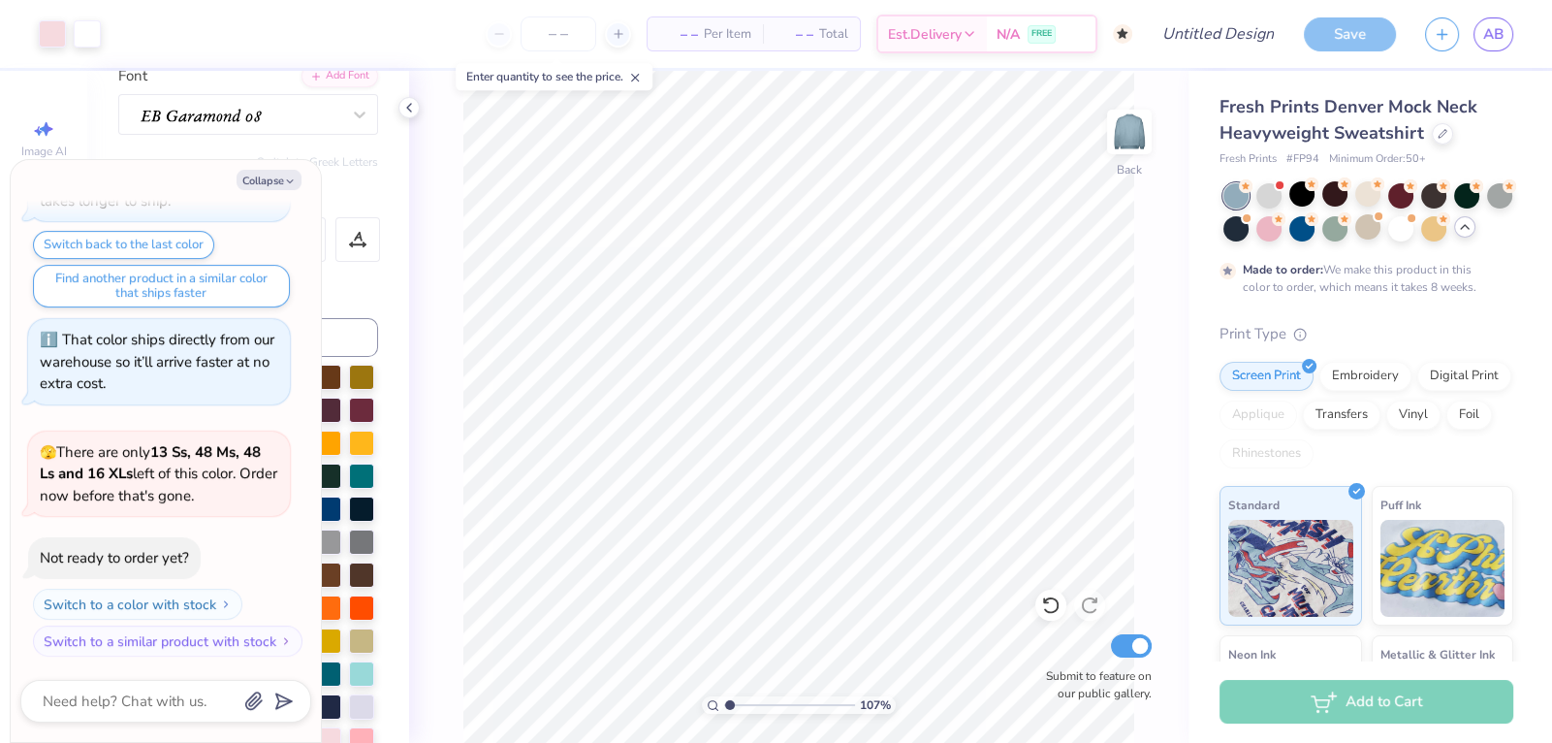
type input "1.06609418000189"
type textarea "x"
type input "1.06609418000189"
type textarea "x"
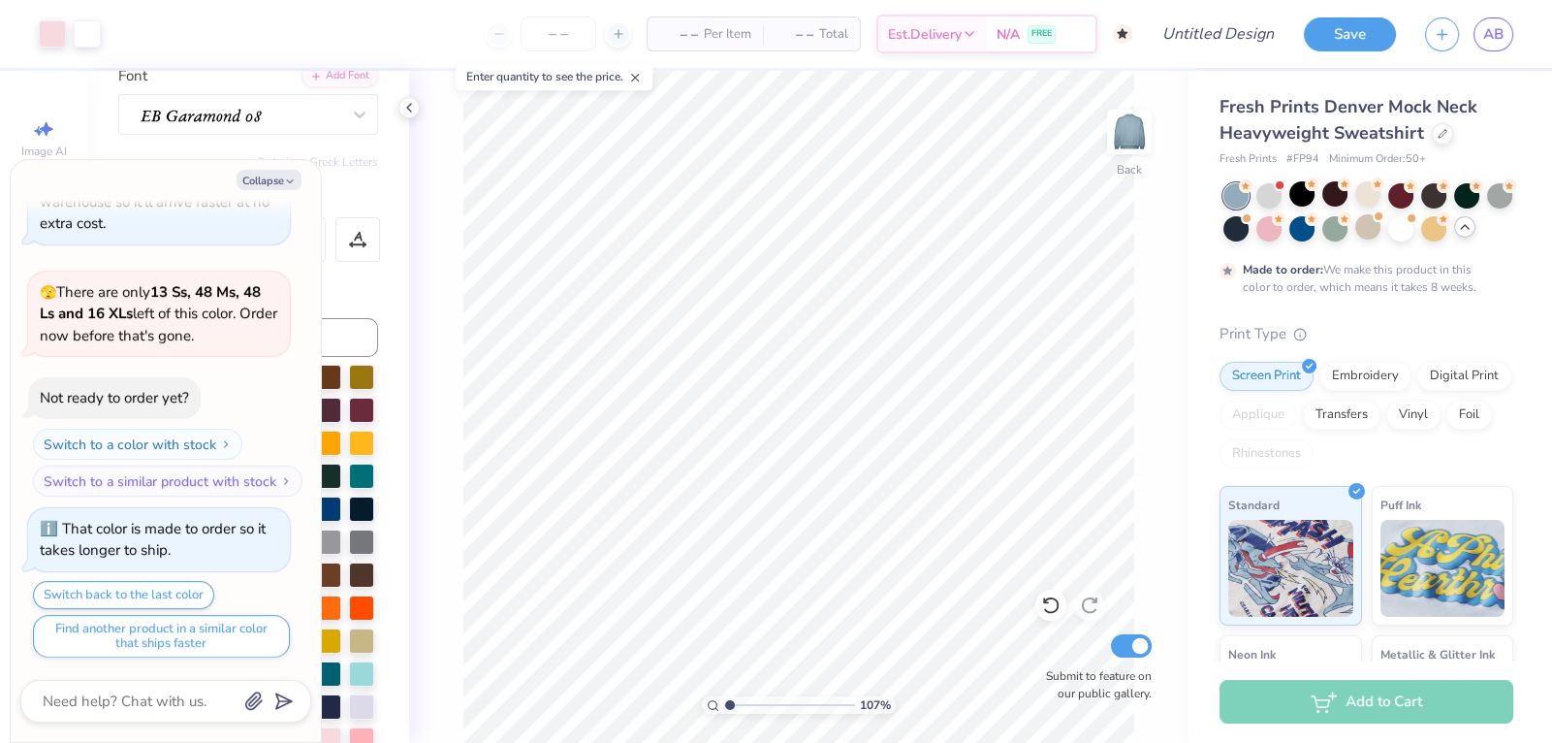
type input "1.06609418000189"
click at [273, 176] on button "Collapse" at bounding box center [269, 180] width 65 height 20
type textarea "x"
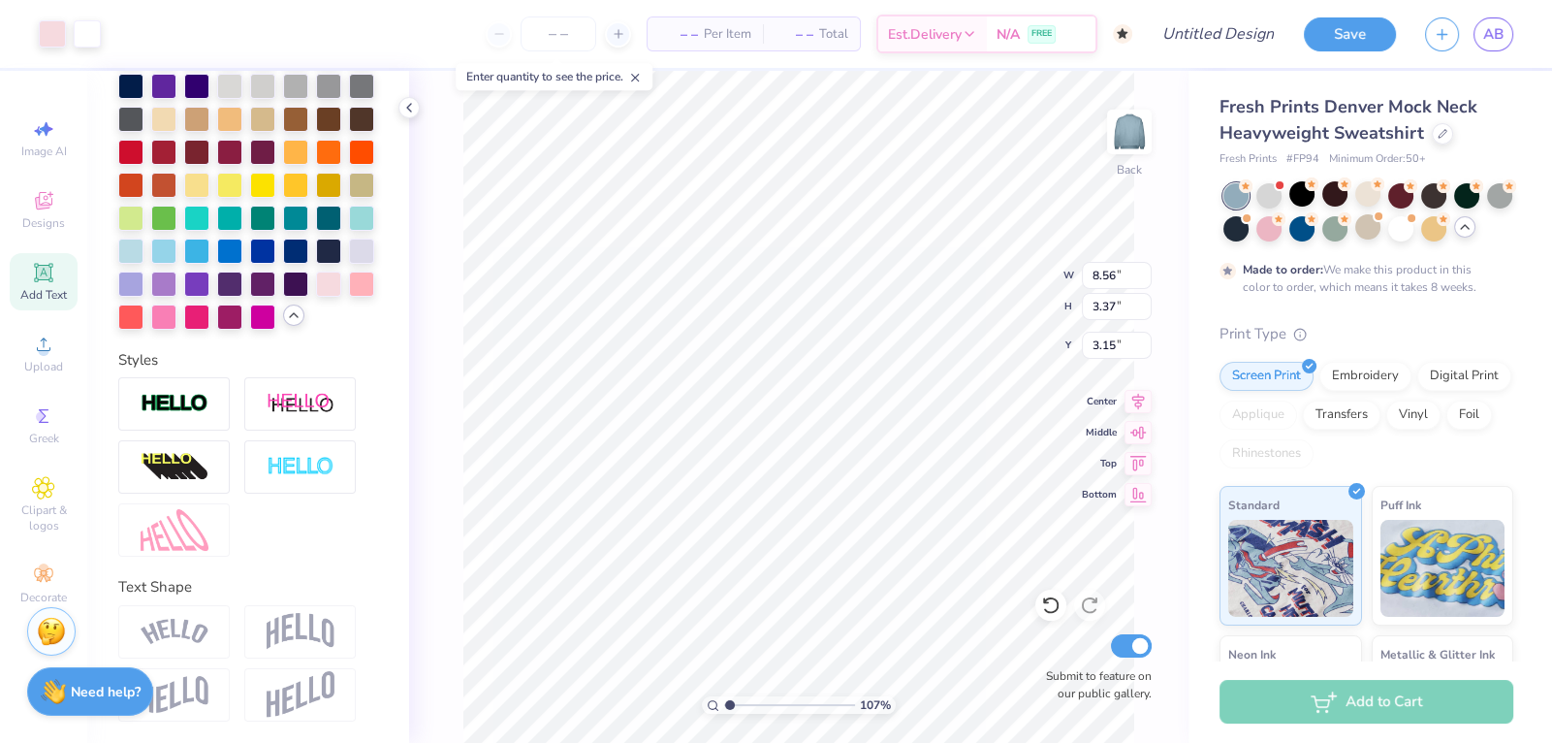
scroll to position [0, 0]
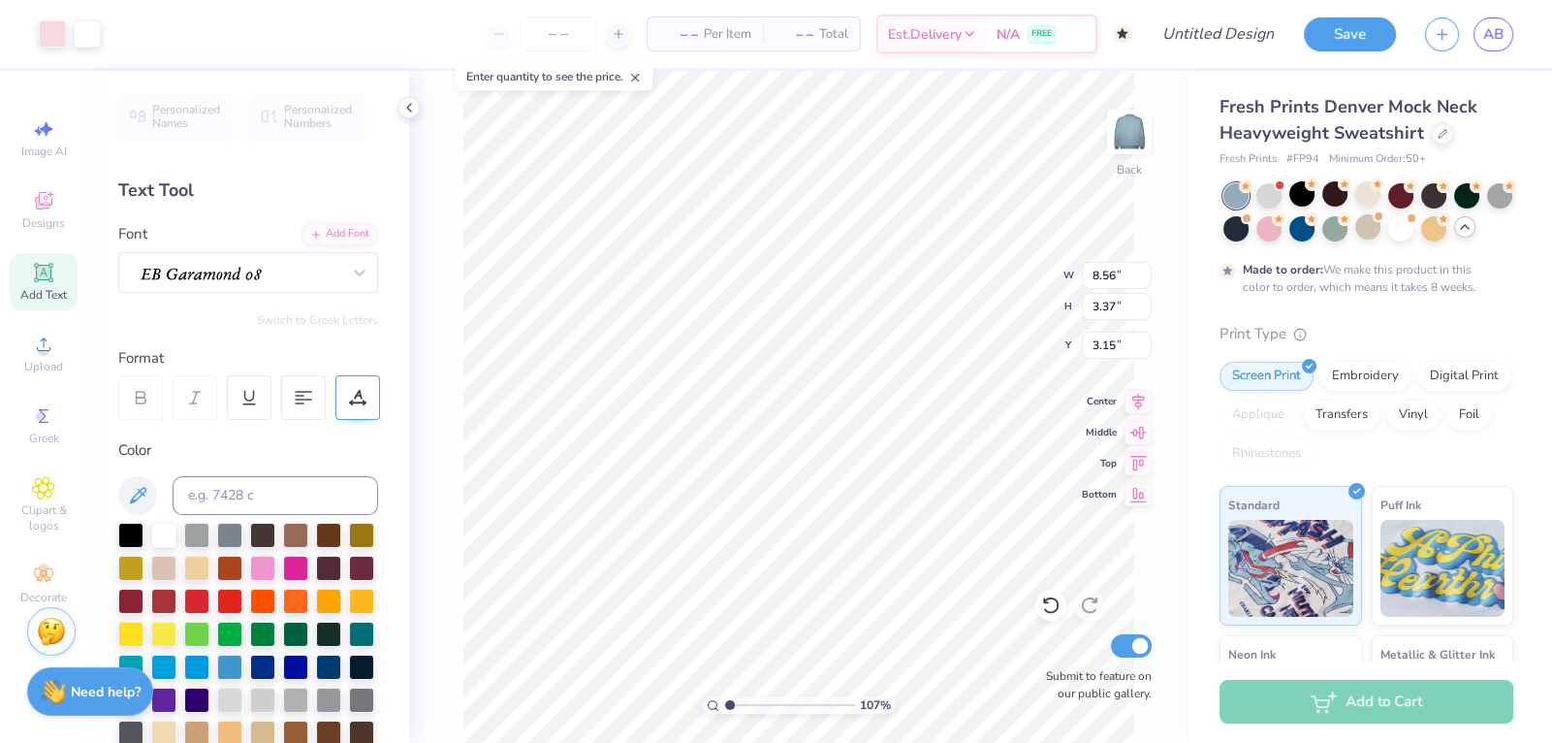
type input "1.06609418000189"
click at [806, 32] on span "– –" at bounding box center [794, 34] width 39 height 20
click at [675, 31] on span "– –" at bounding box center [678, 34] width 39 height 20
click at [556, 43] on input "number" at bounding box center [559, 33] width 76 height 35
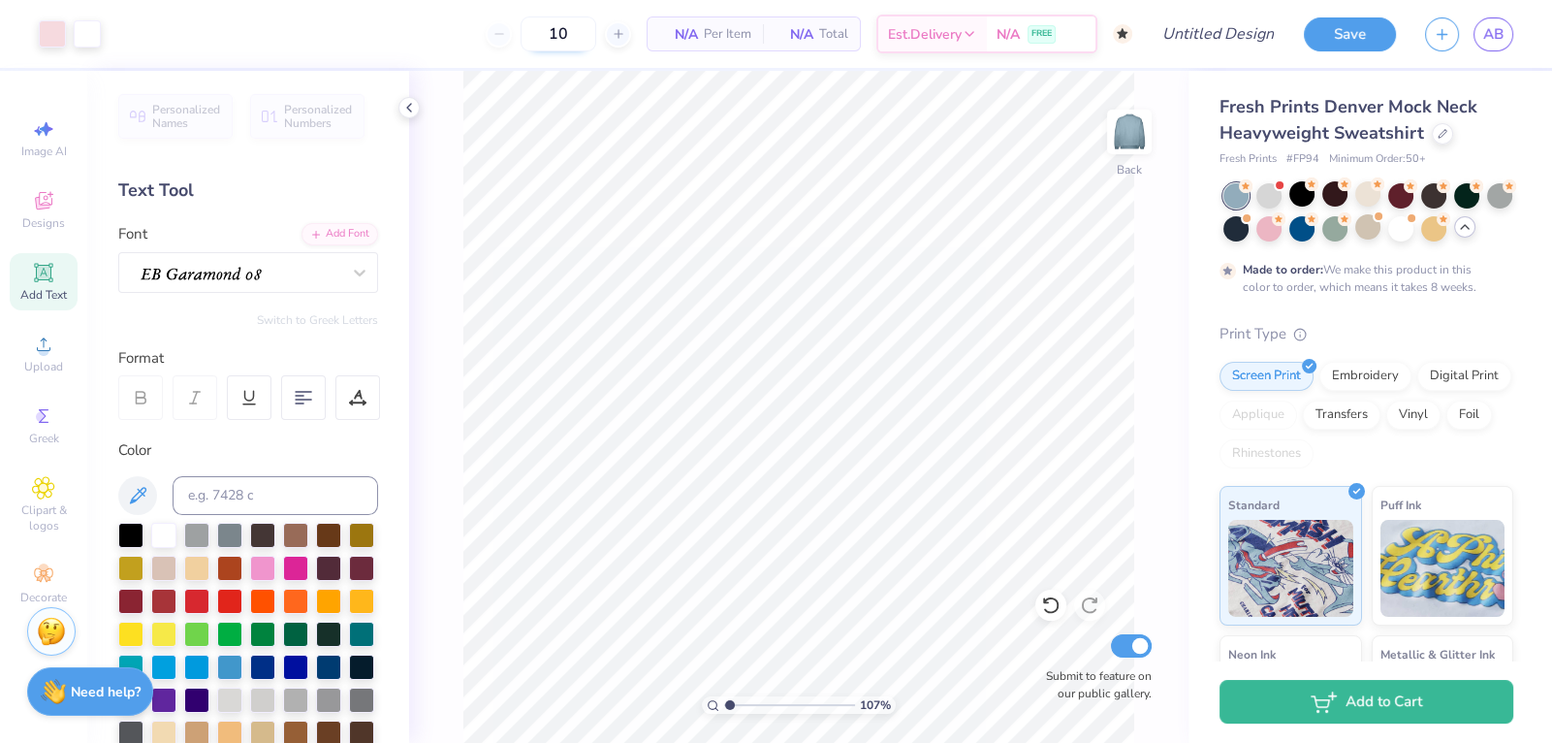
type input "100"
type input "1"
type input "100"
